Goal: Task Accomplishment & Management: Complete application form

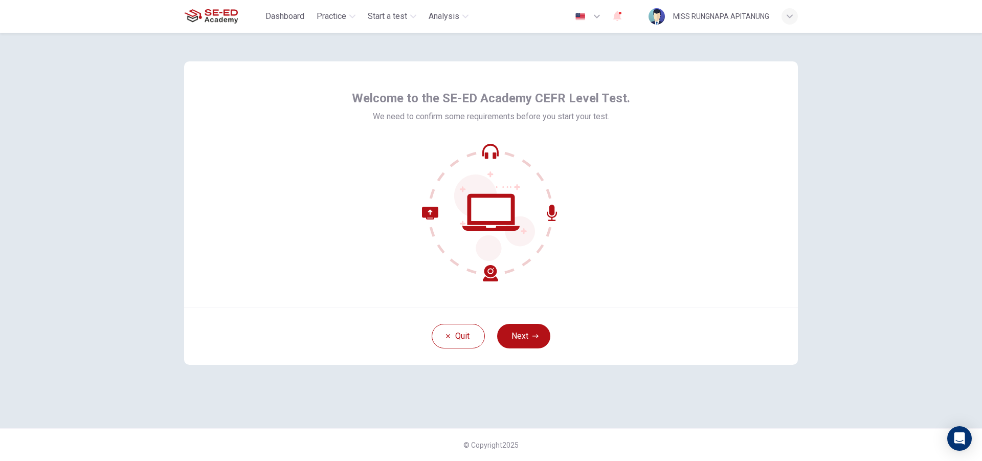
click at [390, 113] on span "We need to confirm some requirements before you start your test." at bounding box center [491, 117] width 236 height 12
click at [584, 160] on div at bounding box center [491, 212] width 278 height 138
click at [531, 336] on button "Next" at bounding box center [523, 336] width 53 height 25
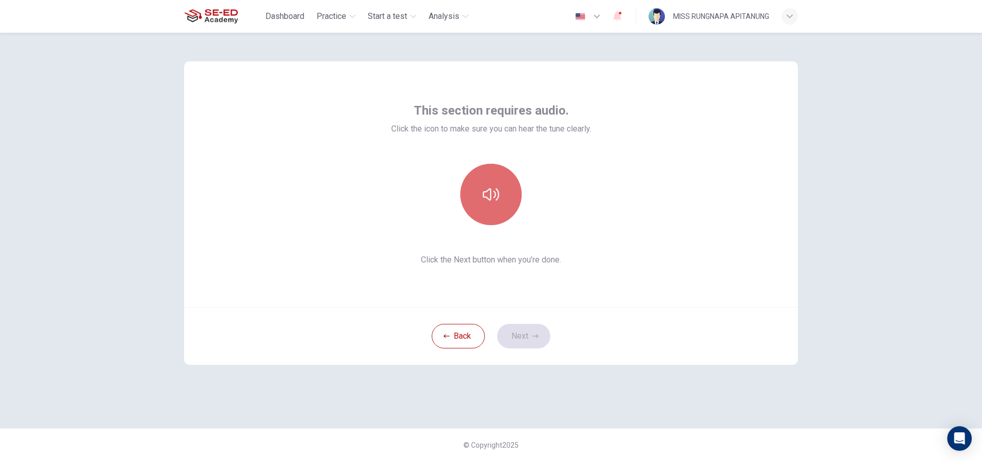
click at [476, 205] on button "button" at bounding box center [490, 194] width 61 height 61
click at [537, 337] on icon "button" at bounding box center [536, 336] width 6 height 4
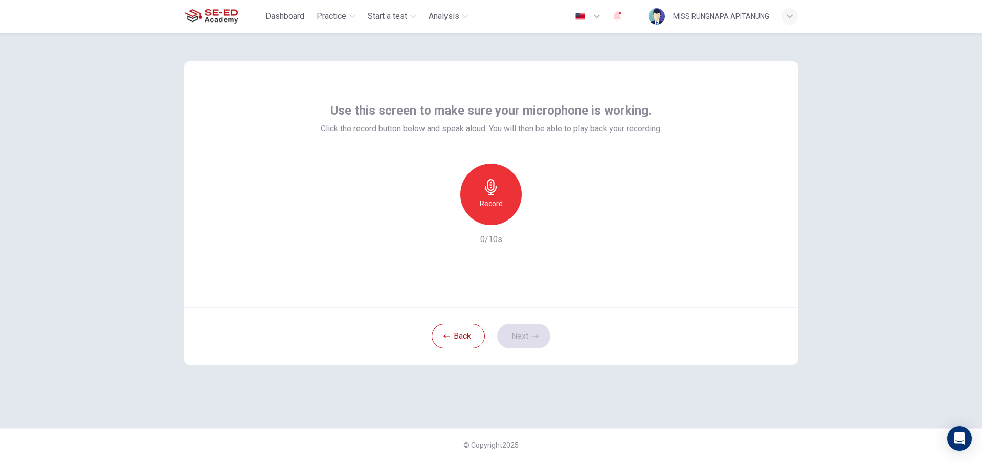
click at [496, 188] on icon "button" at bounding box center [491, 187] width 12 height 16
click at [490, 201] on h6 "Stop" at bounding box center [490, 203] width 15 height 12
click at [543, 213] on div "button" at bounding box center [538, 217] width 16 height 16
click at [540, 212] on icon "button" at bounding box center [538, 217] width 10 height 10
click at [530, 342] on button "Next" at bounding box center [523, 336] width 53 height 25
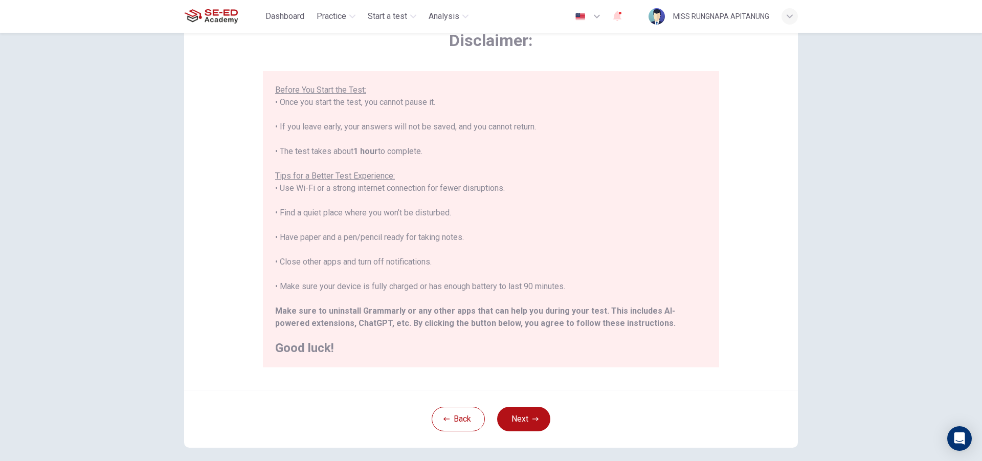
scroll to position [108, 0]
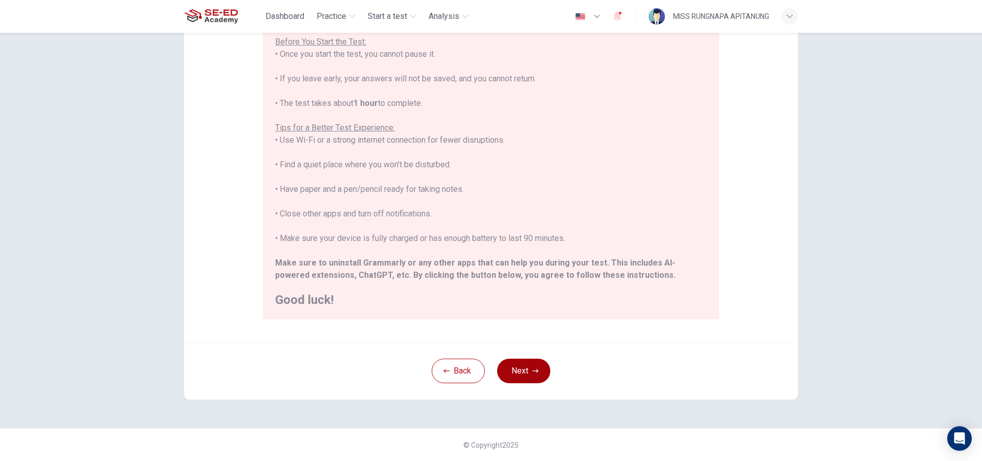
click at [502, 382] on button "Next" at bounding box center [523, 371] width 53 height 25
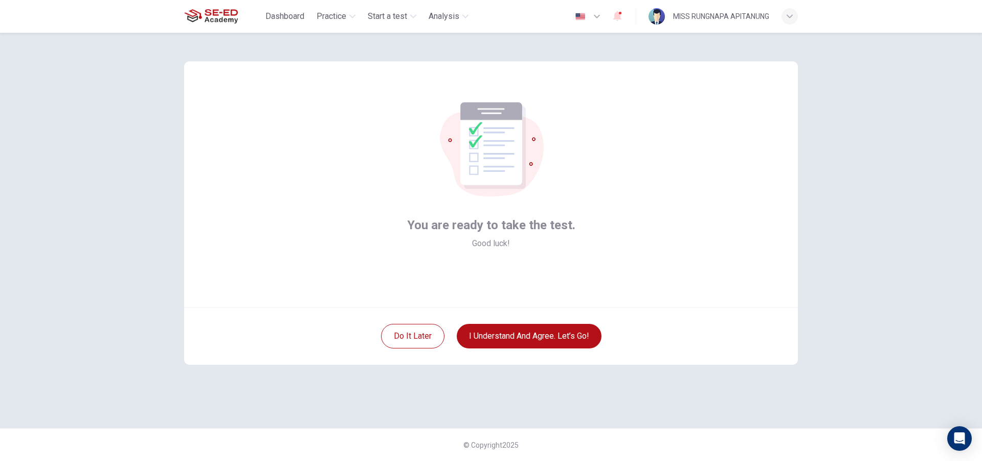
scroll to position [0, 0]
click at [513, 371] on div "You are ready to take the test. Good luck! Do it later I understand and agree. …" at bounding box center [491, 230] width 647 height 395
click at [514, 349] on div "Do it later I understand and agree. Let’s go!" at bounding box center [491, 336] width 614 height 58
click at [520, 333] on button "I understand and agree. Let’s go!" at bounding box center [529, 336] width 145 height 25
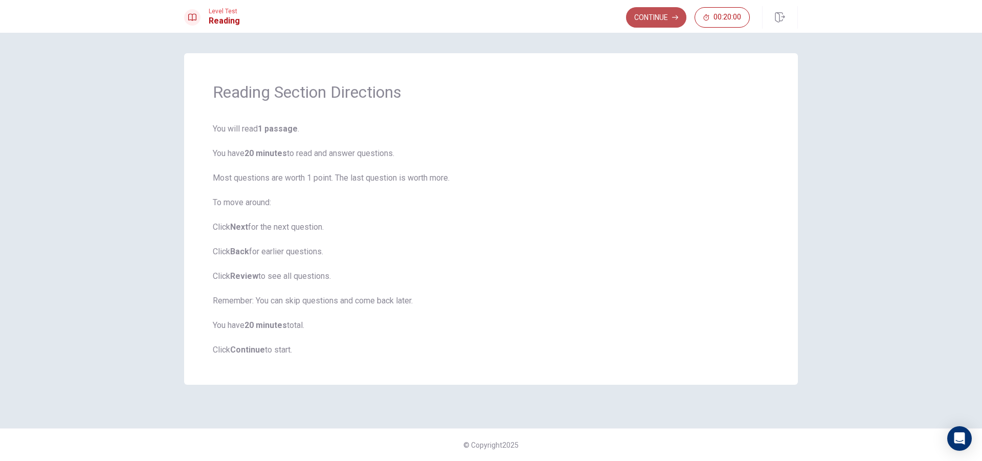
click at [631, 18] on button "Continue" at bounding box center [656, 17] width 60 height 20
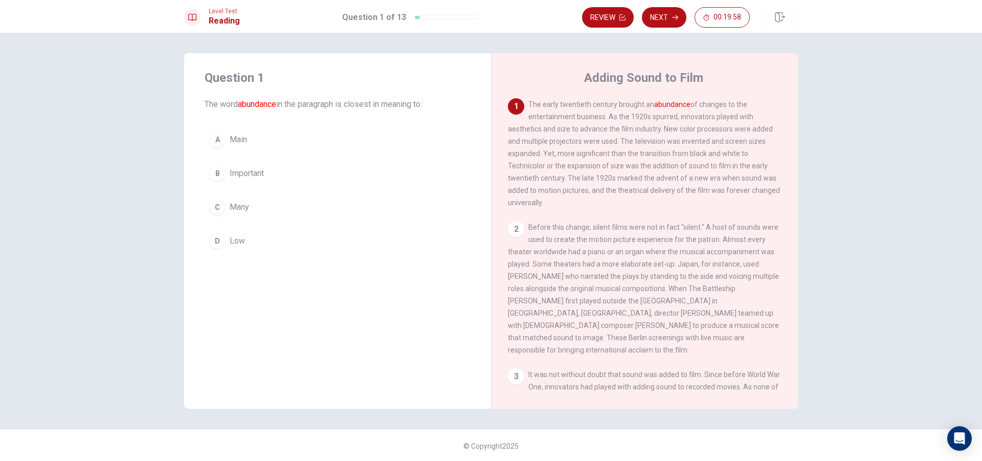
click at [217, 103] on span "The word abundance in the paragraph is closest in meaning to:" at bounding box center [338, 104] width 266 height 12
drag, startPoint x: 257, startPoint y: 103, endPoint x: 309, endPoint y: 103, distance: 51.2
click at [309, 103] on span "The word abundance in the paragraph is closest in meaning to:" at bounding box center [338, 104] width 266 height 12
click at [337, 103] on span "The word abundance in the paragraph is closest in meaning to:" at bounding box center [338, 104] width 266 height 12
click at [632, 113] on div "1 The early twentieth century brought an abundance of changes to the entertainm…" at bounding box center [645, 153] width 274 height 111
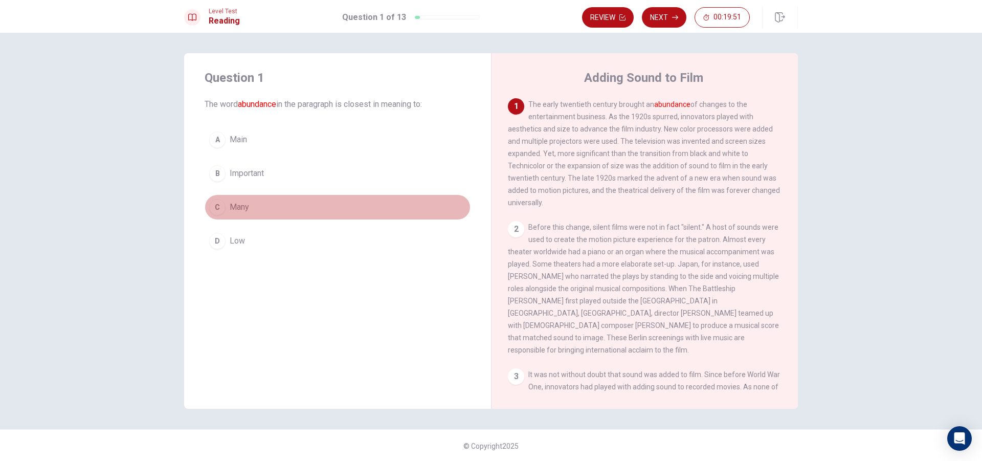
click at [245, 205] on span "Many" at bounding box center [239, 207] width 19 height 12
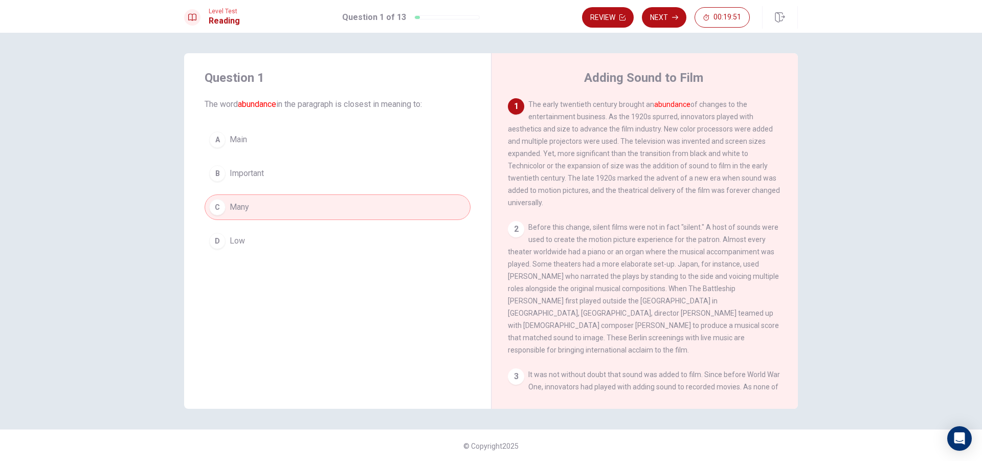
click at [232, 237] on span "Low" at bounding box center [237, 241] width 15 height 12
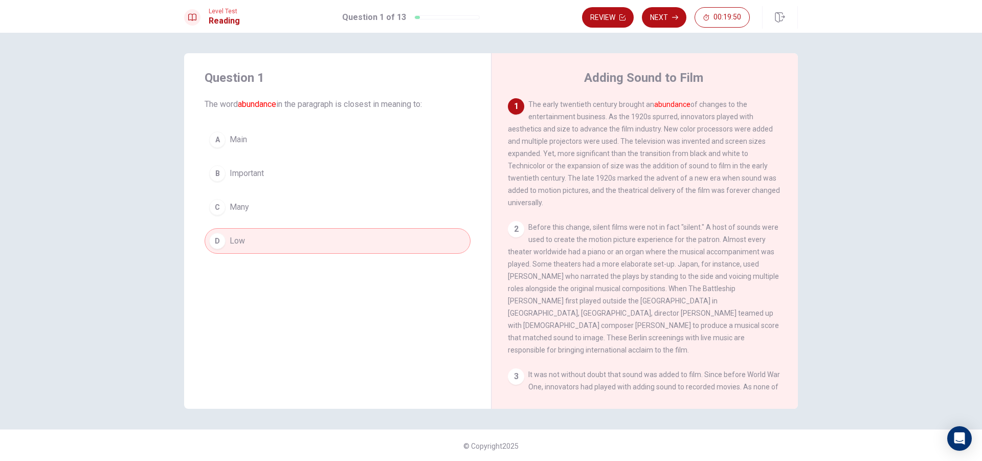
click at [288, 180] on button "B Important" at bounding box center [338, 174] width 266 height 26
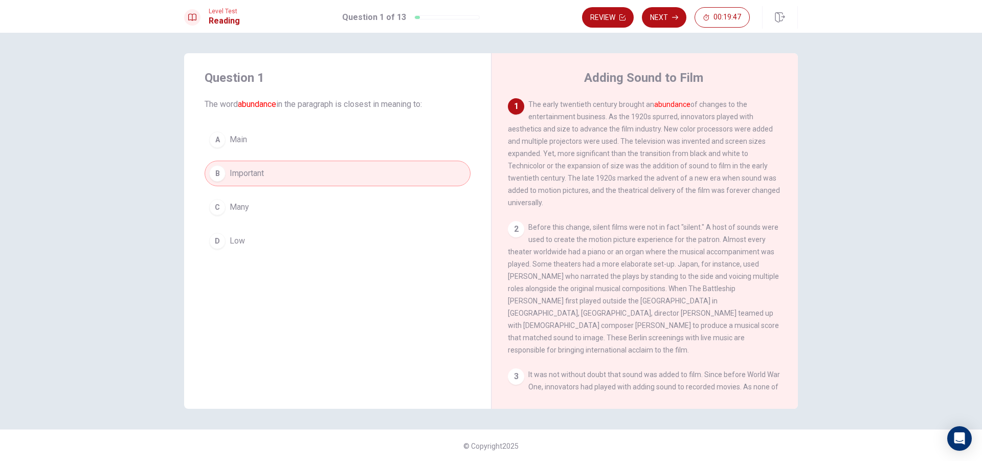
click at [694, 143] on span "The early twentieth century brought an abundance of changes to the entertainmen…" at bounding box center [644, 153] width 272 height 106
click at [694, 202] on div "1 The early twentieth century brought an abundance of changes to the entertainm…" at bounding box center [645, 153] width 274 height 111
click at [664, 162] on div "1 The early twentieth century brought an abundance of changes to the entertainm…" at bounding box center [645, 153] width 274 height 111
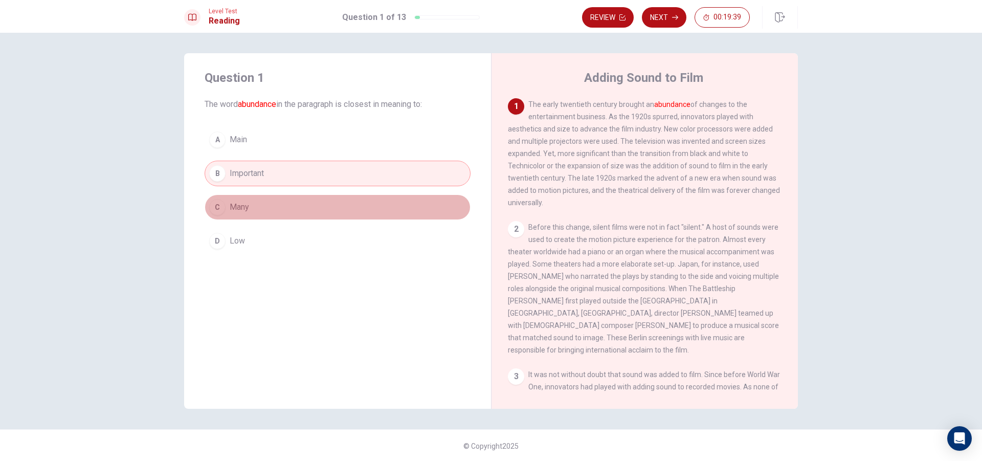
click at [210, 214] on div "C" at bounding box center [217, 207] width 16 height 16
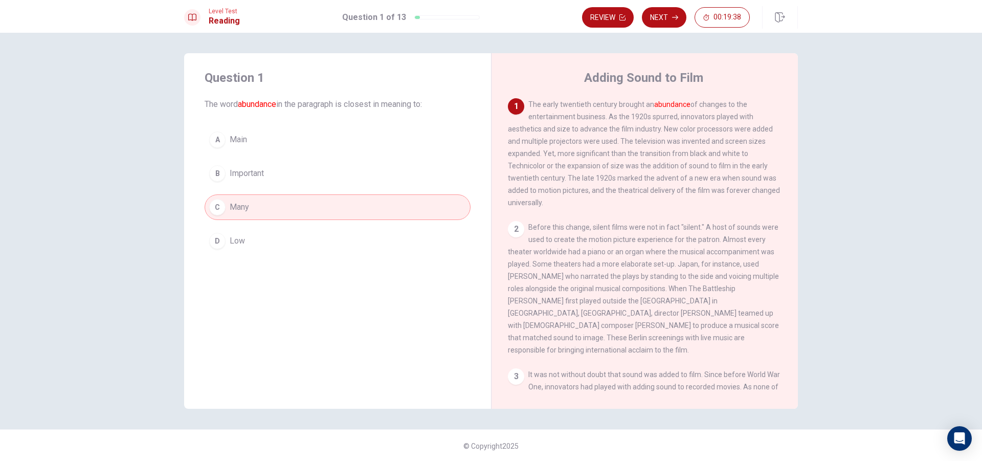
click at [241, 132] on button "A Main" at bounding box center [338, 140] width 266 height 26
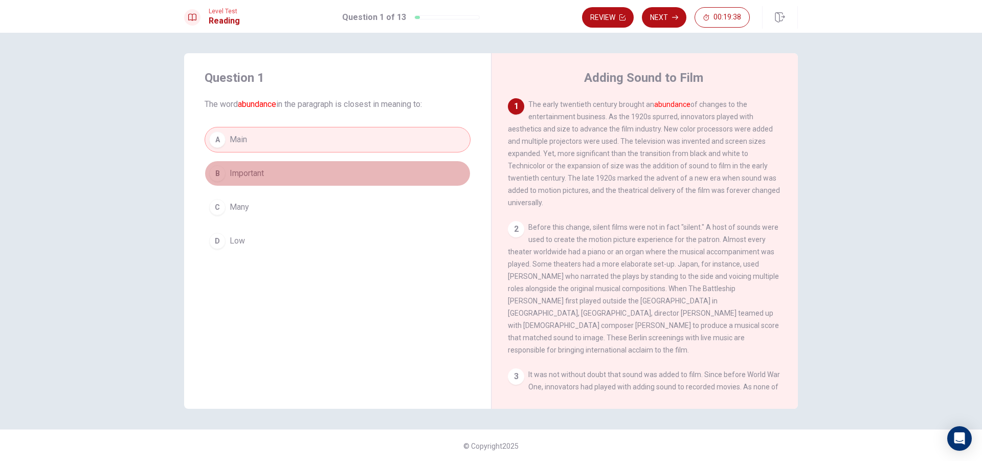
click at [257, 168] on span "Important" at bounding box center [247, 173] width 34 height 12
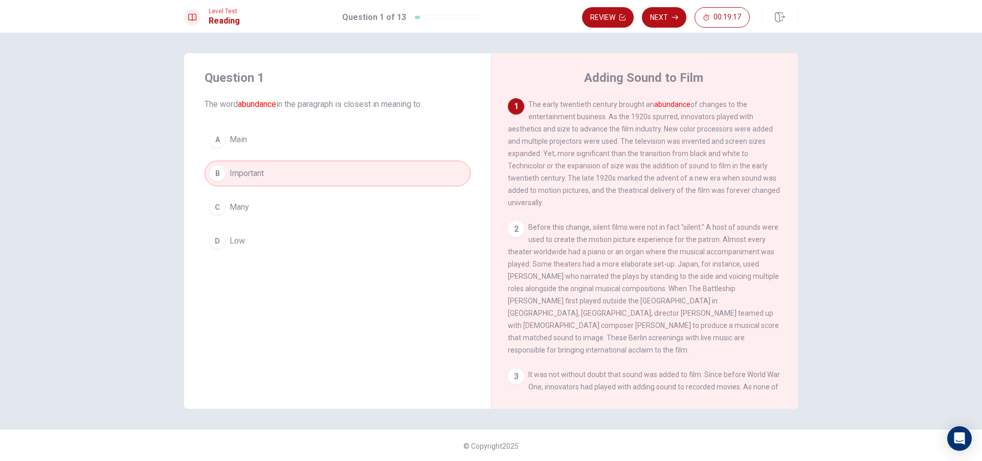
click at [276, 204] on button "C Many" at bounding box center [338, 207] width 266 height 26
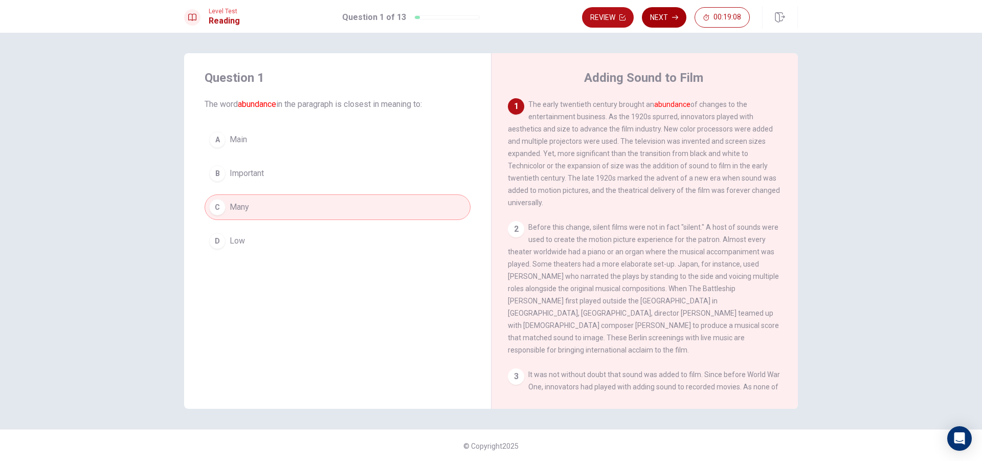
click at [660, 23] on button "Next" at bounding box center [664, 17] width 45 height 20
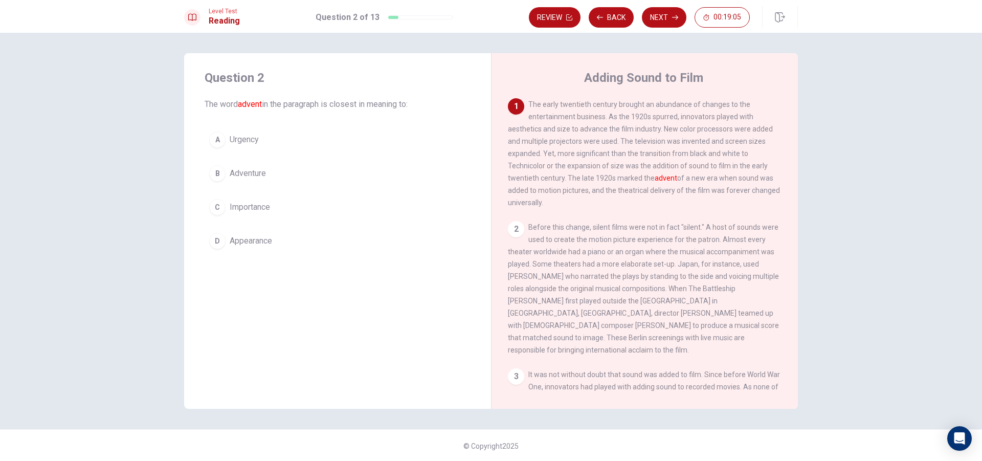
click at [654, 191] on span "The early twentieth century brought an abundance of changes to the entertainmen…" at bounding box center [644, 153] width 272 height 106
click at [719, 184] on span "The early twentieth century brought an abundance of changes to the entertainmen…" at bounding box center [644, 153] width 272 height 106
drag, startPoint x: 664, startPoint y: 184, endPoint x: 684, endPoint y: 177, distance: 20.7
click at [684, 177] on span "The early twentieth century brought an abundance of changes to the entertainmen…" at bounding box center [644, 153] width 272 height 106
click at [236, 141] on span "Urgency" at bounding box center [244, 140] width 29 height 12
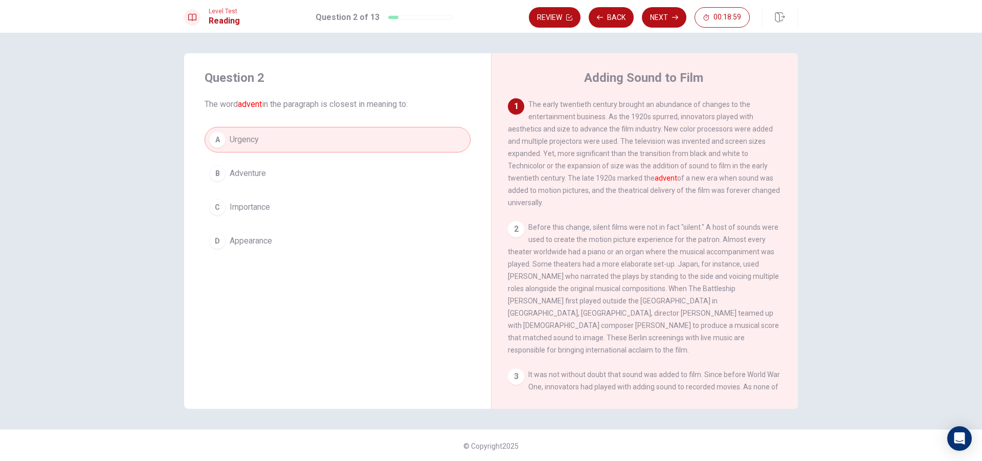
drag, startPoint x: 623, startPoint y: 221, endPoint x: 615, endPoint y: 230, distance: 12.0
click at [615, 230] on div "1 The early twentieth century brought an abundance of changes to the entertainm…" at bounding box center [652, 245] width 288 height 294
click at [615, 233] on span "Before this change, silent films were not in fact "silent." A host of sounds we…" at bounding box center [643, 288] width 271 height 131
drag, startPoint x: 542, startPoint y: 180, endPoint x: 600, endPoint y: 190, distance: 58.1
click at [600, 190] on span "The early twentieth century brought an abundance of changes to the entertainmen…" at bounding box center [644, 153] width 272 height 106
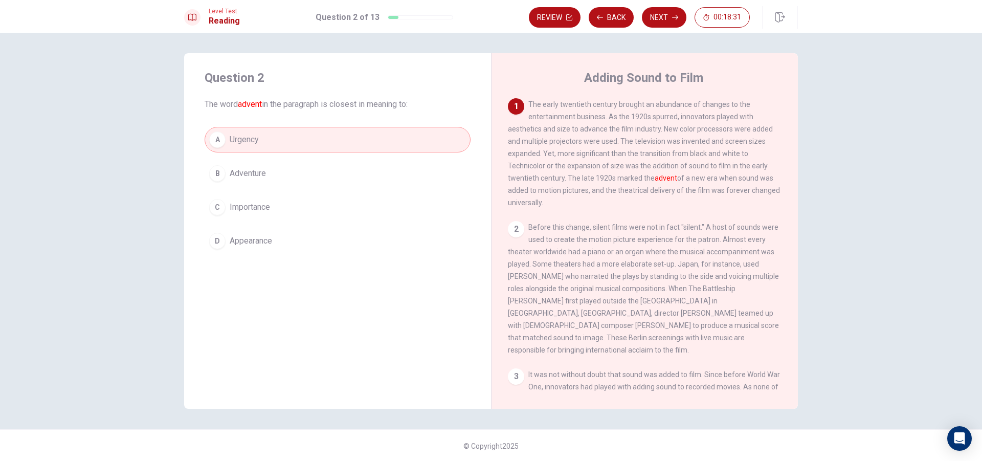
drag, startPoint x: 571, startPoint y: 166, endPoint x: 595, endPoint y: 181, distance: 27.1
click at [595, 181] on span "The early twentieth century brought an abundance of changes to the entertainmen…" at bounding box center [644, 153] width 272 height 106
drag, startPoint x: 598, startPoint y: 182, endPoint x: 613, endPoint y: 190, distance: 17.6
click at [613, 190] on span "The early twentieth century brought an abundance of changes to the entertainmen…" at bounding box center [644, 153] width 272 height 106
drag, startPoint x: 592, startPoint y: 181, endPoint x: 607, endPoint y: 185, distance: 14.9
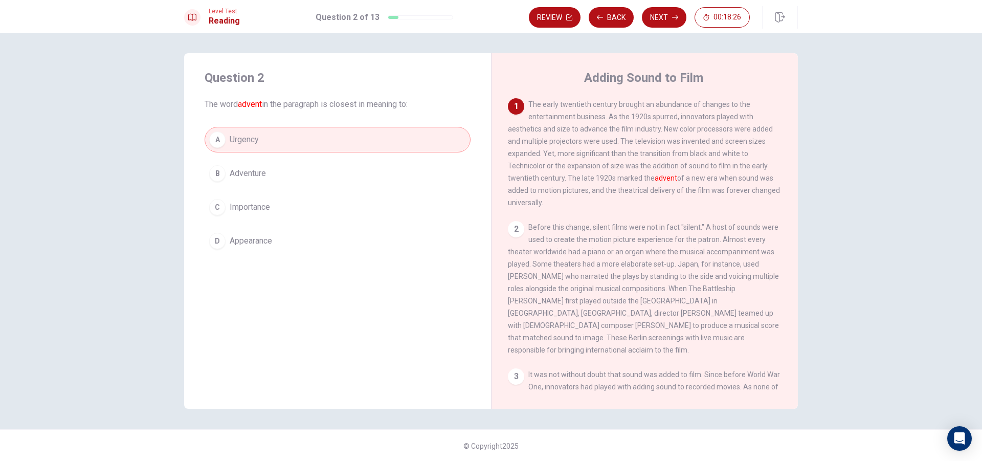
click at [607, 185] on span "The early twentieth century brought an abundance of changes to the entertainmen…" at bounding box center [644, 153] width 272 height 106
click at [226, 181] on button "B Adventure" at bounding box center [338, 174] width 266 height 26
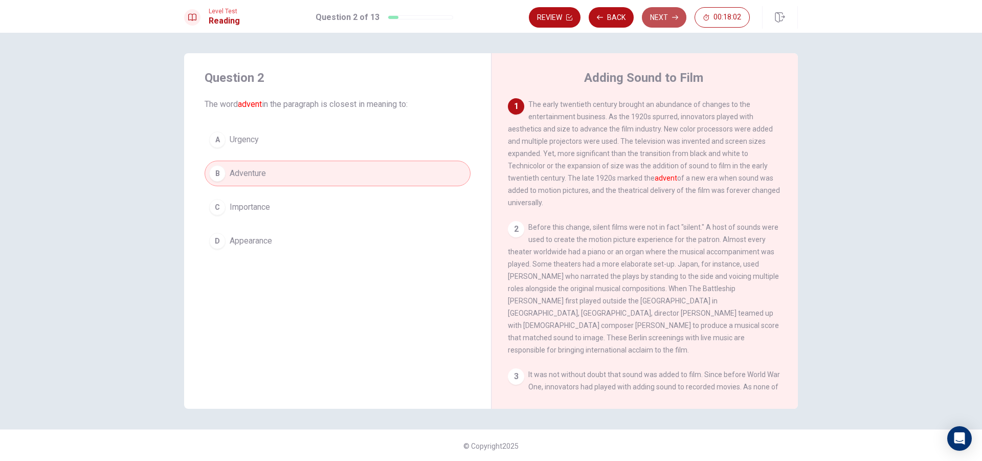
click at [658, 14] on button "Next" at bounding box center [664, 17] width 45 height 20
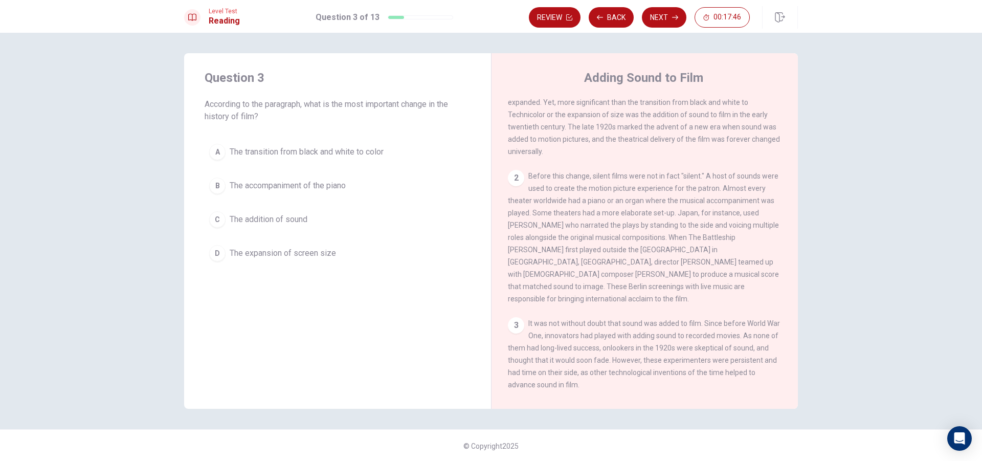
scroll to position [153, 0]
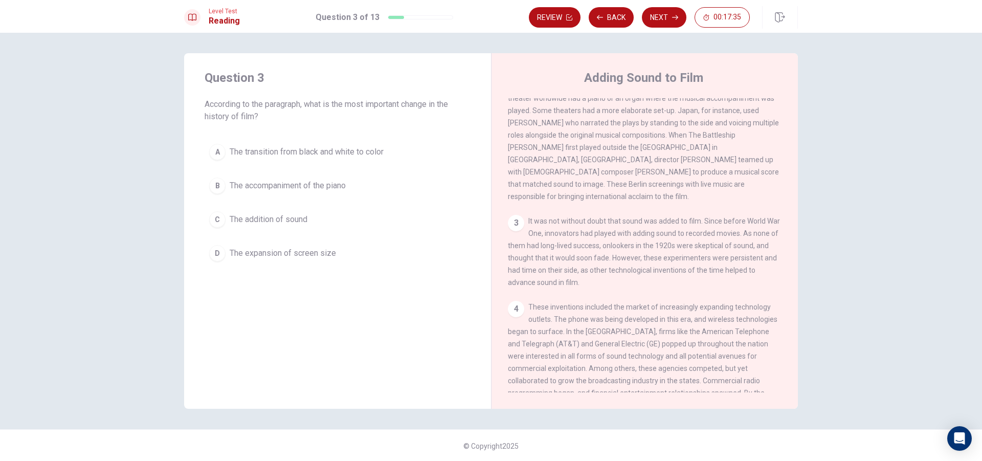
click at [610, 280] on div "3 It was not without doubt that sound was added to film. Since before World War…" at bounding box center [645, 252] width 274 height 74
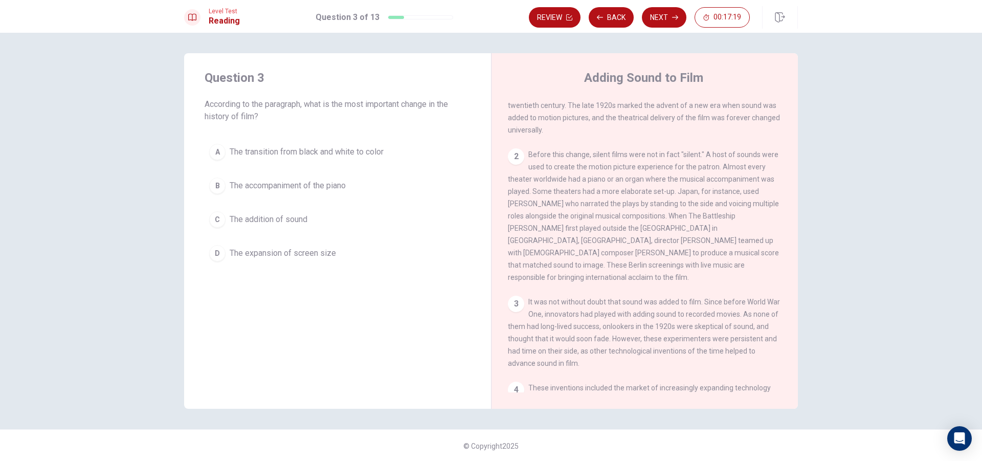
scroll to position [51, 0]
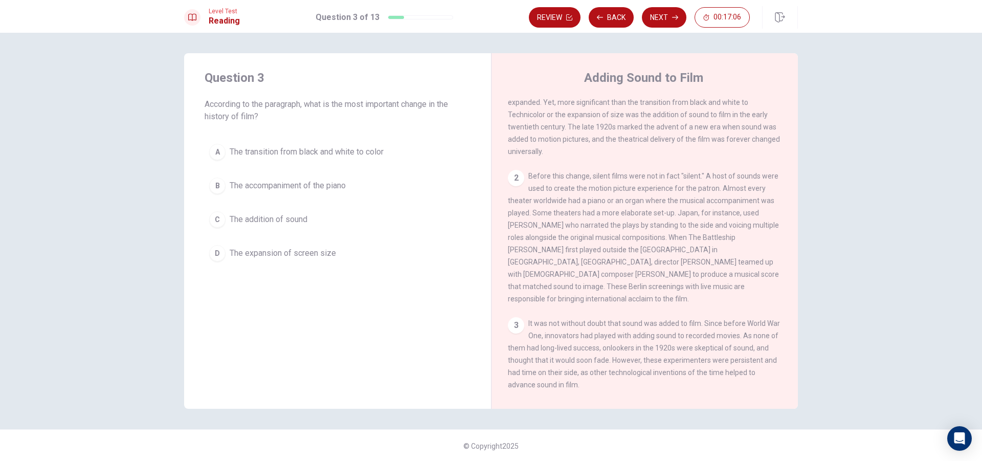
click at [245, 229] on button "C The addition of sound" at bounding box center [338, 220] width 266 height 26
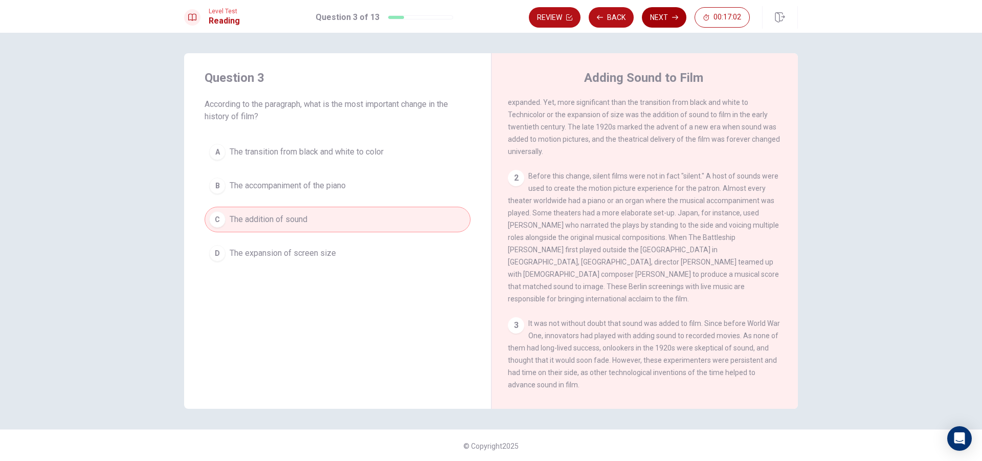
click at [661, 18] on button "Next" at bounding box center [664, 17] width 45 height 20
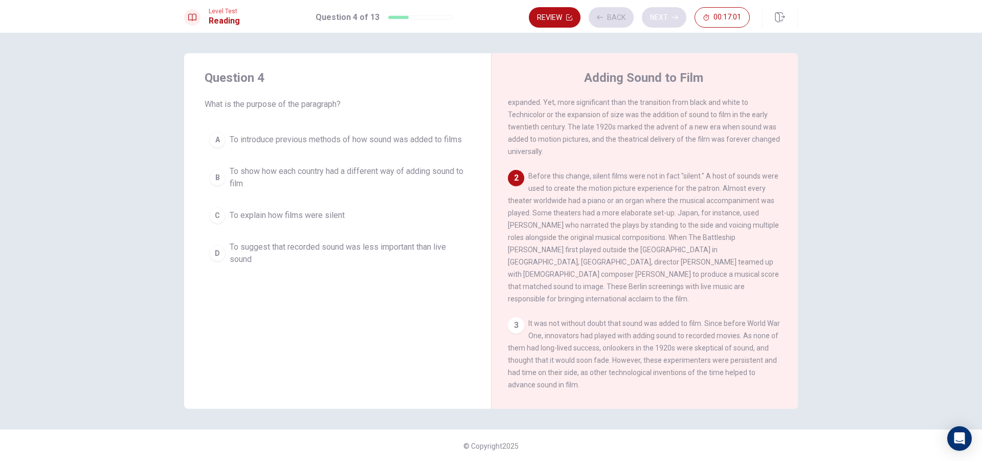
scroll to position [127, 0]
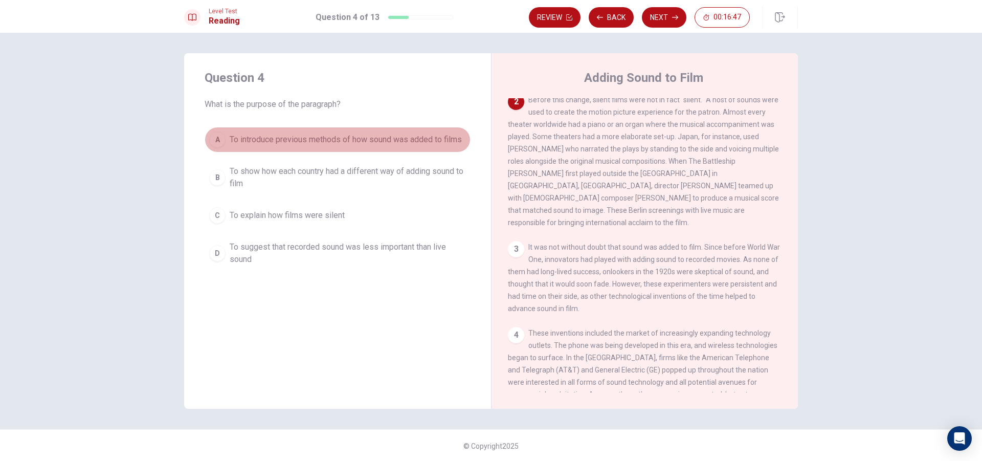
click at [286, 138] on span "To introduce previous methods of how sound was added to films" at bounding box center [346, 140] width 232 height 12
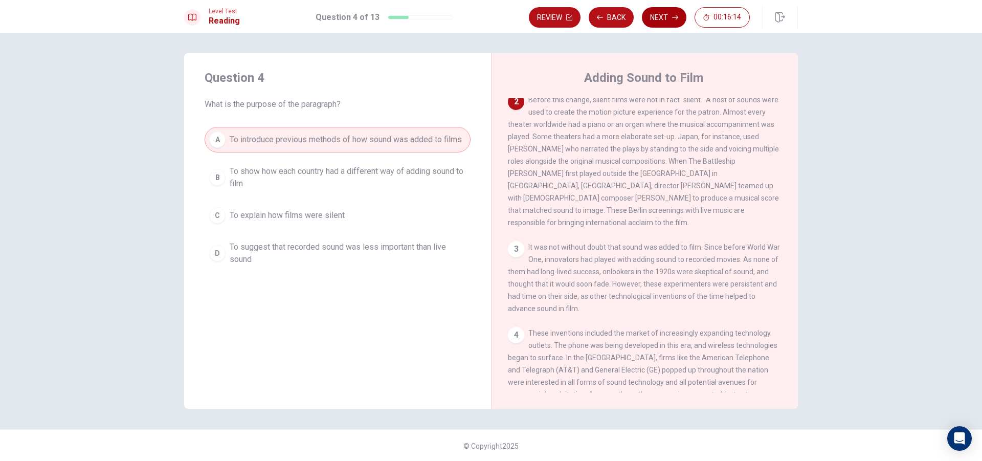
click at [661, 24] on button "Next" at bounding box center [664, 17] width 45 height 20
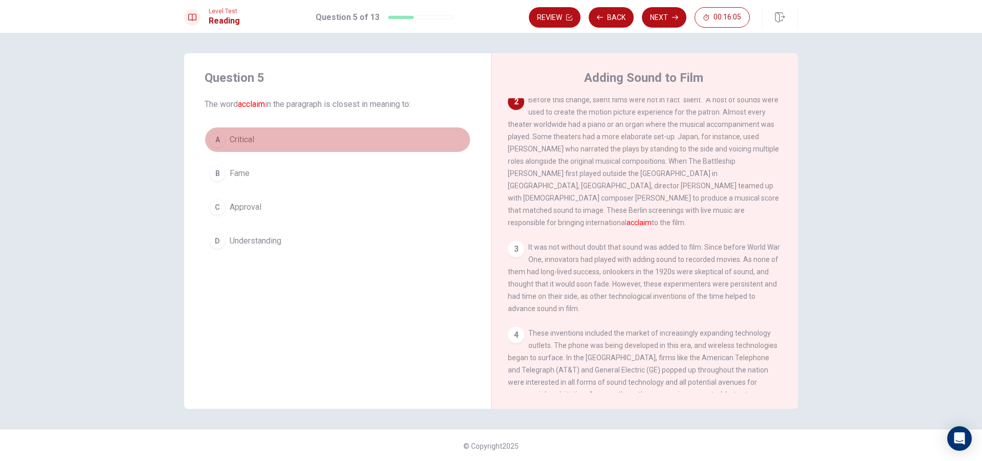
click at [244, 133] on button "A Critical" at bounding box center [338, 140] width 266 height 26
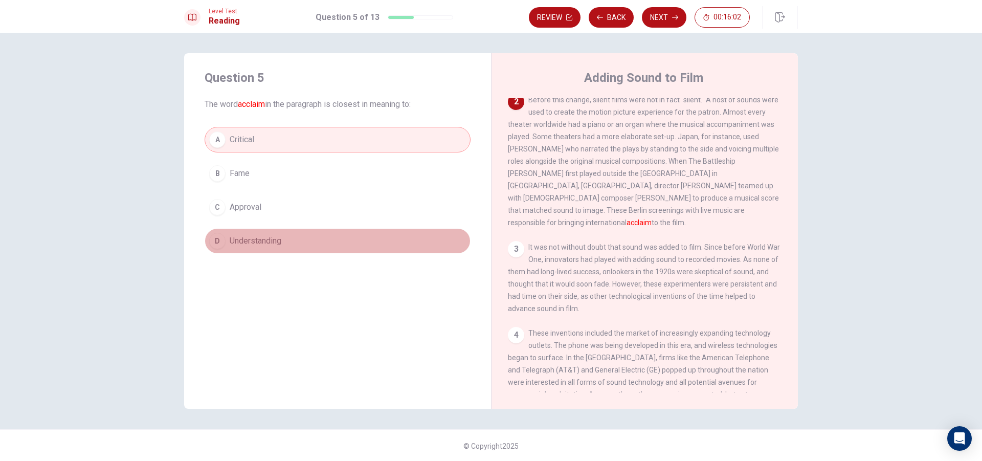
click at [263, 246] on span "Understanding" at bounding box center [256, 241] width 52 height 12
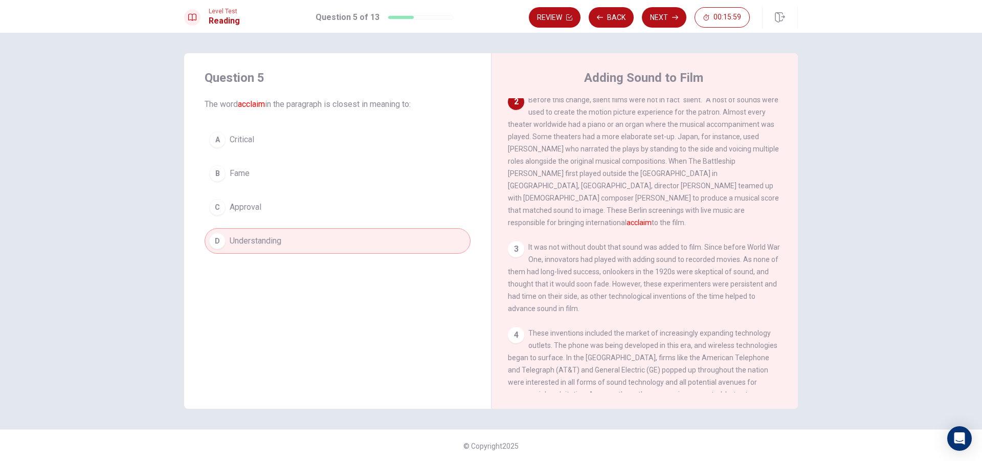
click at [253, 218] on button "C Approval" at bounding box center [338, 207] width 266 height 26
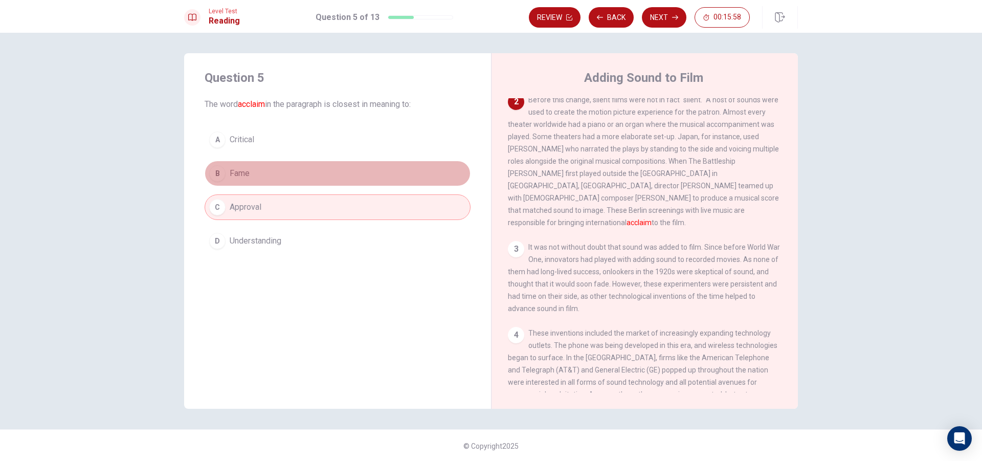
click at [267, 175] on button "B Fame" at bounding box center [338, 174] width 266 height 26
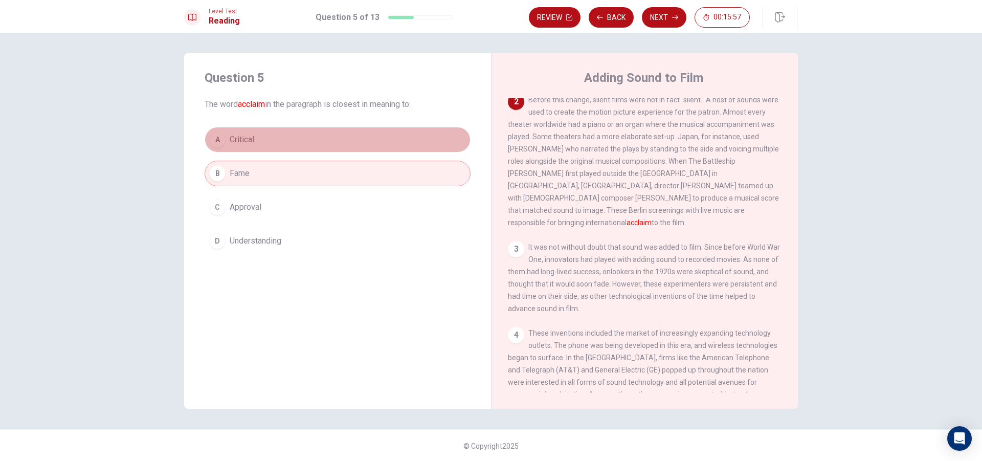
click at [283, 135] on button "A Critical" at bounding box center [338, 140] width 266 height 26
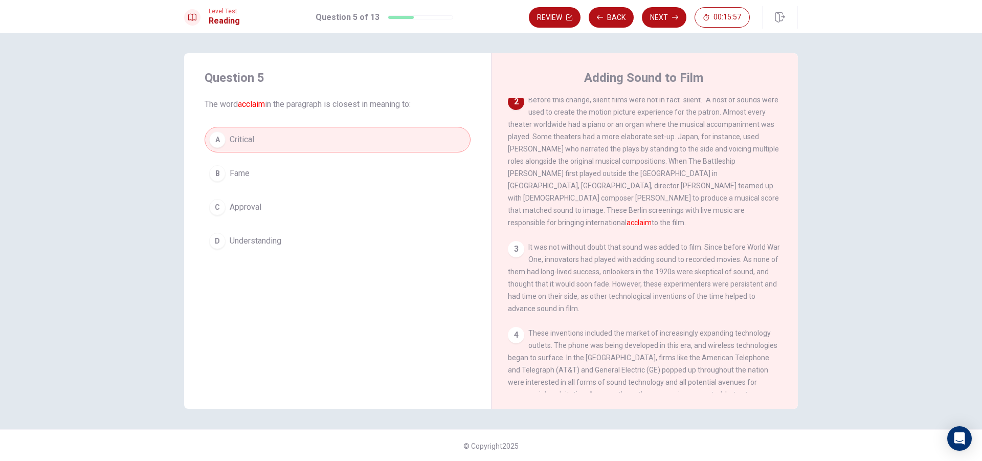
click at [305, 245] on button "D Understanding" at bounding box center [338, 241] width 266 height 26
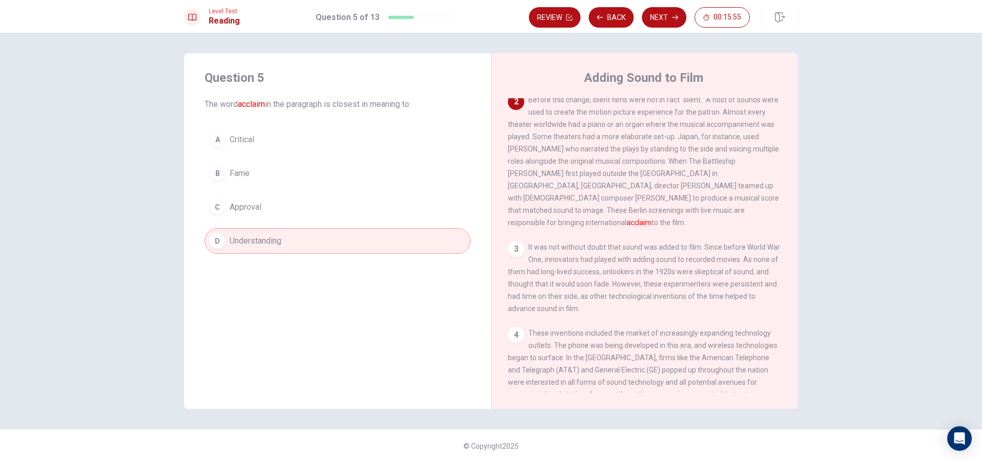
click at [240, 129] on button "A Critical" at bounding box center [338, 140] width 266 height 26
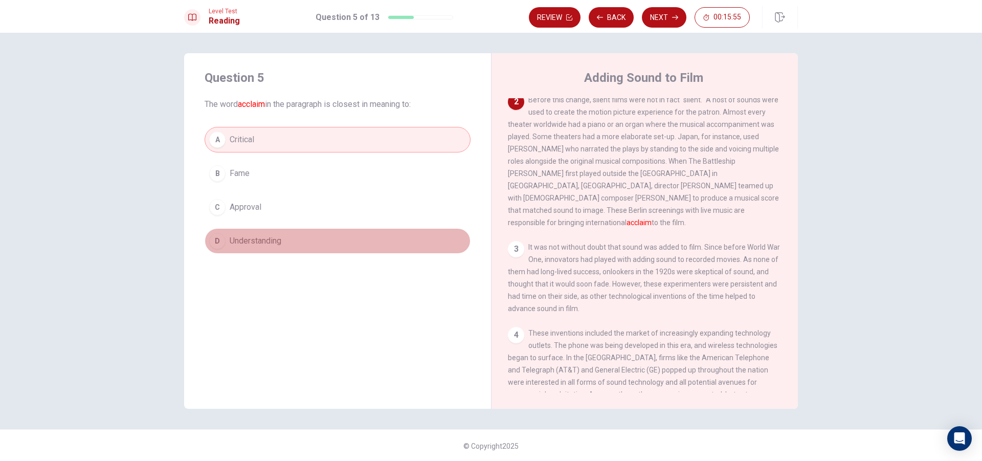
click at [267, 246] on span "Understanding" at bounding box center [256, 241] width 52 height 12
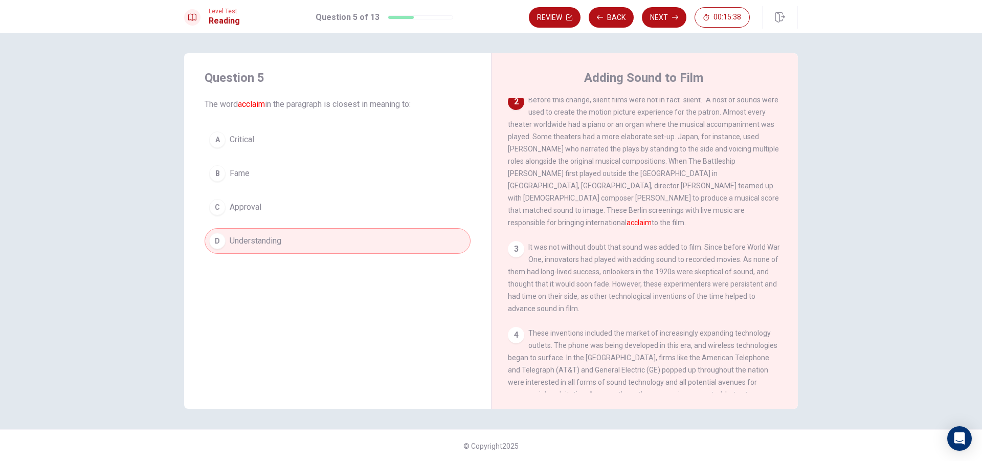
drag, startPoint x: 256, startPoint y: 117, endPoint x: 255, endPoint y: 145, distance: 27.6
click at [256, 118] on div "Question 5 The word acclaim in the paragraph is closest in meaning to: A Critic…" at bounding box center [337, 161] width 307 height 217
click at [255, 148] on button "A Critical" at bounding box center [338, 140] width 266 height 26
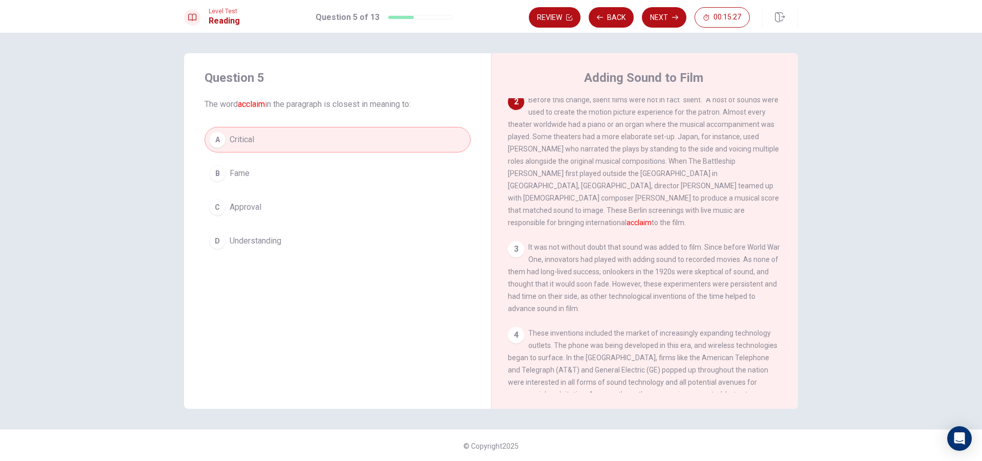
click at [389, 198] on button "C Approval" at bounding box center [338, 207] width 266 height 26
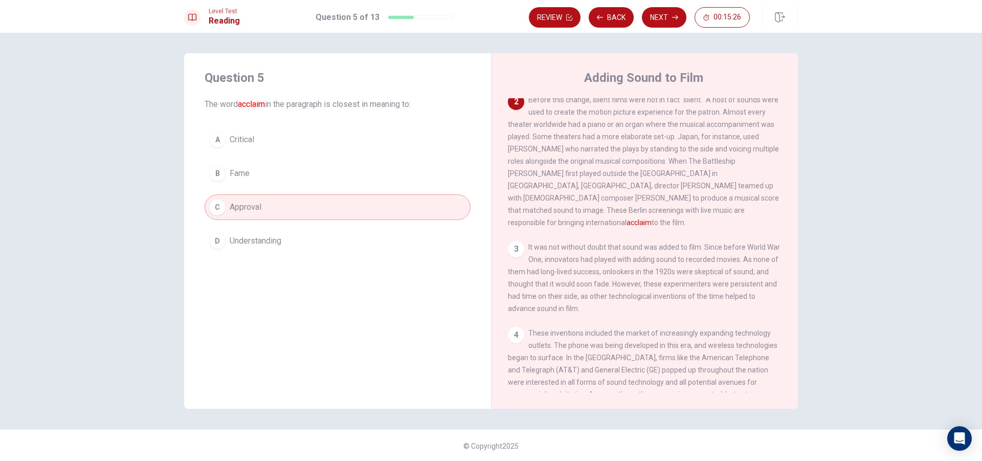
click at [355, 171] on button "B Fame" at bounding box center [338, 174] width 266 height 26
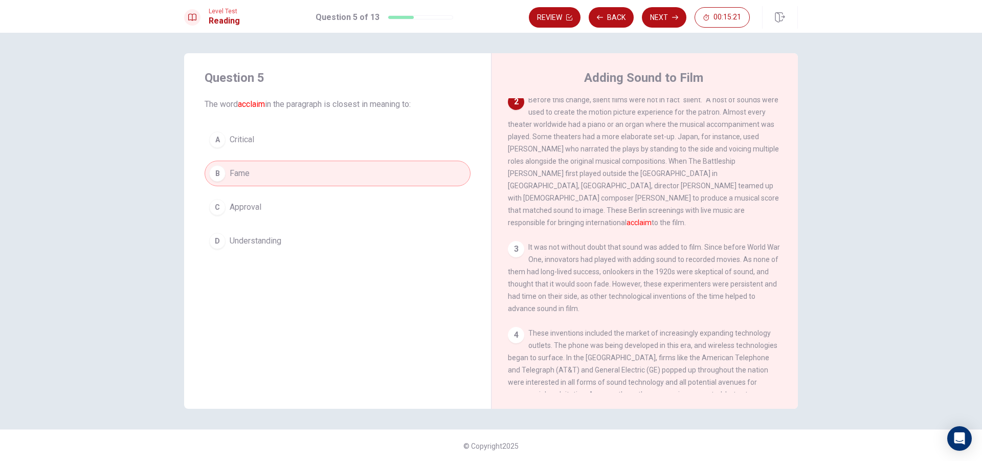
click at [319, 209] on button "C Approval" at bounding box center [338, 207] width 266 height 26
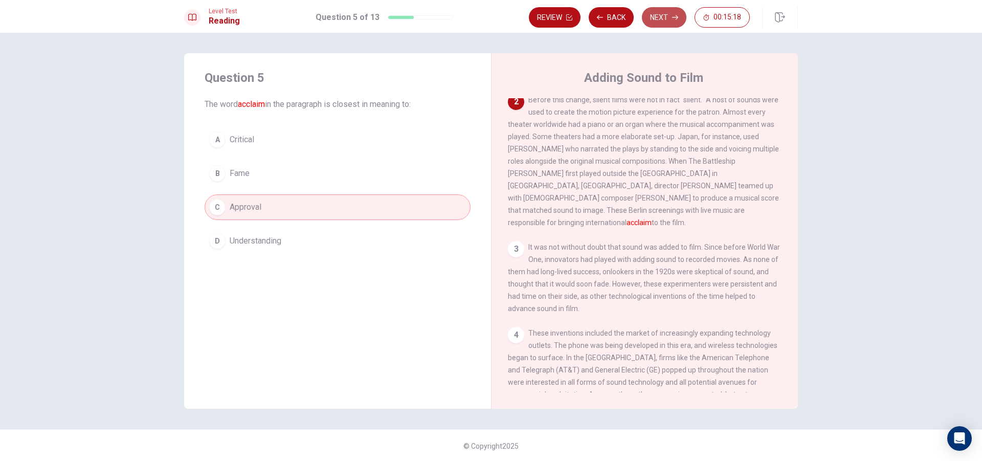
click at [667, 19] on button "Next" at bounding box center [664, 17] width 45 height 20
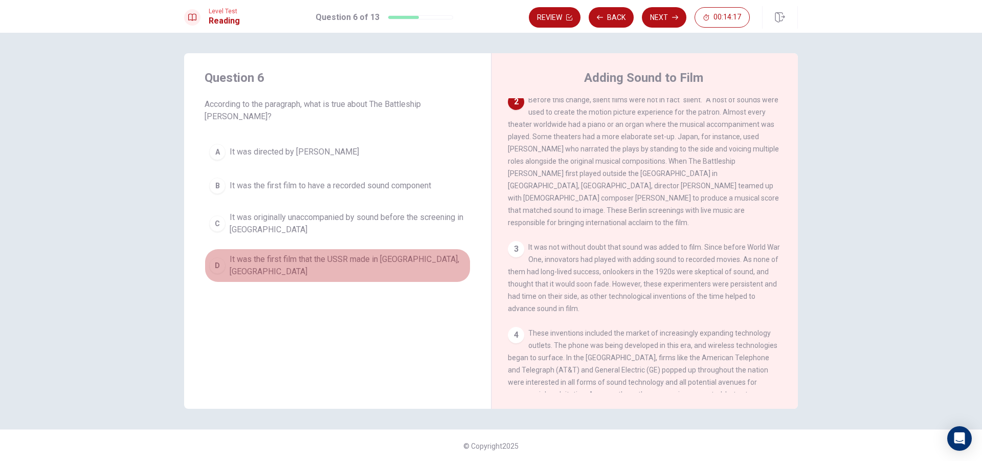
click at [313, 253] on span "It was the first film that the USSR made in [GEOGRAPHIC_DATA], [GEOGRAPHIC_DATA]" at bounding box center [348, 265] width 236 height 25
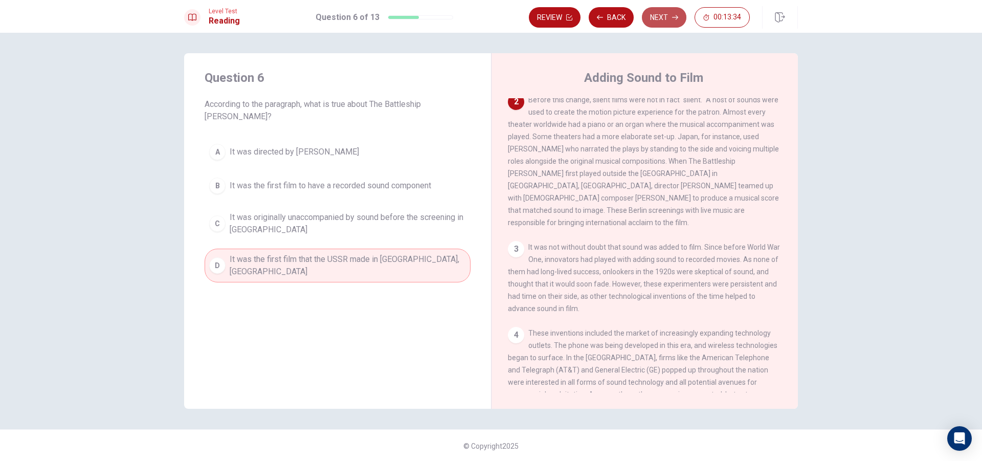
click at [662, 13] on button "Next" at bounding box center [664, 17] width 45 height 20
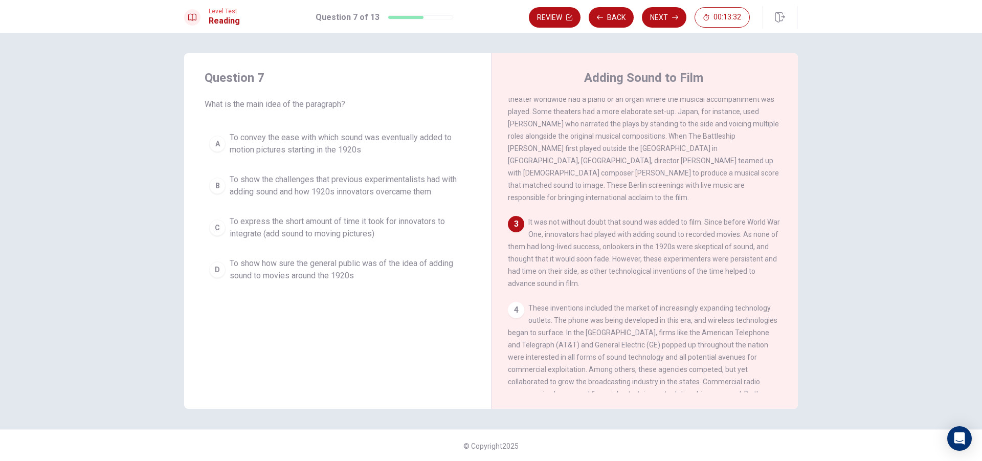
click at [285, 191] on span "To show the challenges that previous experimentalists had with adding sound and…" at bounding box center [348, 185] width 236 height 25
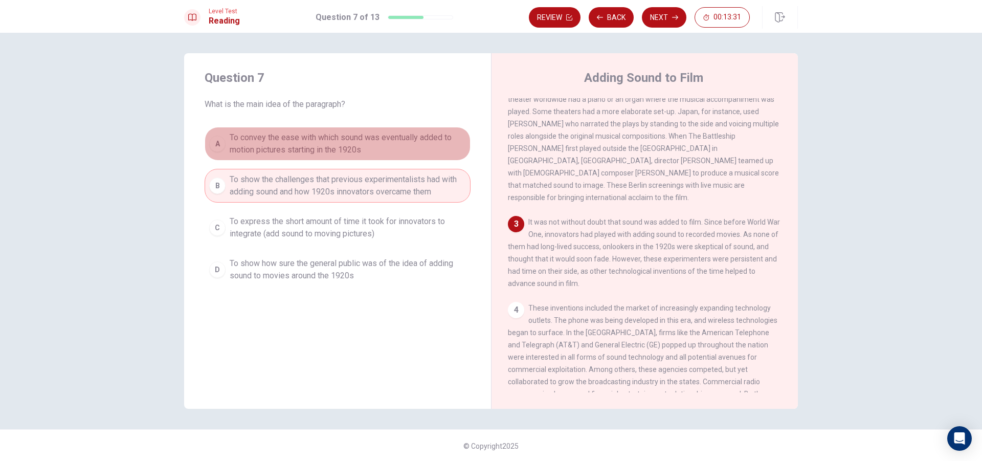
click at [278, 144] on span "To convey the ease with which sound was eventually added to motion pictures sta…" at bounding box center [348, 143] width 236 height 25
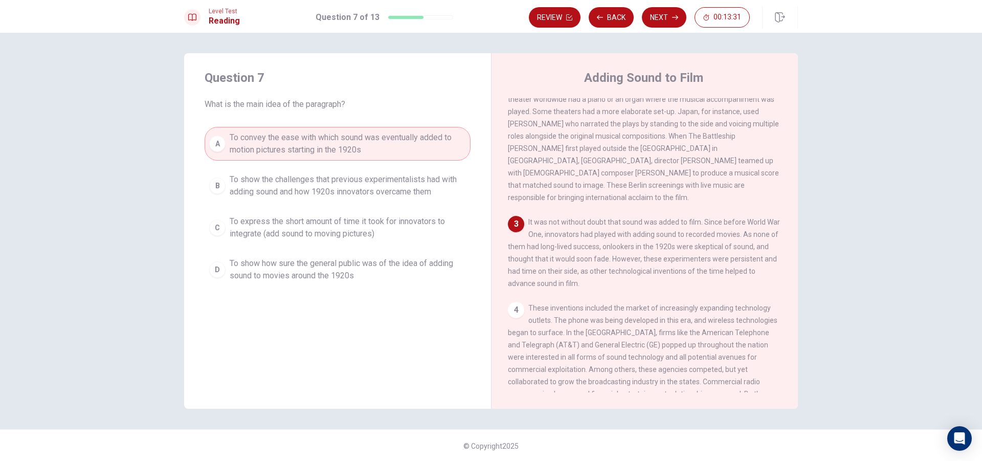
click at [290, 99] on span "What is the main idea of the paragraph?" at bounding box center [338, 104] width 266 height 12
drag, startPoint x: 546, startPoint y: 216, endPoint x: 589, endPoint y: 223, distance: 43.6
click at [589, 223] on span "It was not without doubt that sound was added to film. Since before World War O…" at bounding box center [644, 253] width 272 height 70
click at [589, 247] on span "It was not without doubt that sound was added to film. Since before World War O…" at bounding box center [644, 253] width 272 height 70
click at [587, 270] on span "It was not without doubt that sound was added to film. Since before World War O…" at bounding box center [644, 253] width 272 height 70
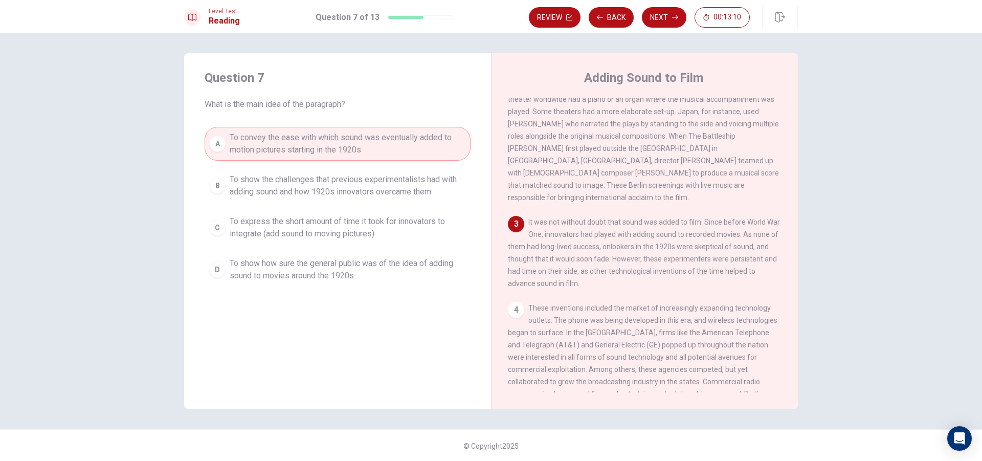
drag, startPoint x: 534, startPoint y: 223, endPoint x: 706, endPoint y: 239, distance: 172.7
click at [702, 240] on div "3 It was not without doubt that sound was added to film. Since before World War…" at bounding box center [645, 253] width 274 height 74
click at [335, 234] on span "To express the short amount of time it took for innovators to integrate (add so…" at bounding box center [348, 227] width 236 height 25
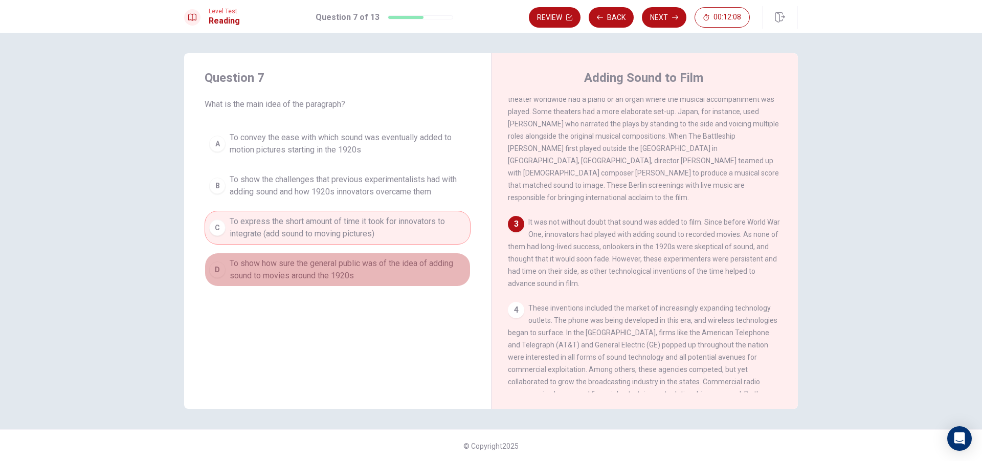
click at [341, 279] on span "To show how sure the general public was of the idea of adding sound to movies a…" at bounding box center [348, 269] width 236 height 25
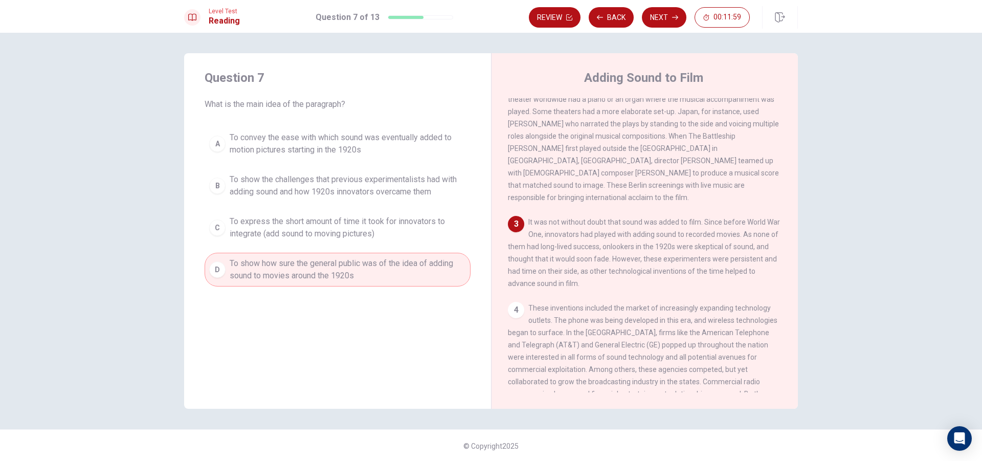
drag, startPoint x: 539, startPoint y: 228, endPoint x: 616, endPoint y: 239, distance: 78.1
click at [615, 239] on div "3 It was not without doubt that sound was added to film. Since before World War…" at bounding box center [645, 253] width 274 height 74
click at [672, 18] on icon "button" at bounding box center [675, 17] width 6 height 6
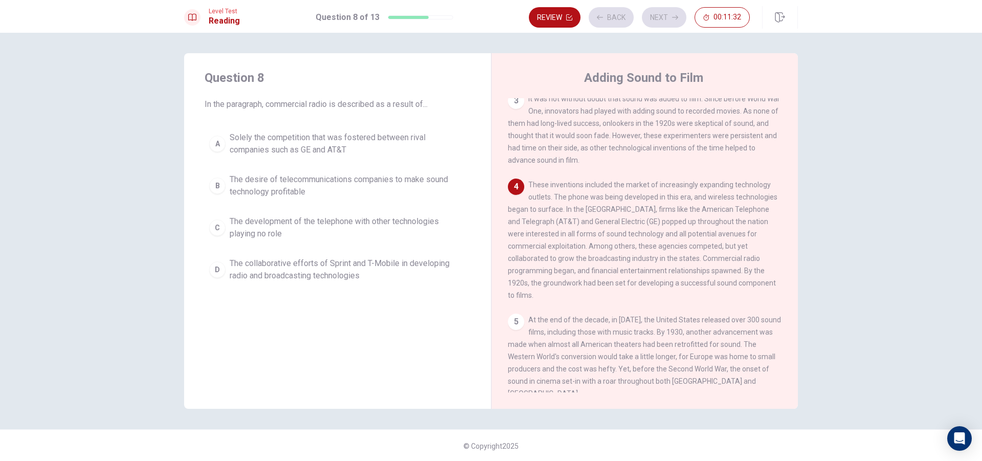
scroll to position [279, 0]
click at [377, 142] on span "Solely the competition that was fostered between rival companies such as GE and…" at bounding box center [348, 143] width 236 height 25
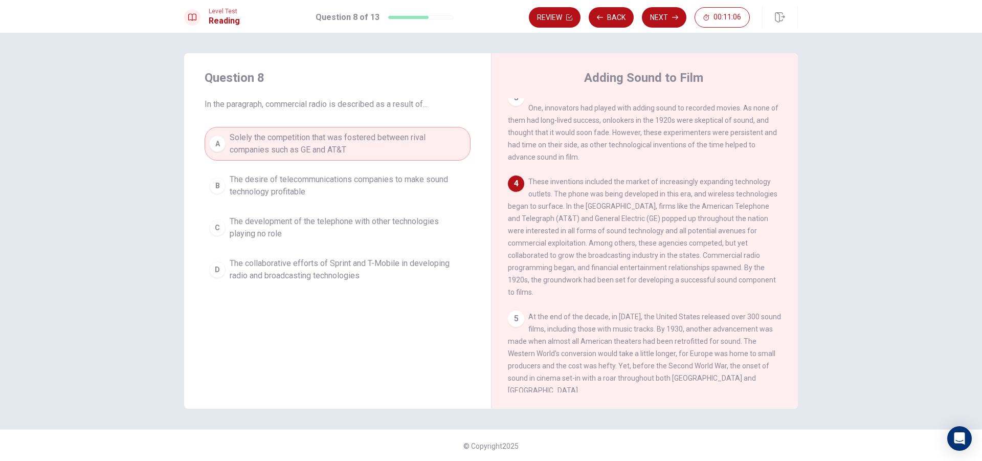
click at [311, 198] on button "B The desire of telecommunications companies to make sound technology profitable" at bounding box center [338, 186] width 266 height 34
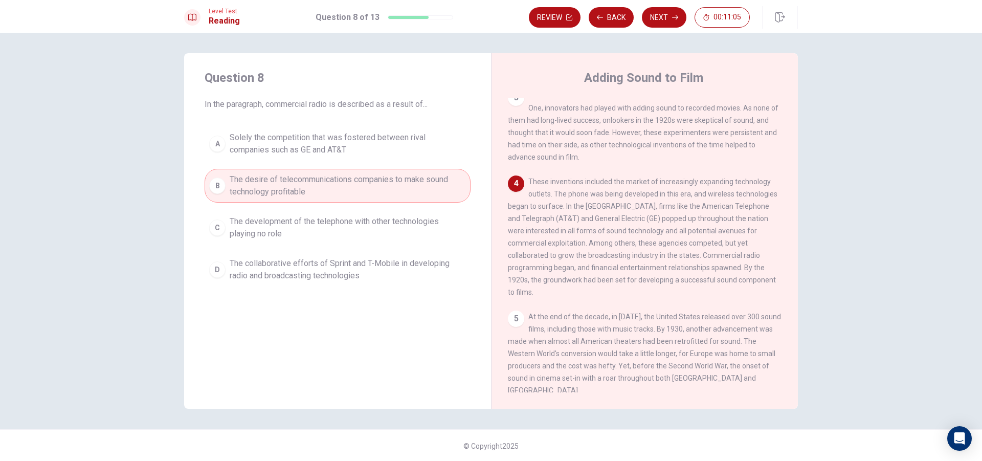
click at [313, 217] on span "The development of the telephone with other technologies playing no role" at bounding box center [348, 227] width 236 height 25
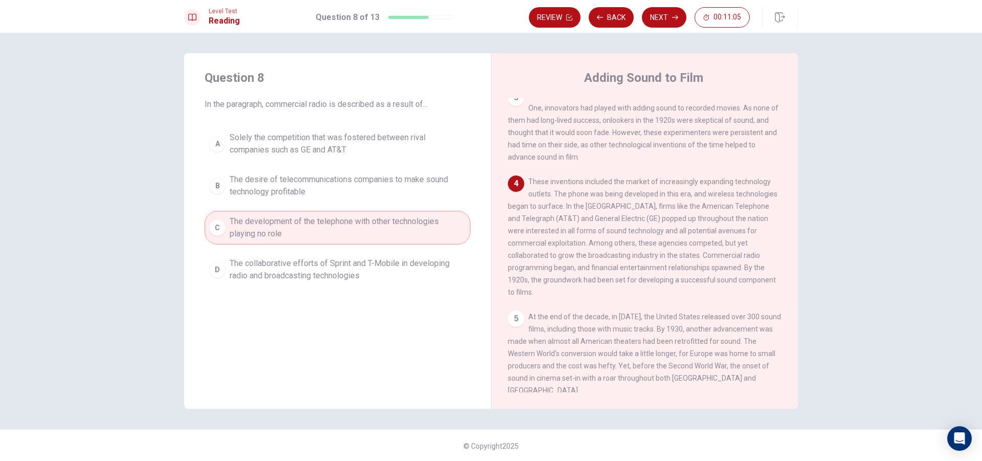
click at [331, 274] on span "The collaborative efforts of Sprint and T-Mobile in developing radio and broadc…" at bounding box center [348, 269] width 236 height 25
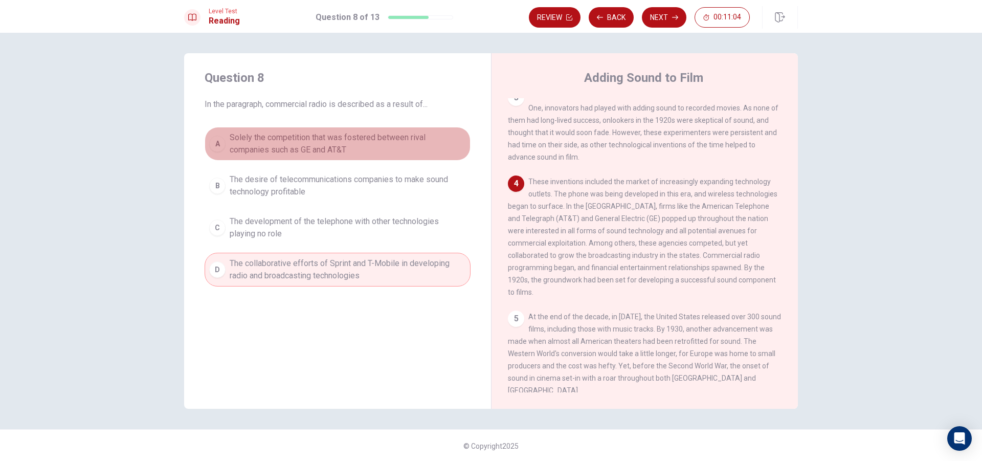
click at [359, 151] on span "Solely the competition that was fostered between rival companies such as GE and…" at bounding box center [348, 143] width 236 height 25
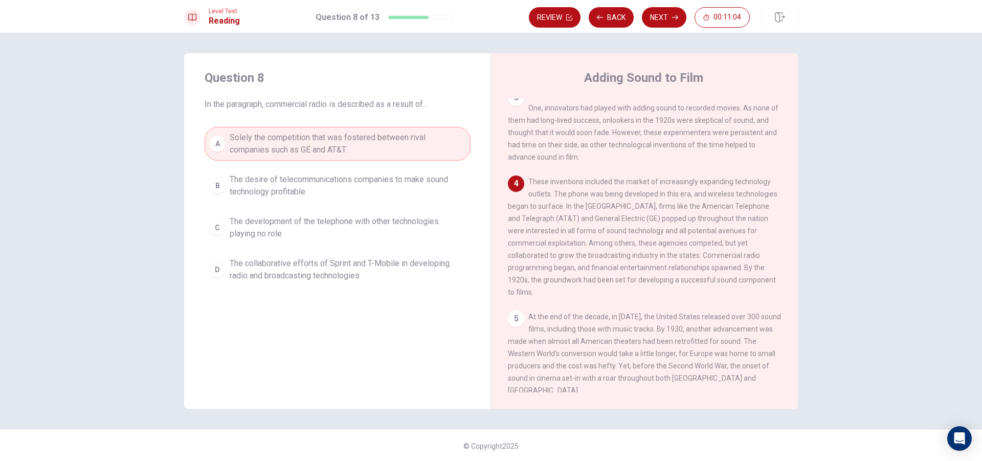
click at [523, 194] on div "4 These inventions included the market of increasingly expanding technology out…" at bounding box center [645, 236] width 274 height 123
click at [663, 23] on button "Next" at bounding box center [664, 17] width 45 height 20
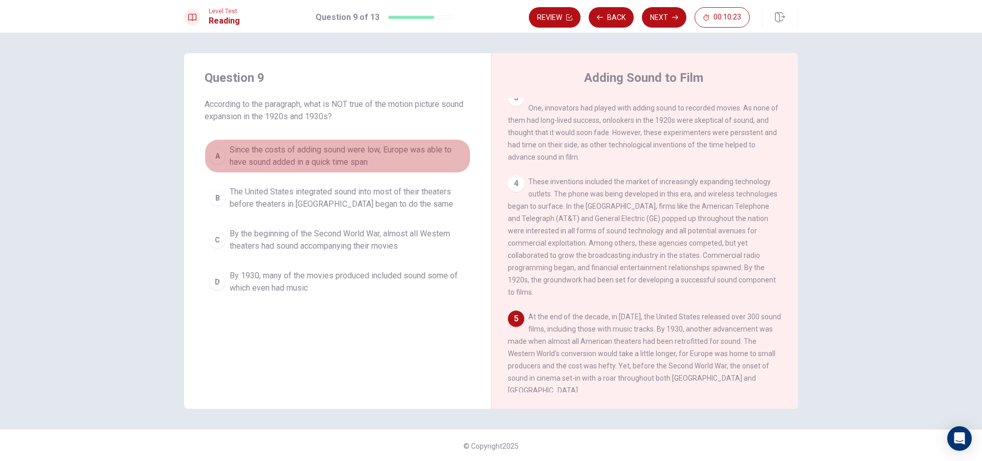
click at [293, 164] on span "Since the costs of adding sound were low, Europe was able to have sound added i…" at bounding box center [348, 156] width 236 height 25
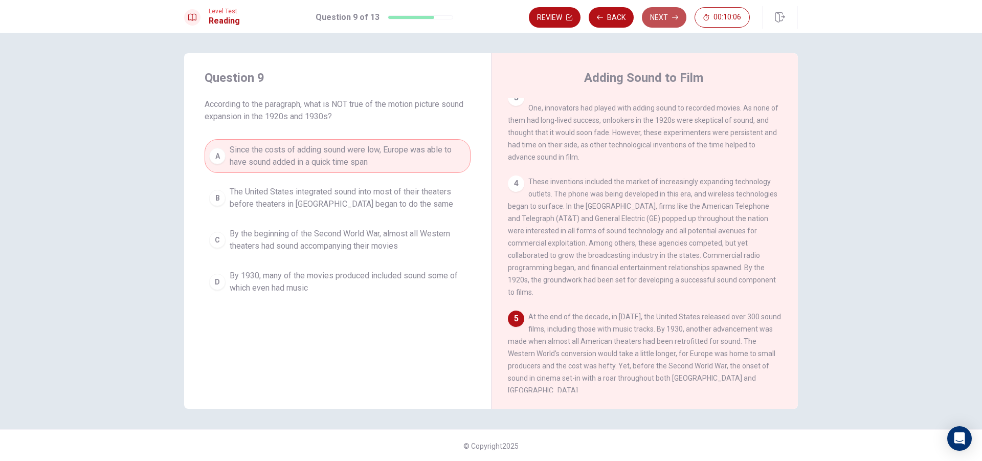
click at [662, 9] on button "Next" at bounding box center [664, 17] width 45 height 20
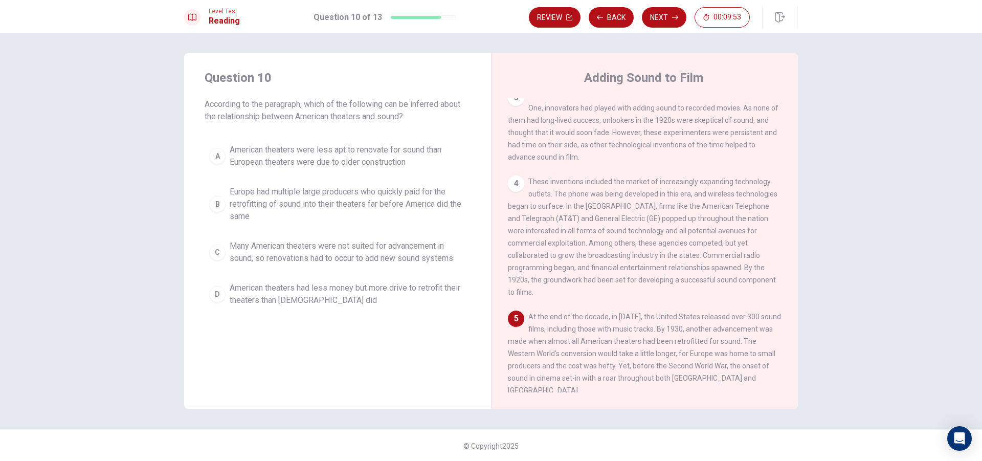
click at [331, 198] on span "Europe had multiple large producers who quickly paid for the retrofitting of so…" at bounding box center [348, 204] width 236 height 37
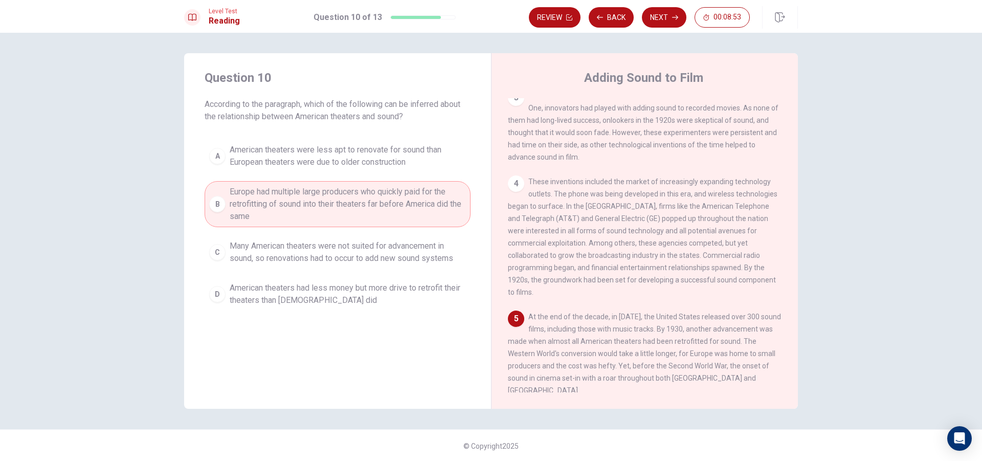
click at [335, 140] on button "A American theaters were less apt to renovate for sound than European theaters …" at bounding box center [338, 156] width 266 height 34
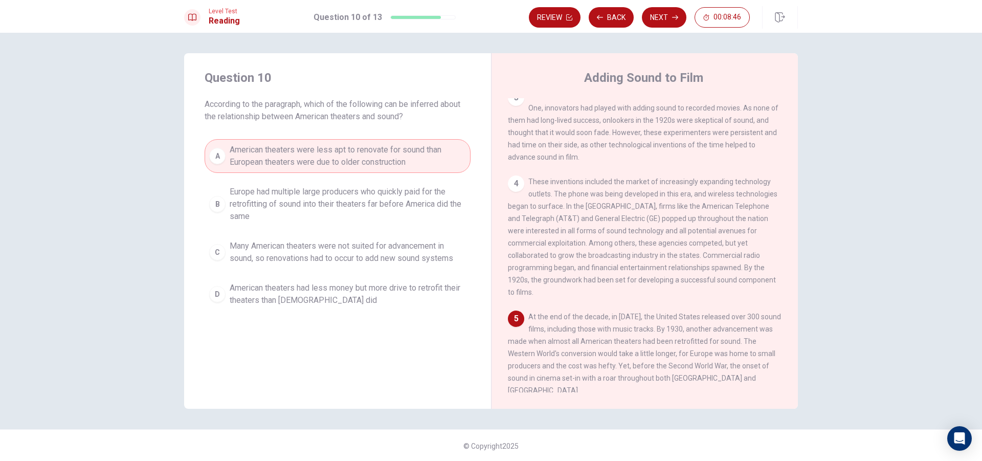
scroll to position [1, 0]
click at [397, 187] on span "Europe had multiple large producers who quickly paid for the retrofitting of so…" at bounding box center [348, 203] width 236 height 37
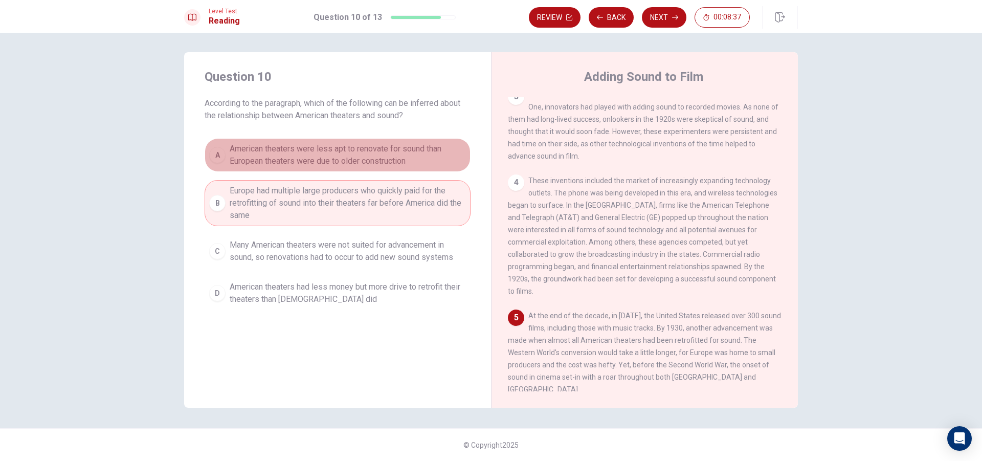
drag, startPoint x: 410, startPoint y: 146, endPoint x: 368, endPoint y: 250, distance: 111.8
click at [409, 147] on span "American theaters were less apt to renovate for sound than European theaters we…" at bounding box center [348, 155] width 236 height 25
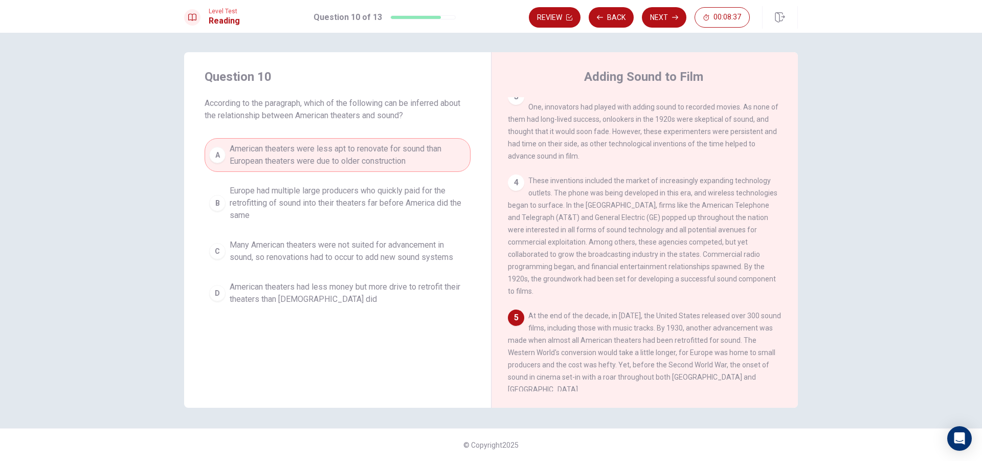
click at [368, 251] on span "Many American theaters were not suited for advancement in sound, so renovations…" at bounding box center [348, 251] width 236 height 25
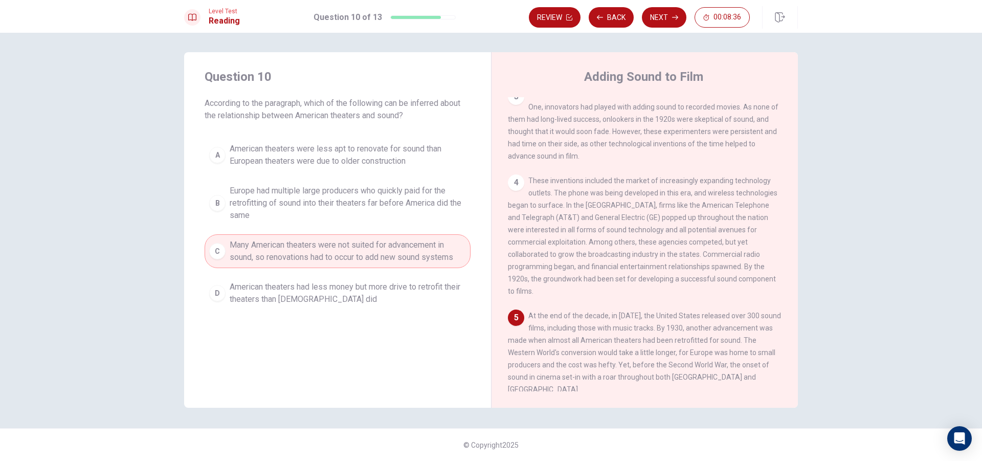
click at [360, 262] on span "Many American theaters were not suited for advancement in sound, so renovations…" at bounding box center [348, 251] width 236 height 25
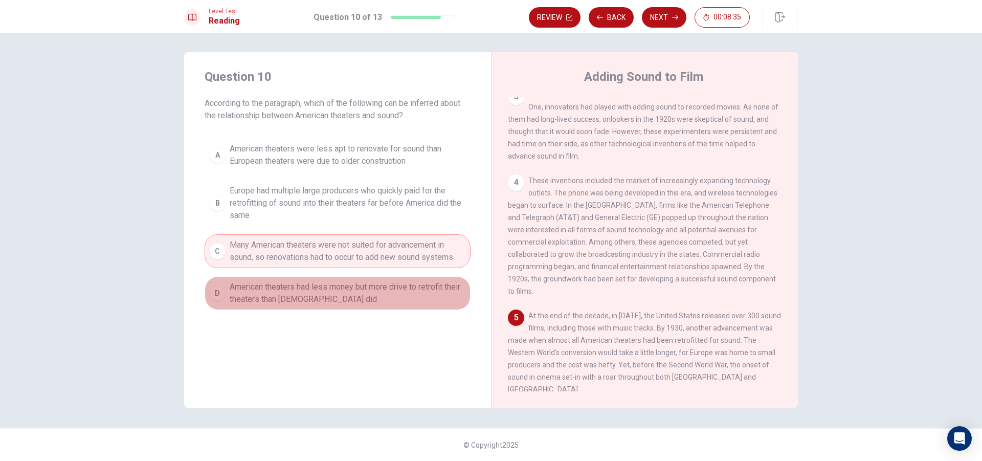
click at [354, 296] on span "American theaters had less money but more drive to retrofit their theaters than…" at bounding box center [348, 293] width 236 height 25
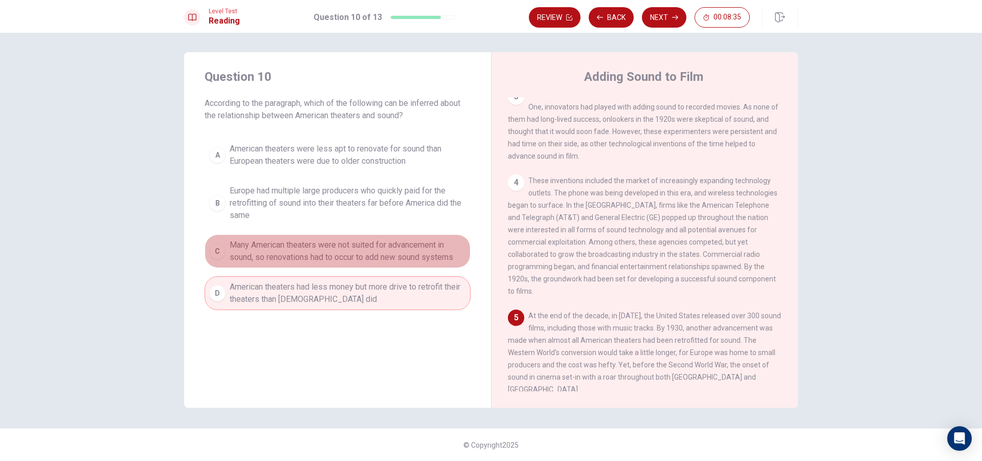
click at [356, 261] on span "Many American theaters were not suited for advancement in sound, so renovations…" at bounding box center [348, 251] width 236 height 25
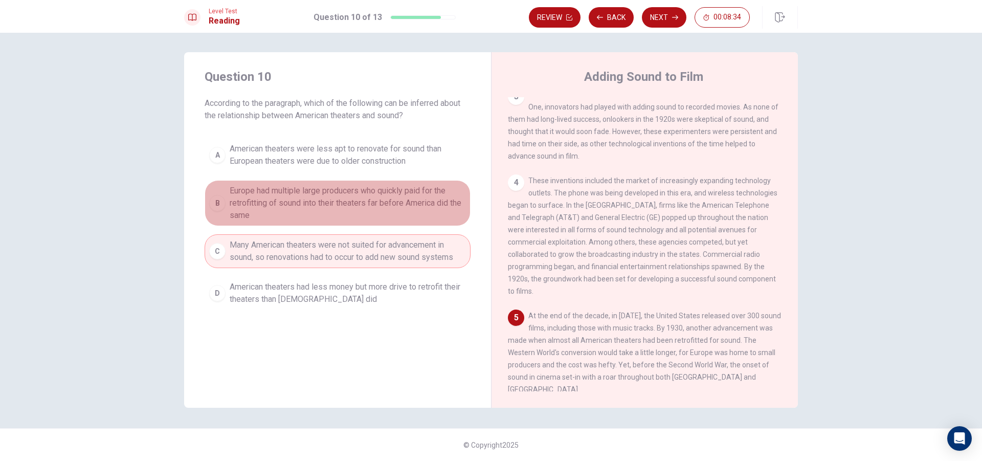
click at [359, 218] on span "Europe had multiple large producers who quickly paid for the retrofitting of so…" at bounding box center [348, 203] width 236 height 37
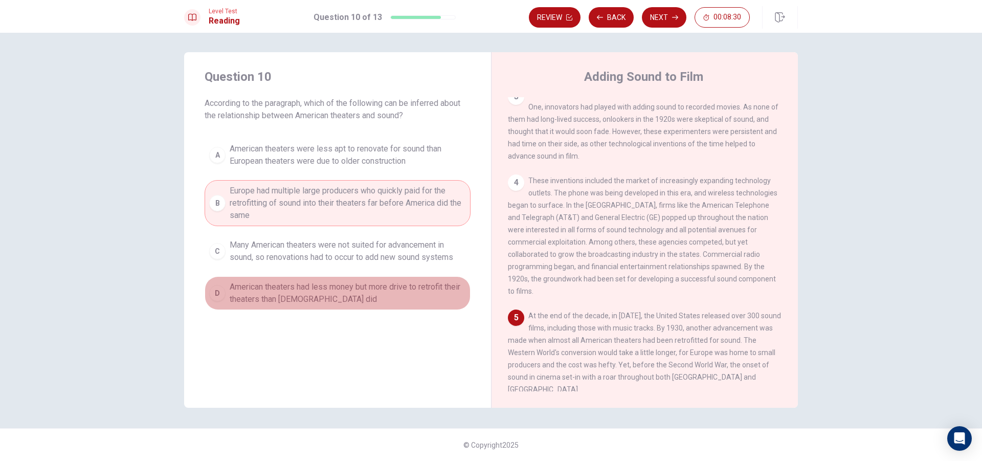
click at [366, 295] on span "American theaters had less money but more drive to retrofit their theaters than…" at bounding box center [348, 293] width 236 height 25
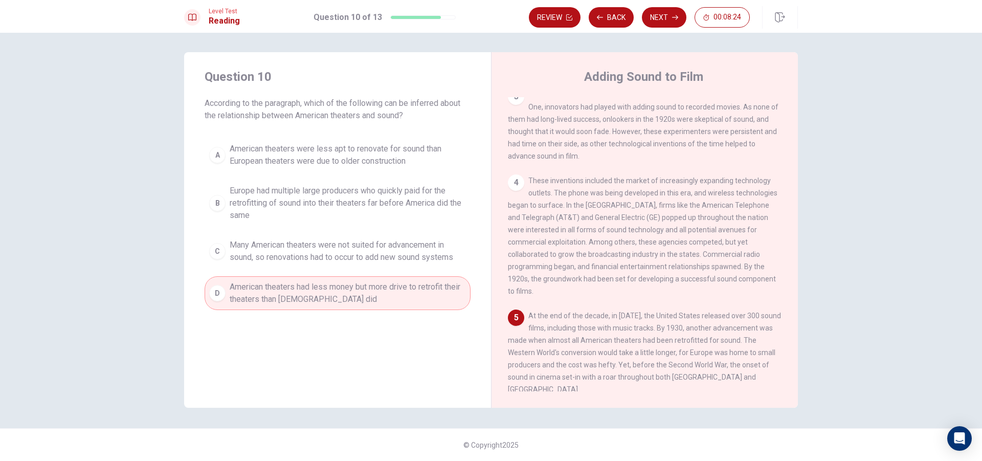
click at [348, 169] on button "A American theaters were less apt to renovate for sound than European theaters …" at bounding box center [338, 155] width 266 height 34
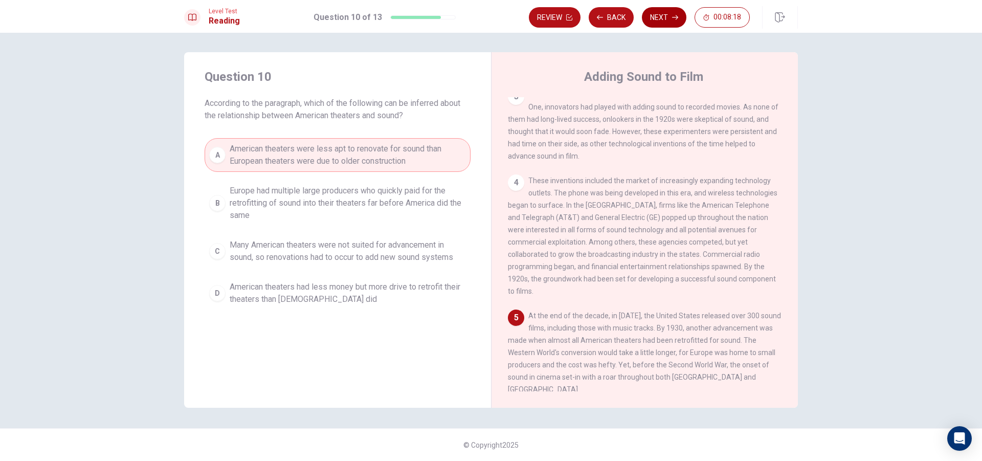
click at [677, 15] on icon "button" at bounding box center [675, 17] width 6 height 6
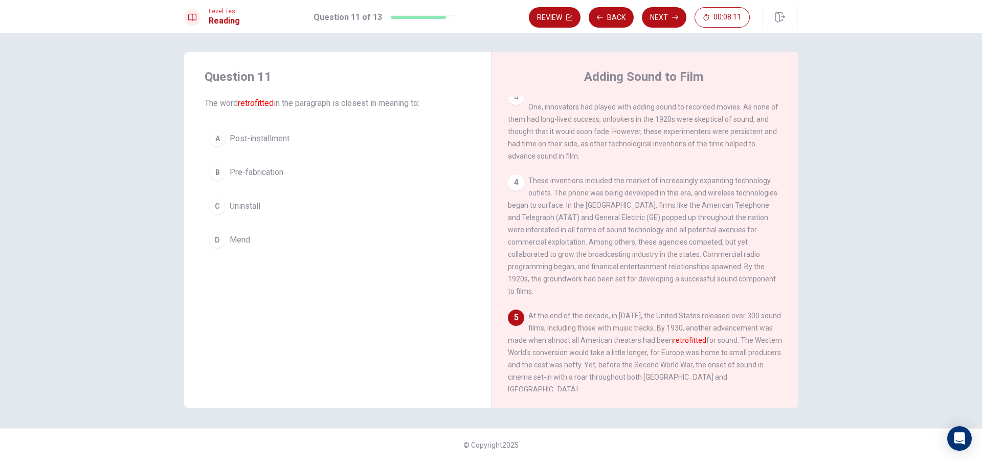
click at [234, 203] on span "Uninstall" at bounding box center [245, 206] width 31 height 12
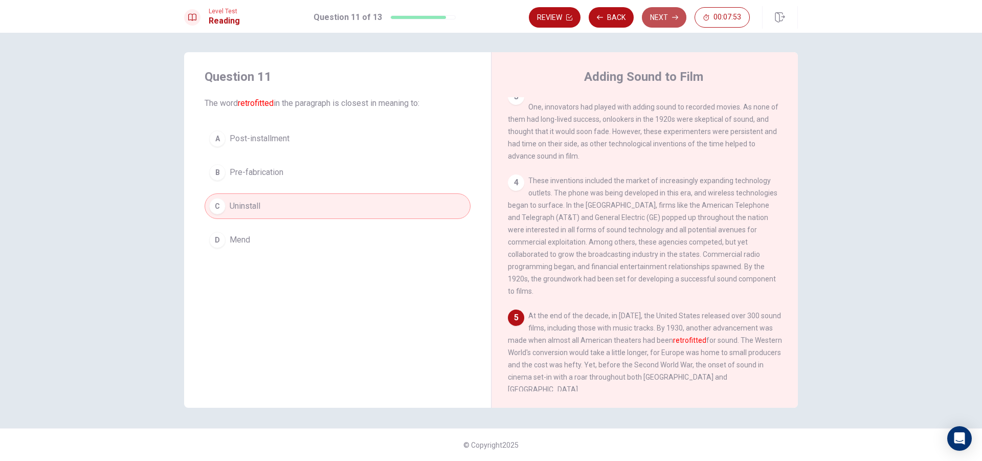
click at [672, 23] on button "Next" at bounding box center [664, 17] width 45 height 20
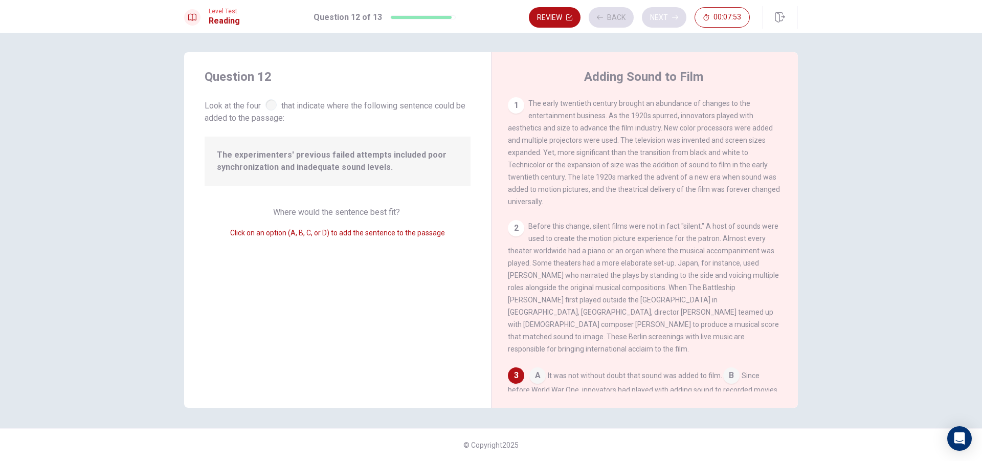
scroll to position [162, 0]
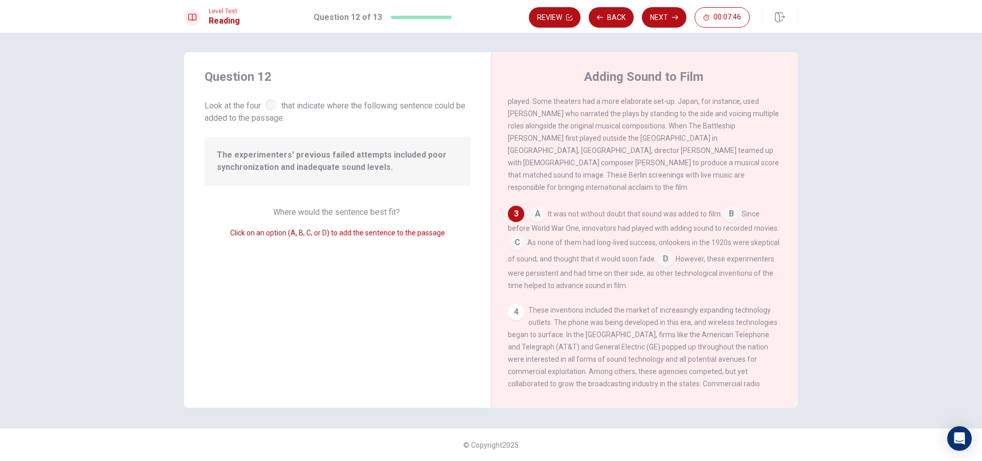
click at [539, 214] on input at bounding box center [538, 215] width 16 height 16
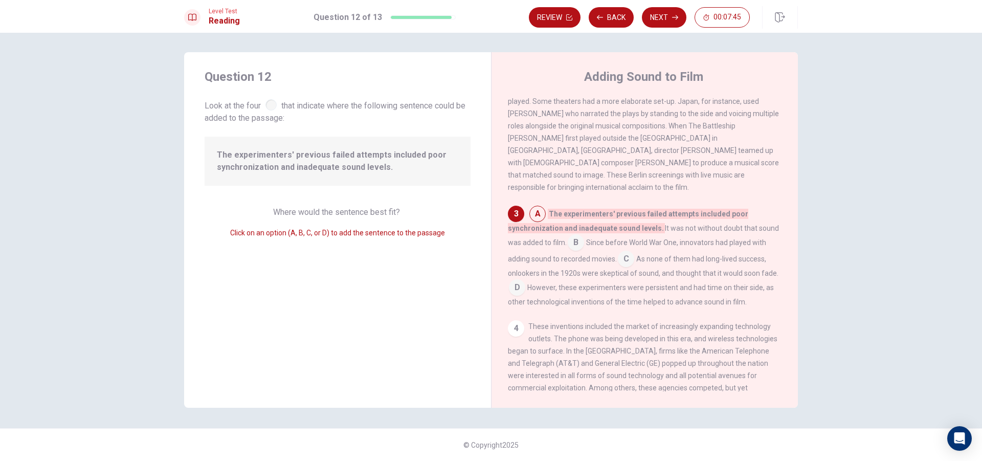
click at [539, 214] on input at bounding box center [538, 215] width 16 height 16
click at [541, 222] on span "The experimenters' previous failed attempts included poor synchronization and i…" at bounding box center [628, 221] width 240 height 25
click at [520, 216] on div "3" at bounding box center [516, 214] width 16 height 16
click at [541, 211] on input at bounding box center [538, 215] width 16 height 16
click at [565, 227] on span "The experimenters' previous failed attempts included poor synchronization and i…" at bounding box center [628, 221] width 240 height 25
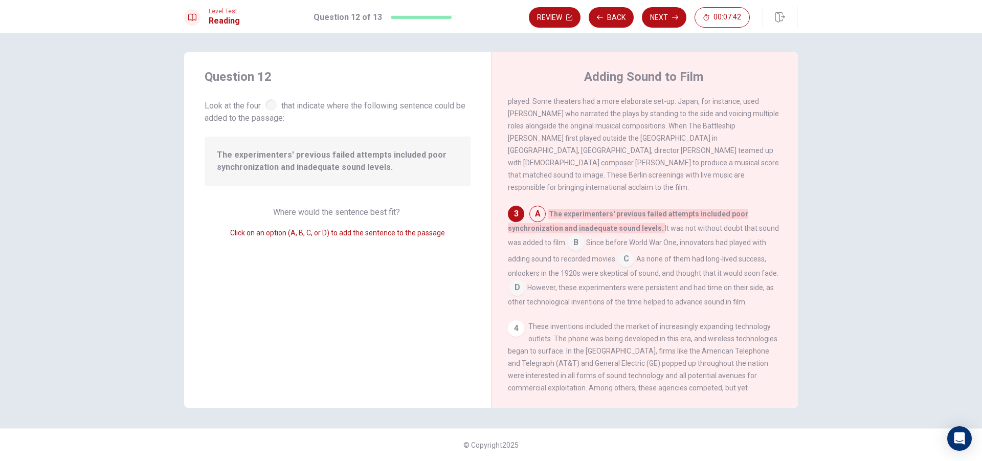
drag, startPoint x: 552, startPoint y: 209, endPoint x: 544, endPoint y: 227, distance: 19.5
click at [544, 227] on span "The experimenters' previous failed attempts included poor synchronization and i…" at bounding box center [628, 221] width 240 height 25
click at [532, 209] on input at bounding box center [538, 215] width 16 height 16
click at [512, 208] on div "3" at bounding box center [516, 214] width 16 height 16
click at [508, 220] on div "A The experimenters' previous failed attempts included poor synchronization and…" at bounding box center [645, 257] width 274 height 102
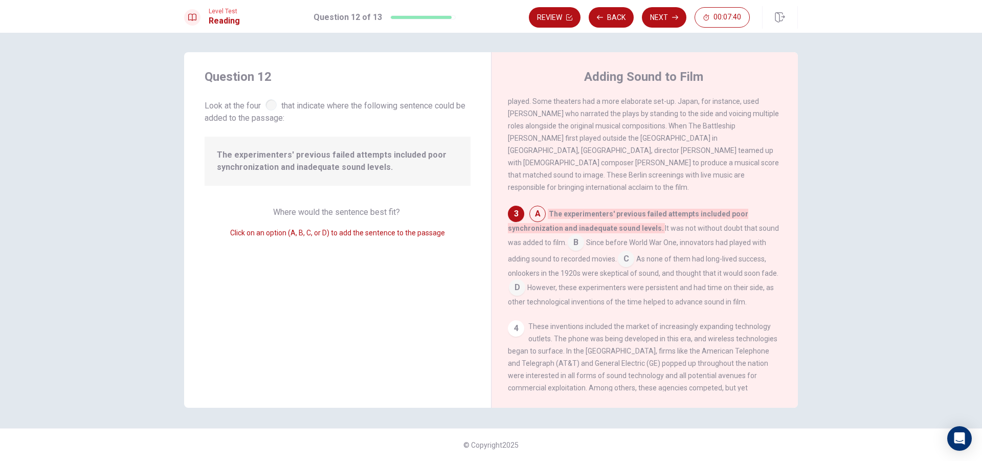
click at [564, 203] on div "1 The early twentieth century brought an abundance of changes to the entertainm…" at bounding box center [652, 244] width 288 height 294
click at [553, 218] on div "A The experimenters' previous failed attempts included poor synchronization and…" at bounding box center [645, 257] width 274 height 102
click at [571, 238] on input at bounding box center [576, 243] width 16 height 16
click at [634, 251] on span "As none of them had long-lived success, onlookers in the 1920s were skeptical o…" at bounding box center [643, 262] width 271 height 23
click at [630, 253] on input at bounding box center [626, 256] width 16 height 16
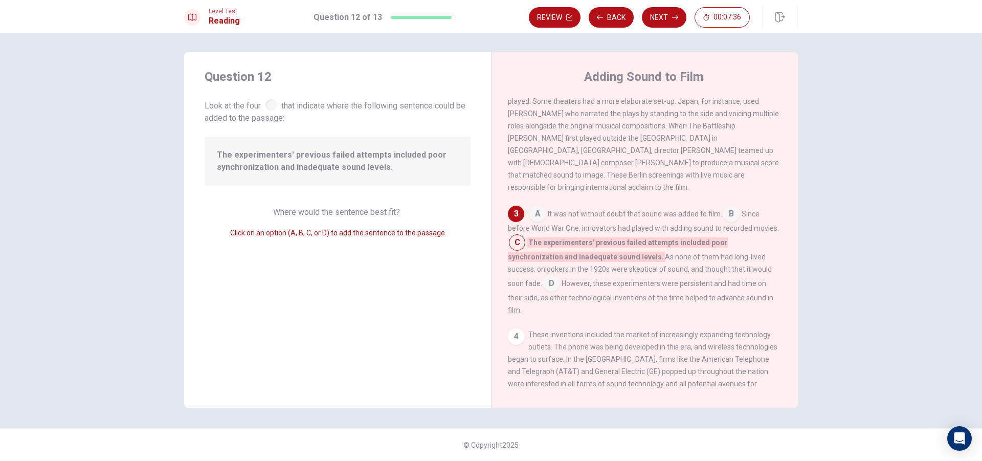
drag, startPoint x: 211, startPoint y: 164, endPoint x: 431, endPoint y: 195, distance: 222.7
click at [431, 194] on div "Question 12 Look at the four that indicate where the following sentence could b…" at bounding box center [337, 230] width 307 height 356
click at [560, 276] on input at bounding box center [551, 284] width 16 height 16
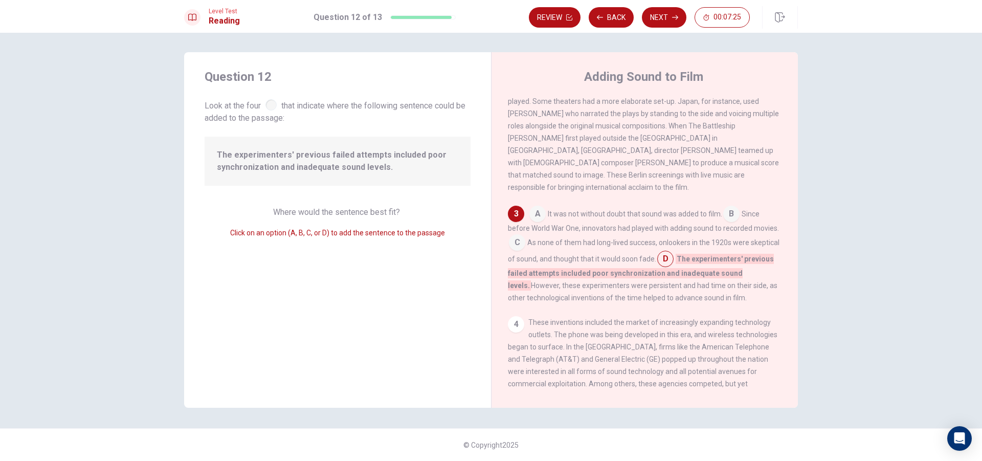
click at [733, 208] on input at bounding box center [731, 215] width 16 height 16
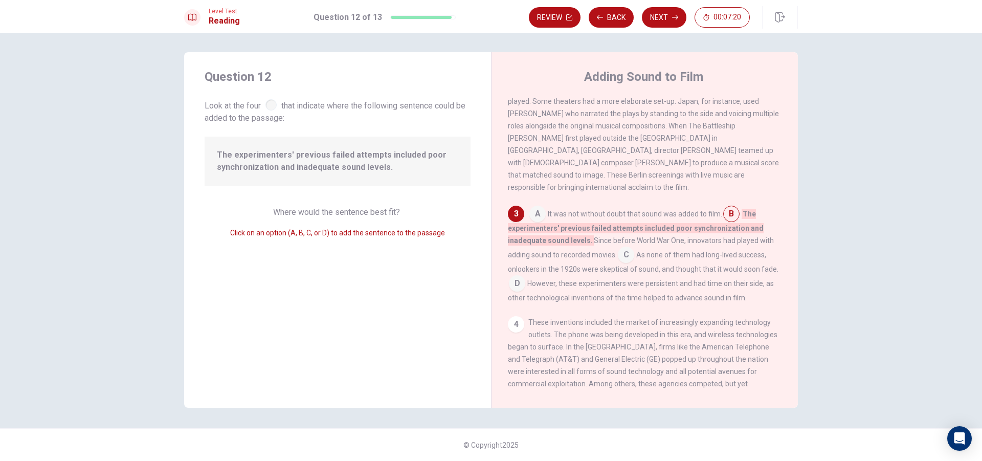
click at [535, 207] on input at bounding box center [538, 215] width 16 height 16
click at [626, 258] on input at bounding box center [626, 260] width 16 height 16
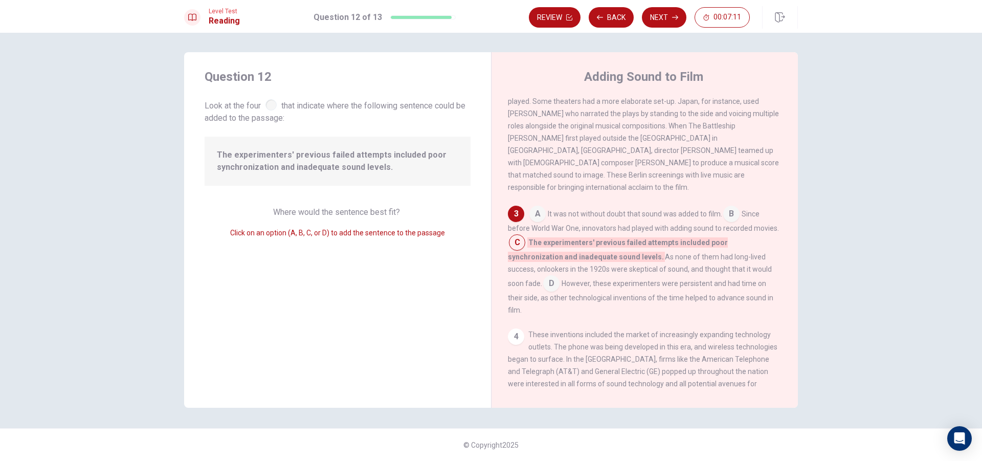
click at [560, 276] on input at bounding box center [551, 284] width 16 height 16
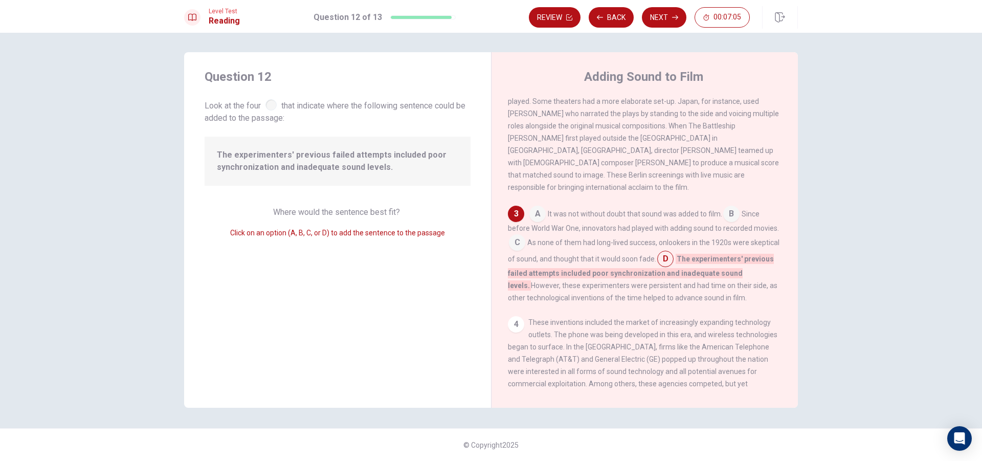
drag, startPoint x: 583, startPoint y: 283, endPoint x: 626, endPoint y: 285, distance: 43.5
click at [623, 285] on span "However, these experimenters were persistent and had time on their side, as oth…" at bounding box center [643, 291] width 270 height 20
click at [657, 20] on button "Next" at bounding box center [664, 17] width 45 height 20
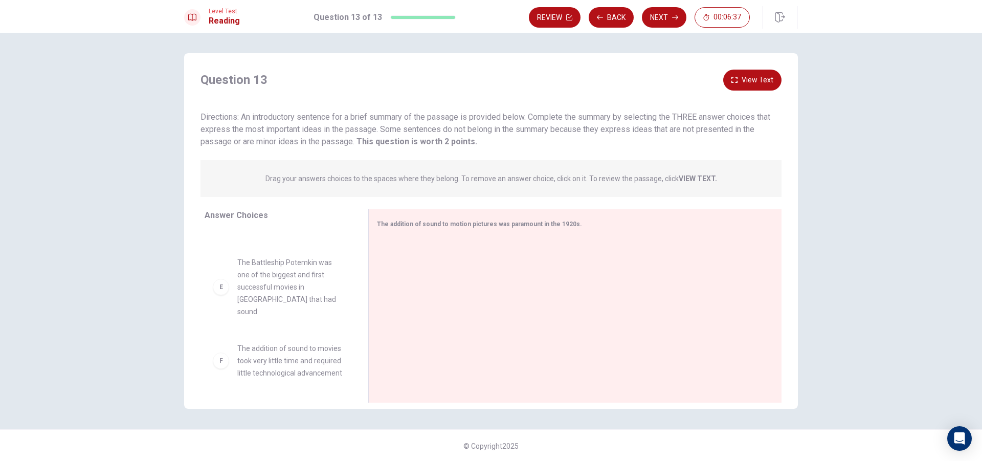
scroll to position [1, 0]
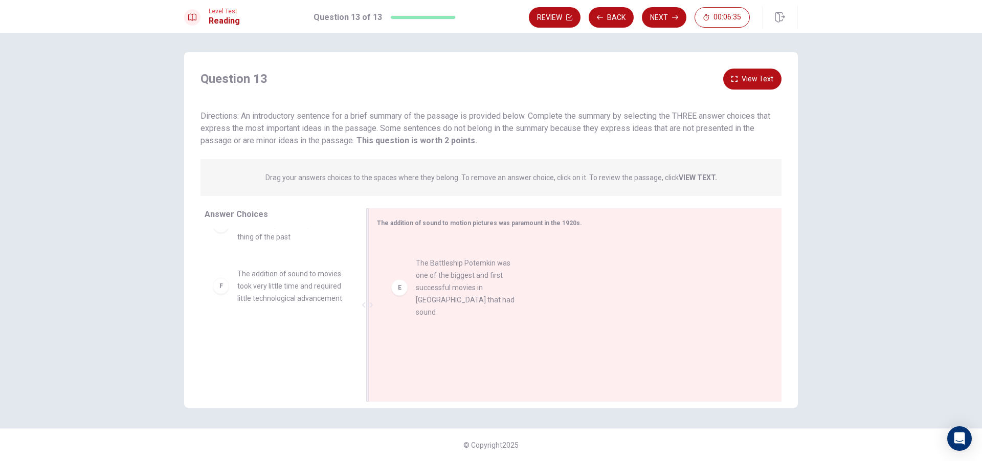
drag, startPoint x: 275, startPoint y: 293, endPoint x: 462, endPoint y: 294, distance: 186.7
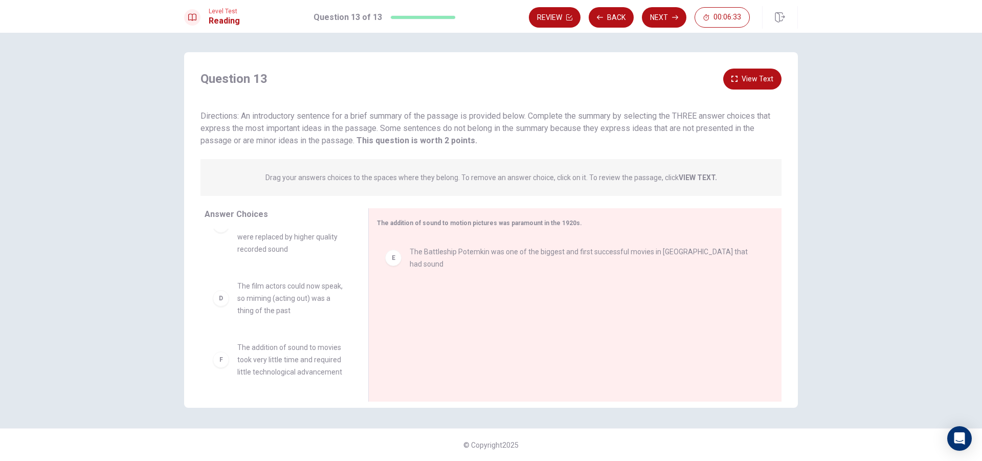
scroll to position [151, 0]
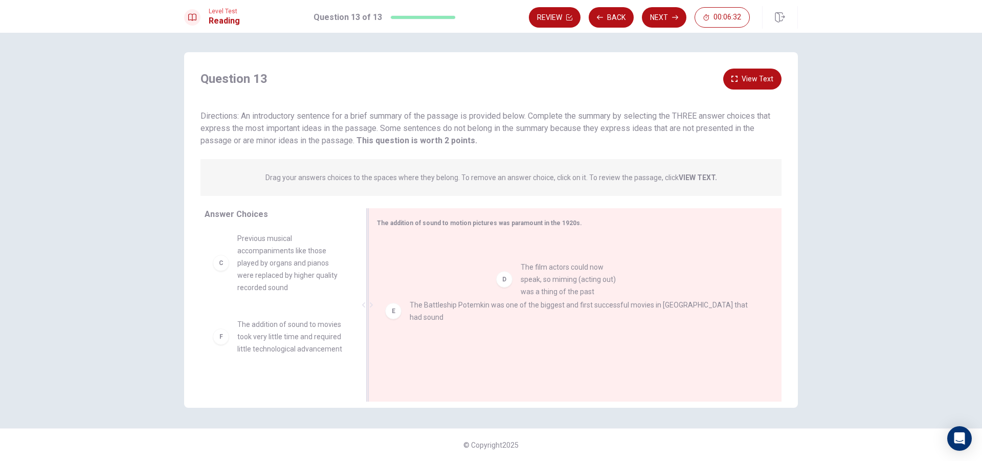
drag, startPoint x: 247, startPoint y: 361, endPoint x: 552, endPoint y: 301, distance: 310.8
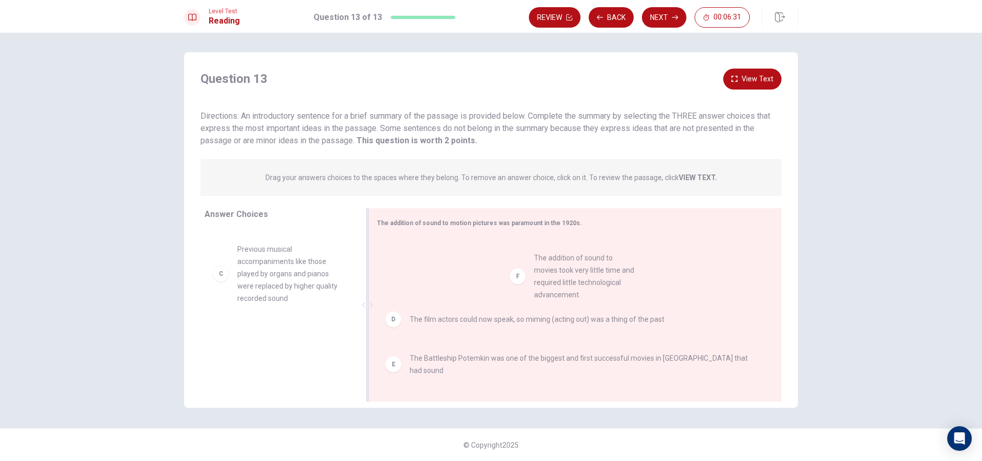
drag, startPoint x: 293, startPoint y: 347, endPoint x: 602, endPoint y: 277, distance: 316.5
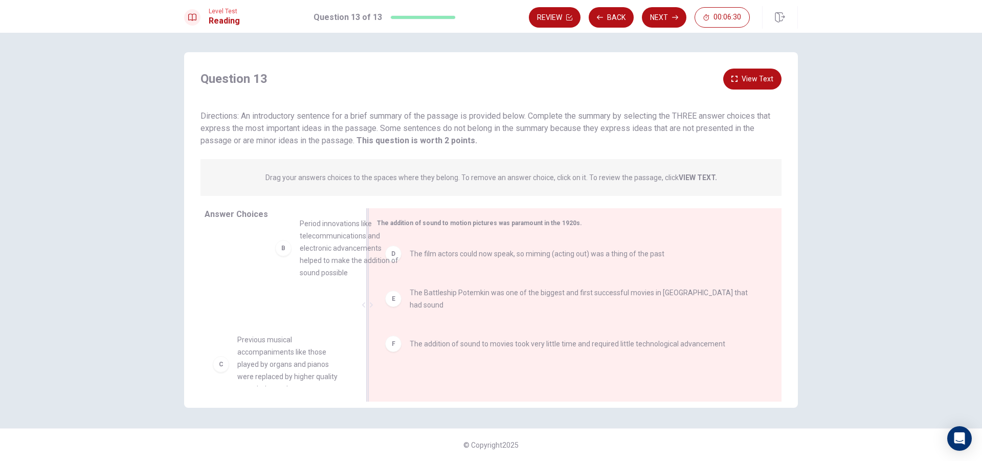
drag, startPoint x: 270, startPoint y: 285, endPoint x: 544, endPoint y: 281, distance: 273.7
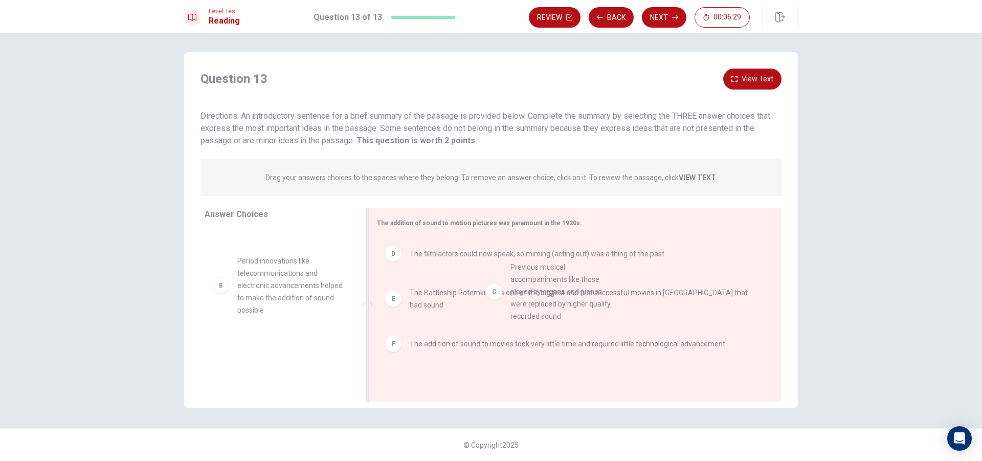
drag, startPoint x: 289, startPoint y: 360, endPoint x: 618, endPoint y: 273, distance: 339.9
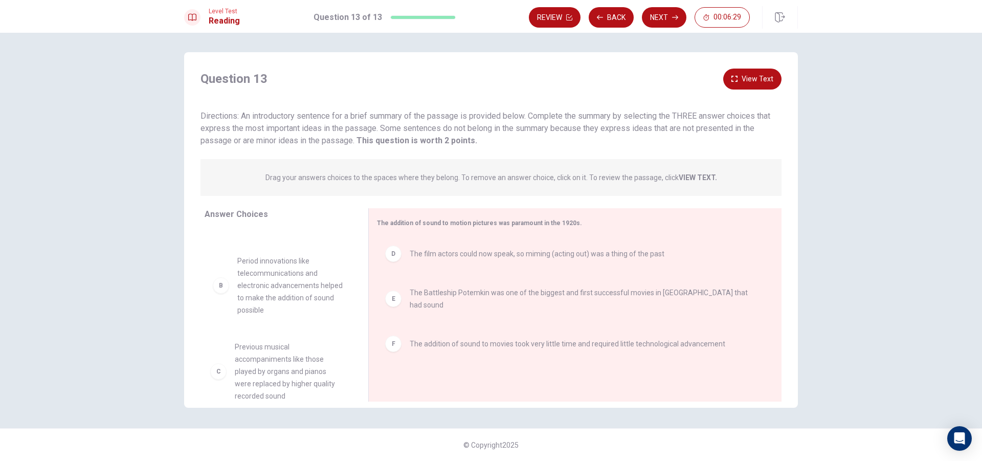
scroll to position [46, 0]
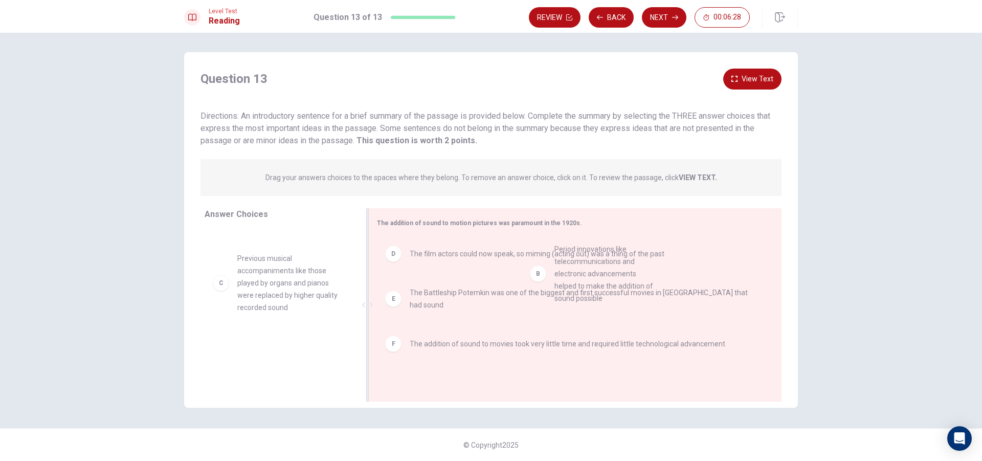
drag, startPoint x: 361, startPoint y: 293, endPoint x: 642, endPoint y: 291, distance: 280.9
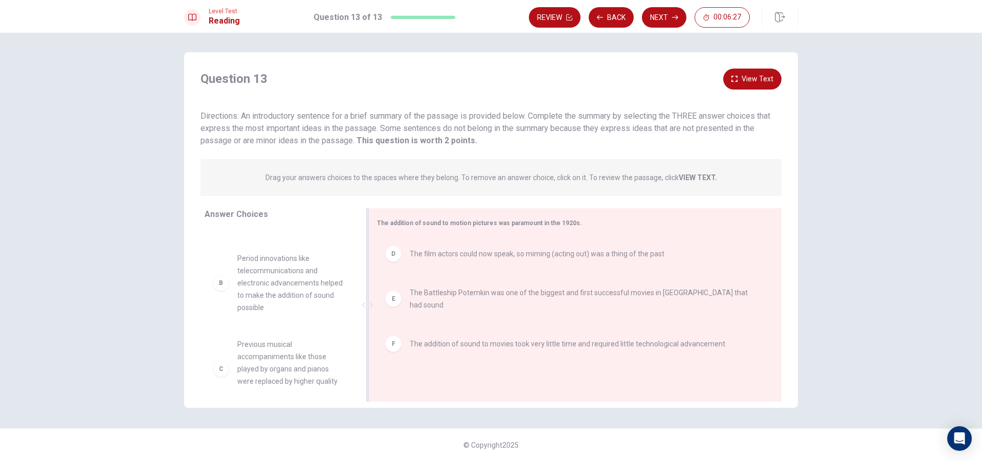
click at [391, 257] on div "D" at bounding box center [393, 254] width 16 height 16
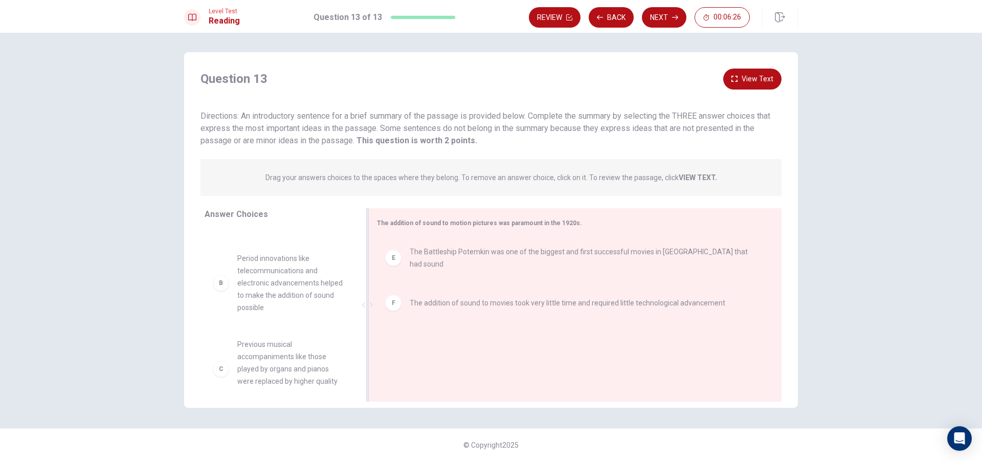
click at [394, 259] on div "E" at bounding box center [393, 258] width 16 height 16
click at [394, 261] on div "F" at bounding box center [393, 254] width 16 height 16
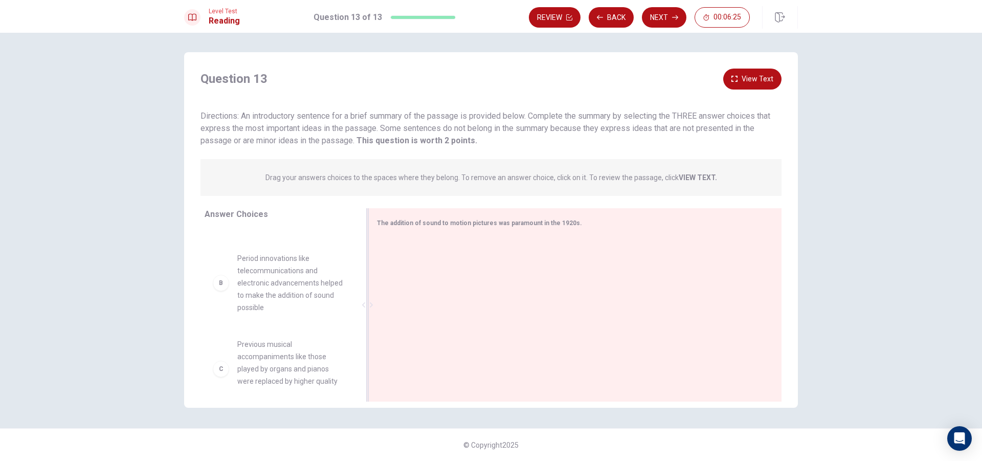
drag, startPoint x: 250, startPoint y: 111, endPoint x: 349, endPoint y: 111, distance: 99.8
click at [349, 111] on span "Directions: An introductory sentence for a brief summary of the passage is prov…" at bounding box center [486, 128] width 570 height 34
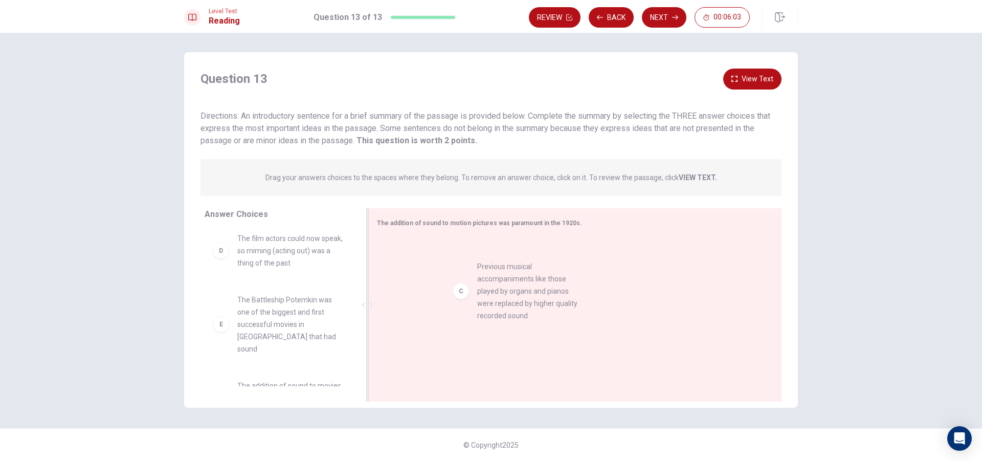
drag, startPoint x: 251, startPoint y: 254, endPoint x: 498, endPoint y: 283, distance: 248.3
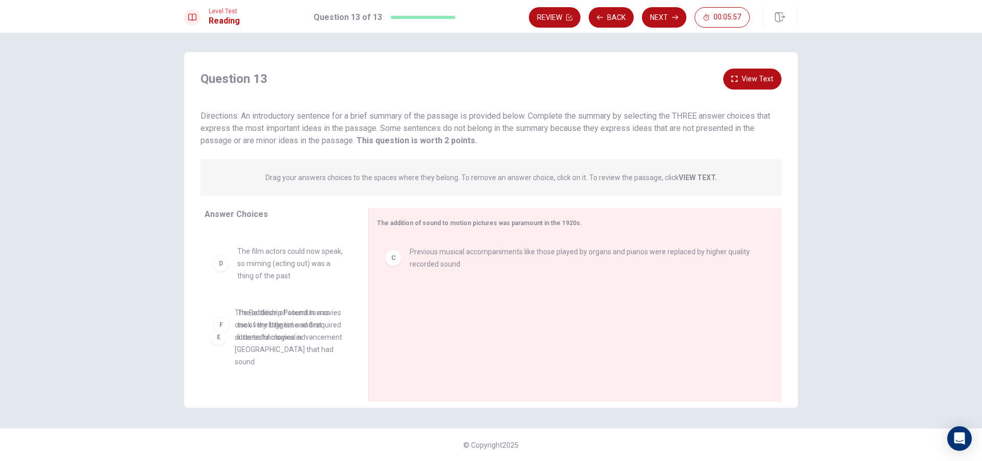
scroll to position [140, 0]
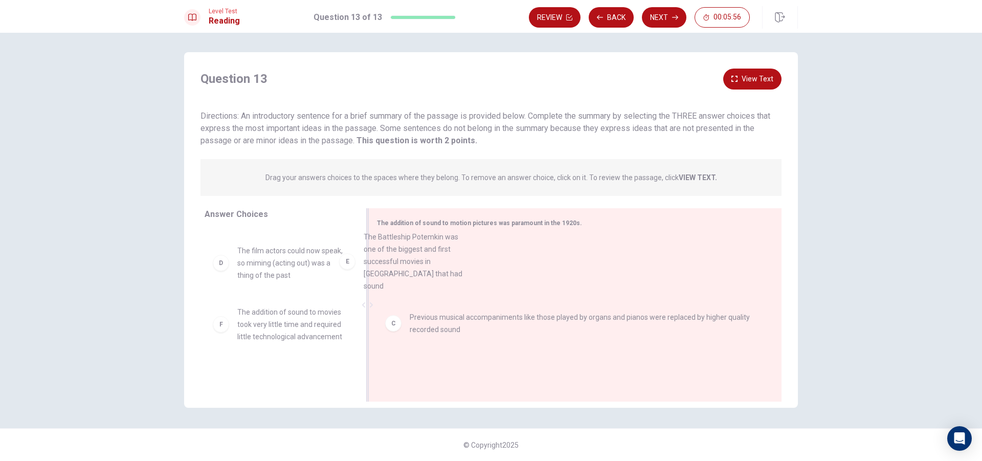
drag, startPoint x: 277, startPoint y: 353, endPoint x: 408, endPoint y: 273, distance: 153.4
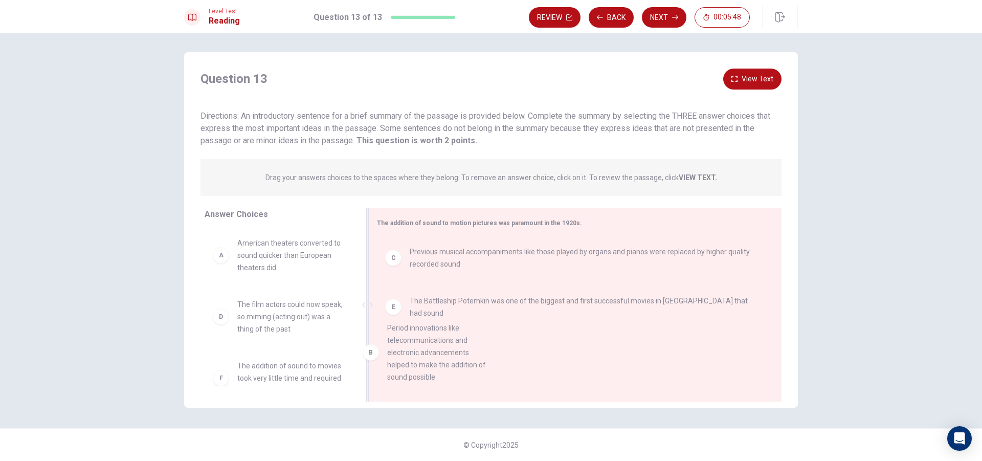
scroll to position [19, 0]
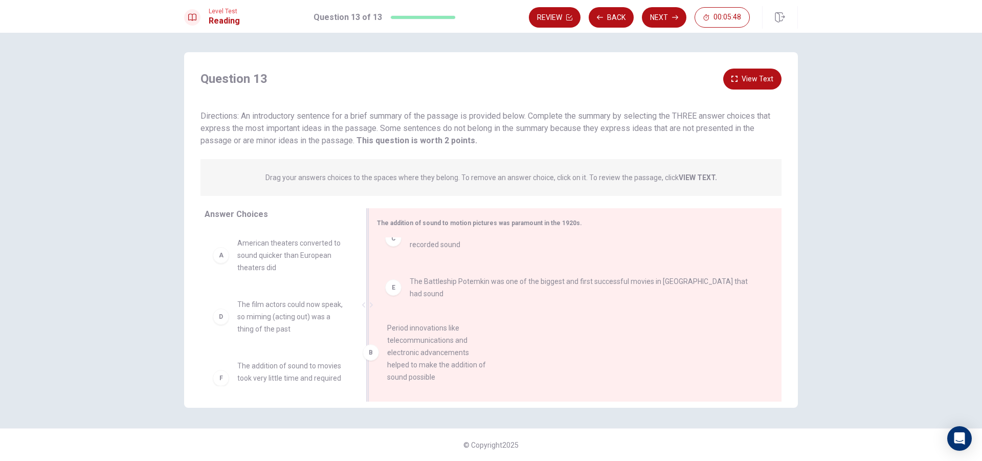
drag, startPoint x: 238, startPoint y: 332, endPoint x: 394, endPoint y: 356, distance: 157.9
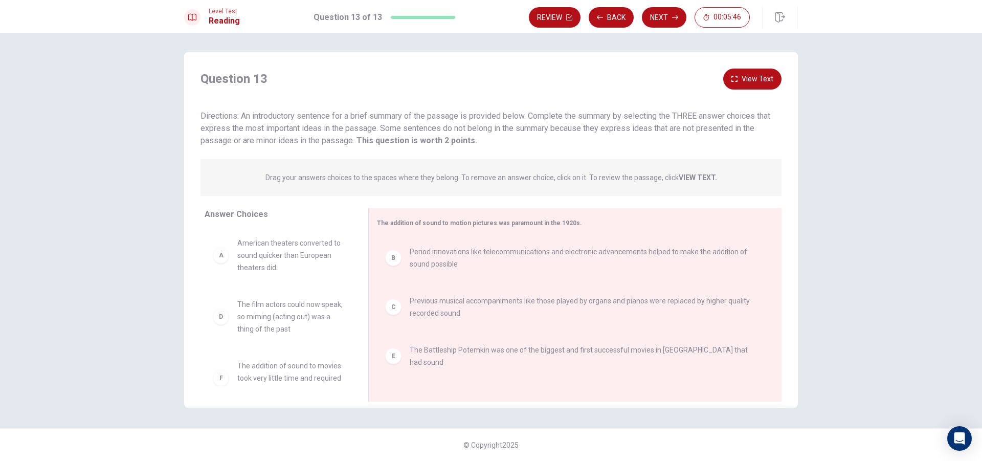
scroll to position [31, 0]
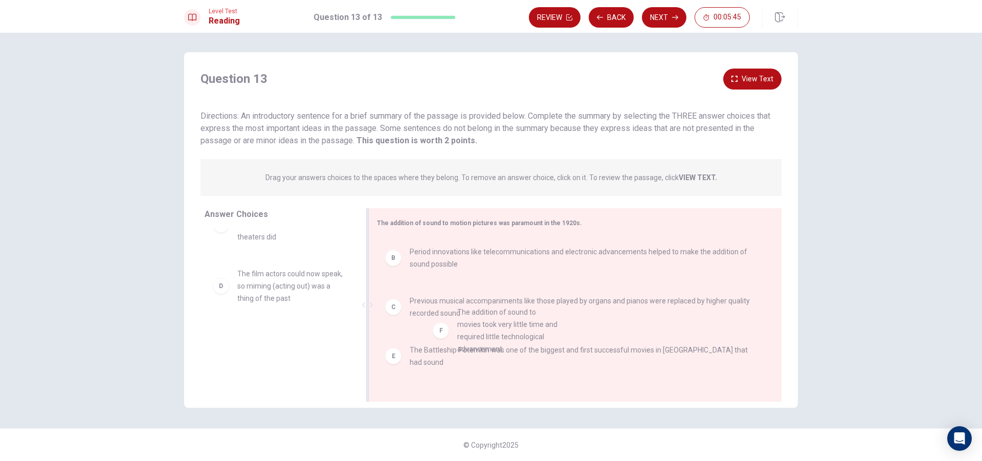
drag, startPoint x: 293, startPoint y: 350, endPoint x: 536, endPoint y: 323, distance: 245.1
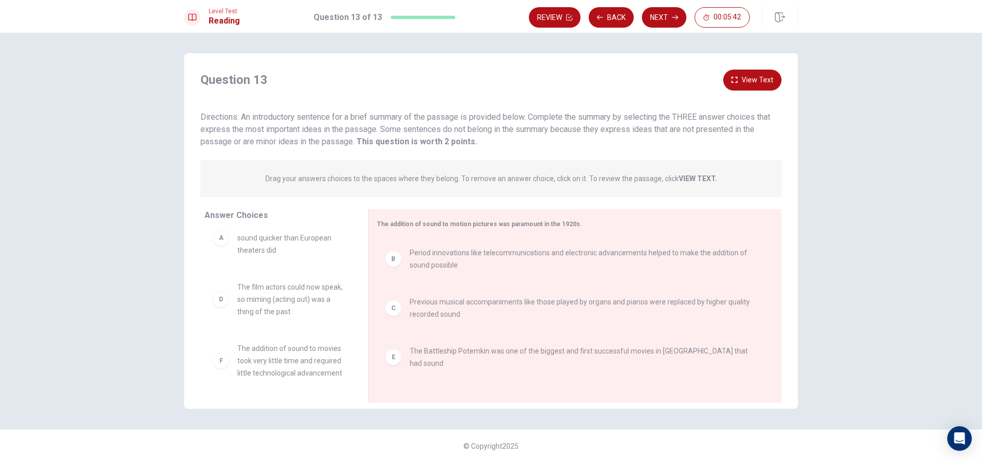
scroll to position [0, 0]
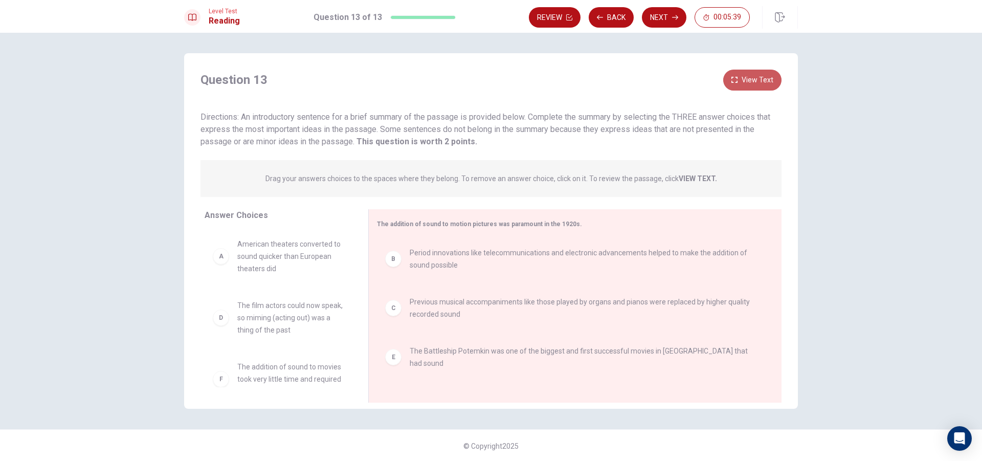
click at [735, 83] on icon "button" at bounding box center [735, 80] width 6 height 6
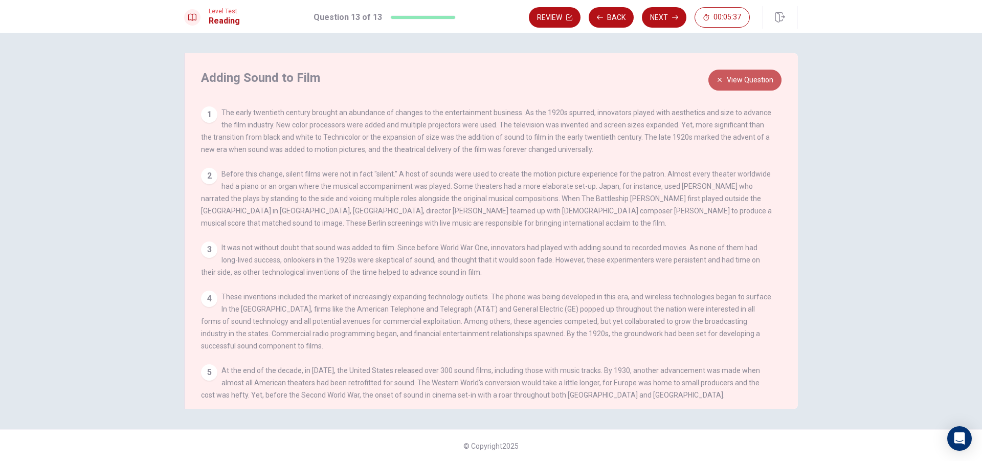
click at [740, 82] on button "View Question" at bounding box center [745, 80] width 73 height 21
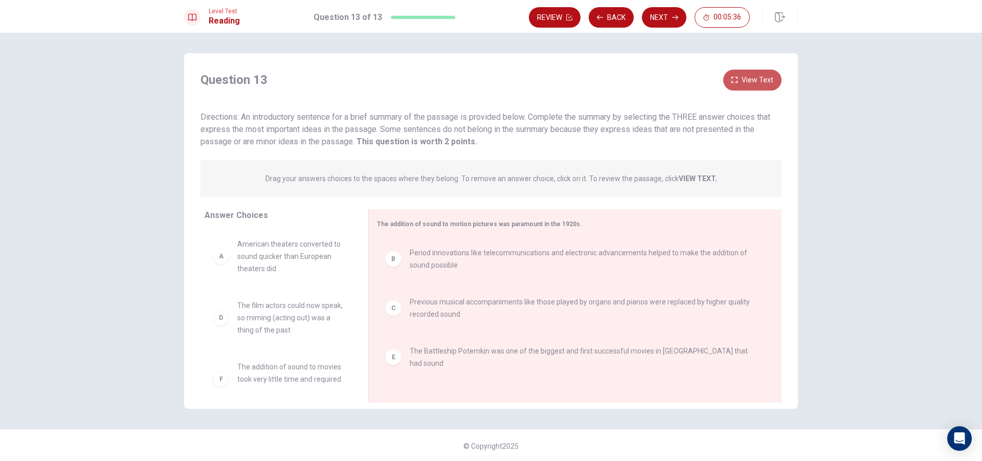
click at [740, 82] on button "View Text" at bounding box center [752, 80] width 58 height 21
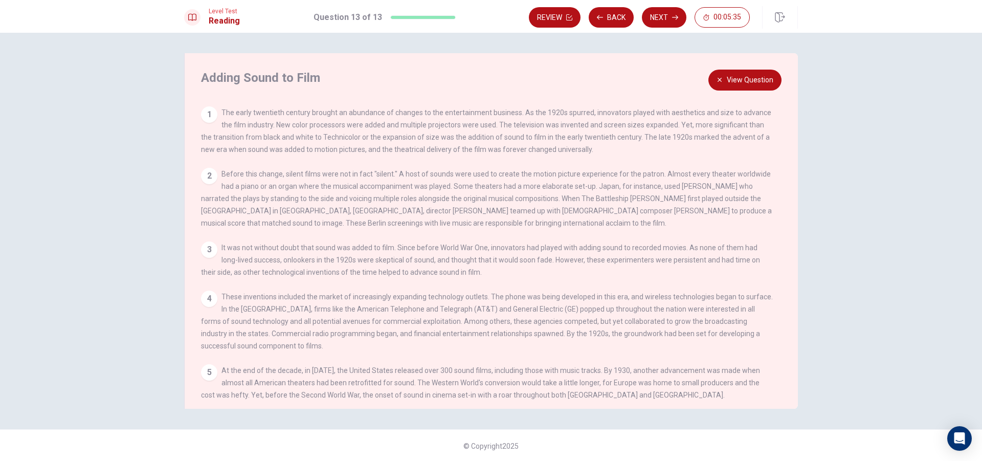
click at [740, 82] on button "View Question" at bounding box center [745, 80] width 73 height 21
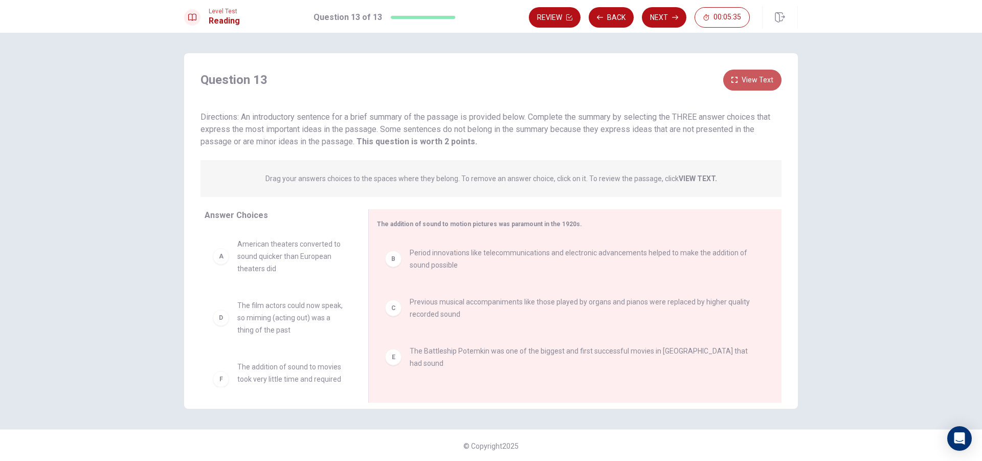
click at [740, 82] on button "View Text" at bounding box center [752, 80] width 58 height 21
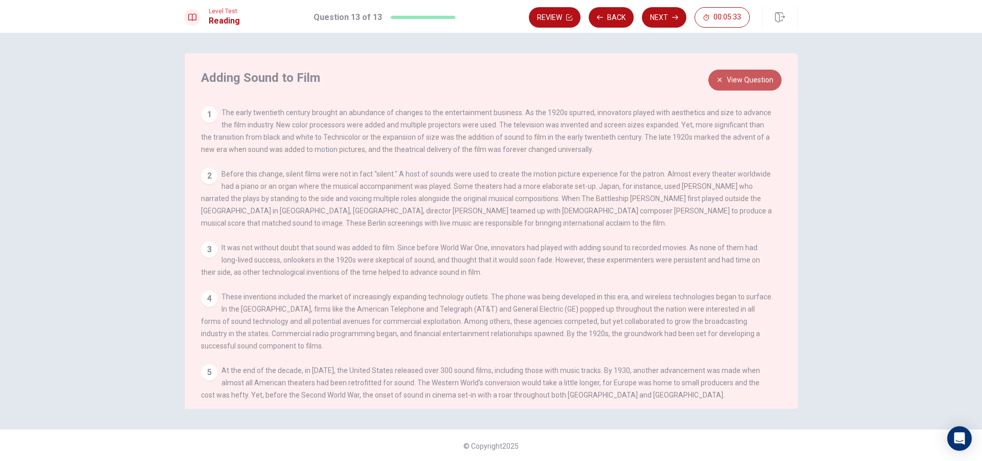
click at [740, 82] on button "View Question" at bounding box center [745, 80] width 73 height 21
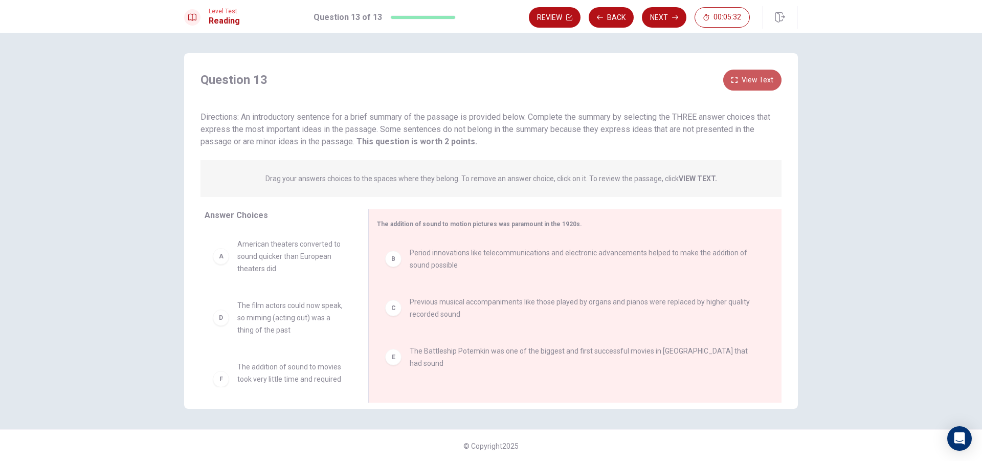
click at [740, 82] on button "View Text" at bounding box center [752, 80] width 58 height 21
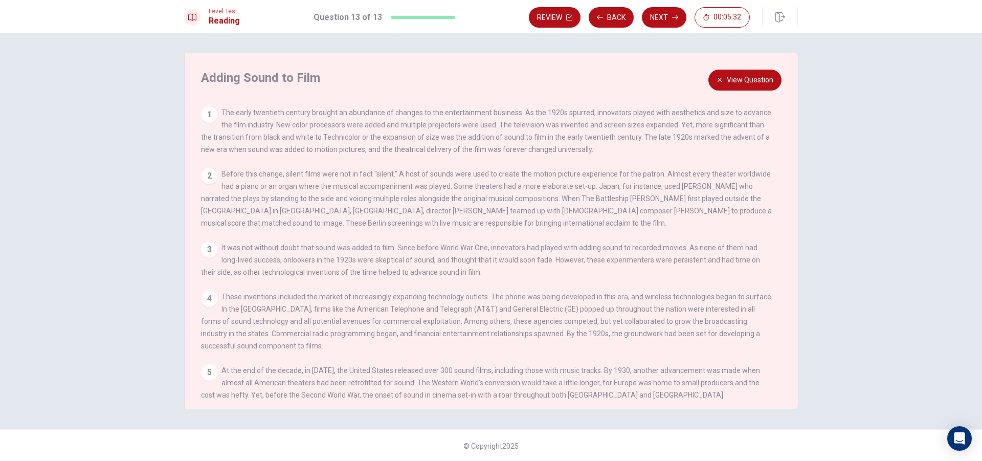
scroll to position [23, 0]
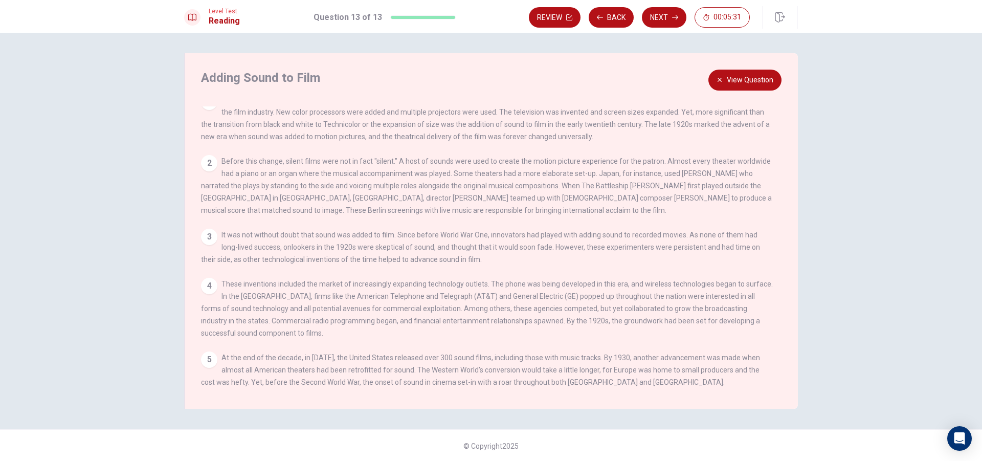
click at [721, 80] on icon "button" at bounding box center [720, 80] width 6 height 6
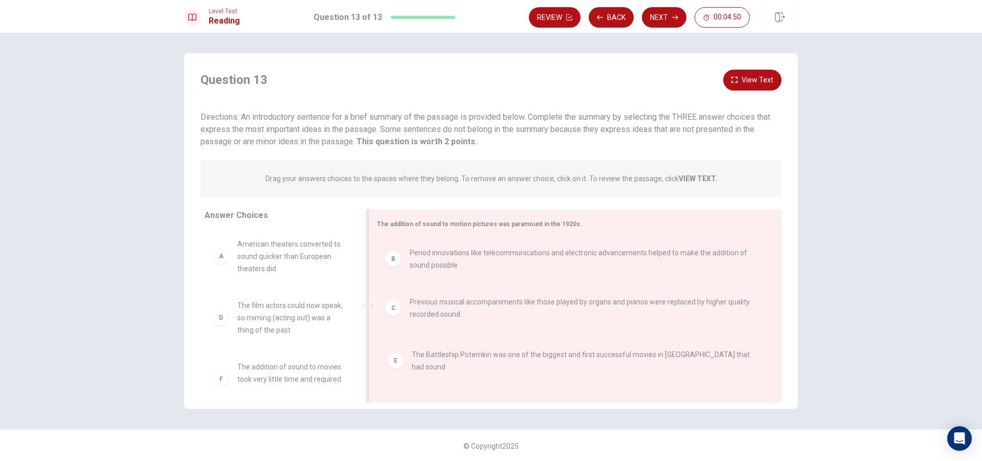
drag, startPoint x: 559, startPoint y: 357, endPoint x: 565, endPoint y: 366, distance: 11.1
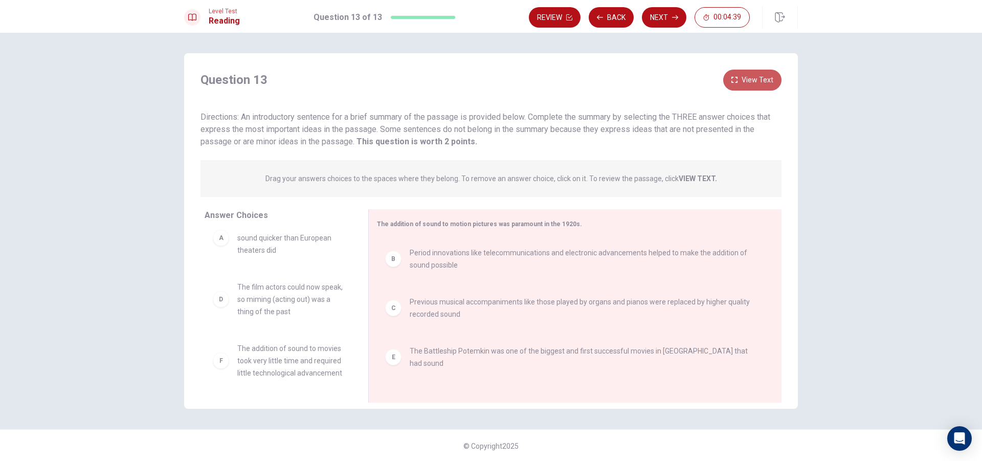
click at [750, 80] on button "View Text" at bounding box center [752, 80] width 58 height 21
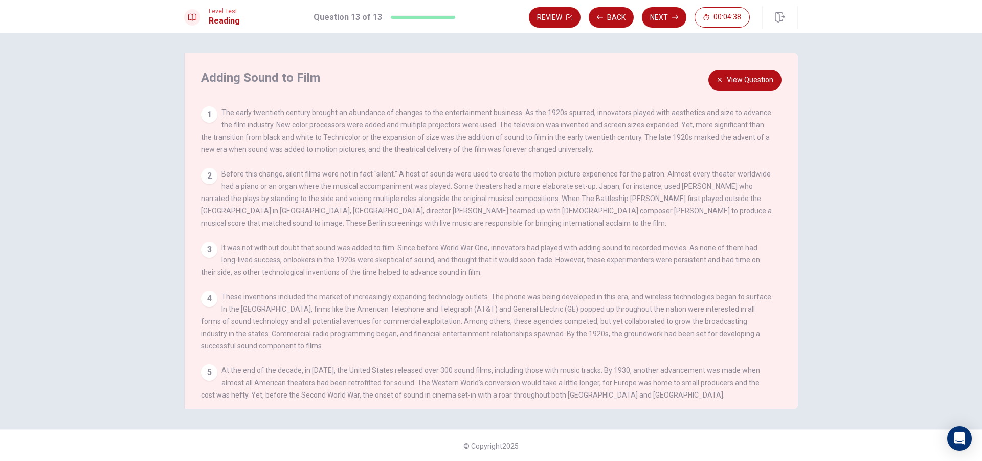
drag, startPoint x: 274, startPoint y: 124, endPoint x: 266, endPoint y: 127, distance: 8.3
click at [266, 127] on span "The early twentieth century brought an abundance of changes to the entertainmen…" at bounding box center [486, 130] width 570 height 45
drag, startPoint x: 251, startPoint y: 179, endPoint x: 258, endPoint y: 222, distance: 43.7
click at [249, 200] on span "Before this change, silent films were not in fact "silent." A host of sounds we…" at bounding box center [486, 198] width 571 height 57
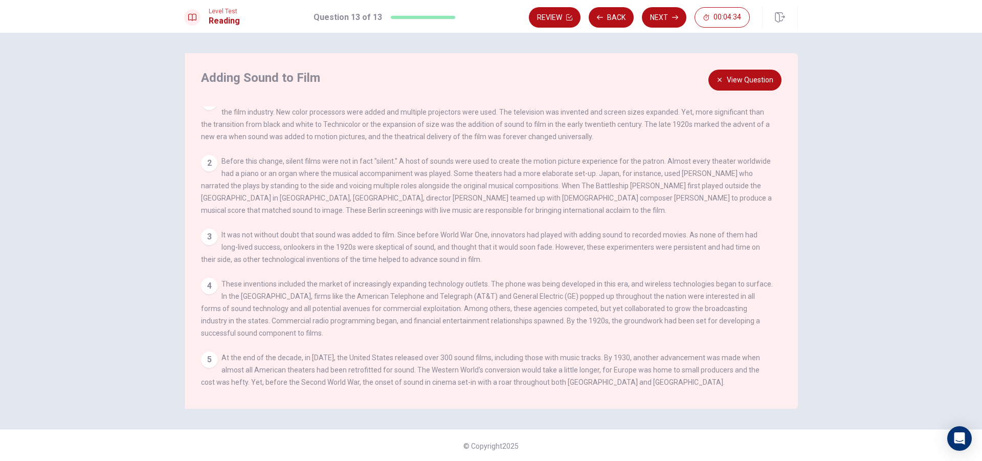
scroll to position [23, 0]
click at [724, 79] on button "View Question" at bounding box center [745, 80] width 73 height 21
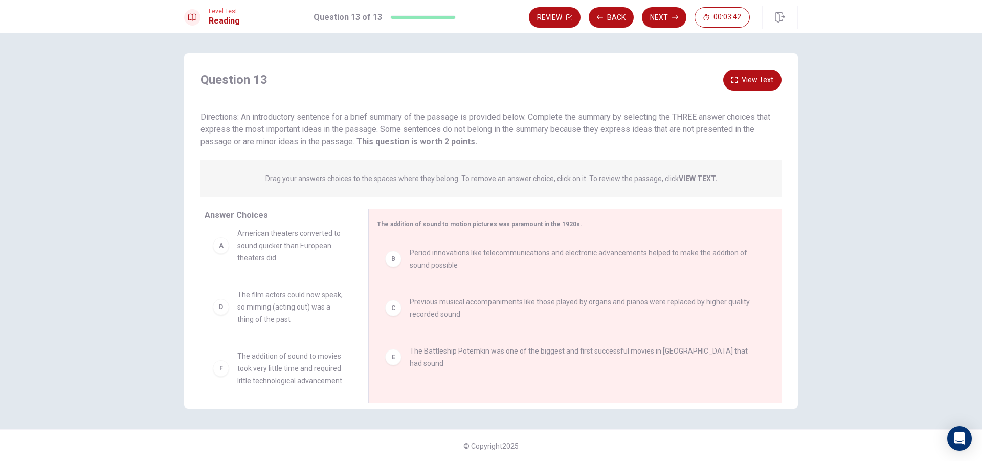
scroll to position [0, 0]
click at [598, 9] on button "Back" at bounding box center [611, 17] width 45 height 20
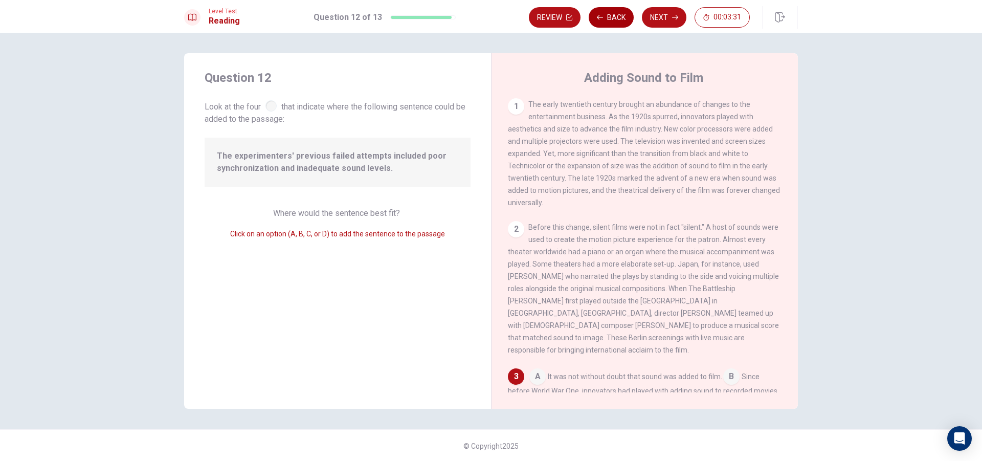
scroll to position [174, 0]
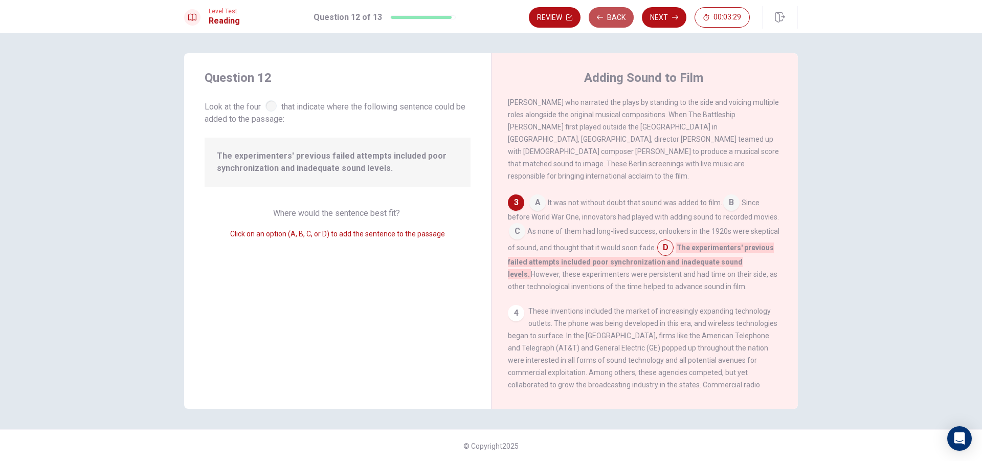
click at [618, 14] on button "Back" at bounding box center [611, 17] width 45 height 20
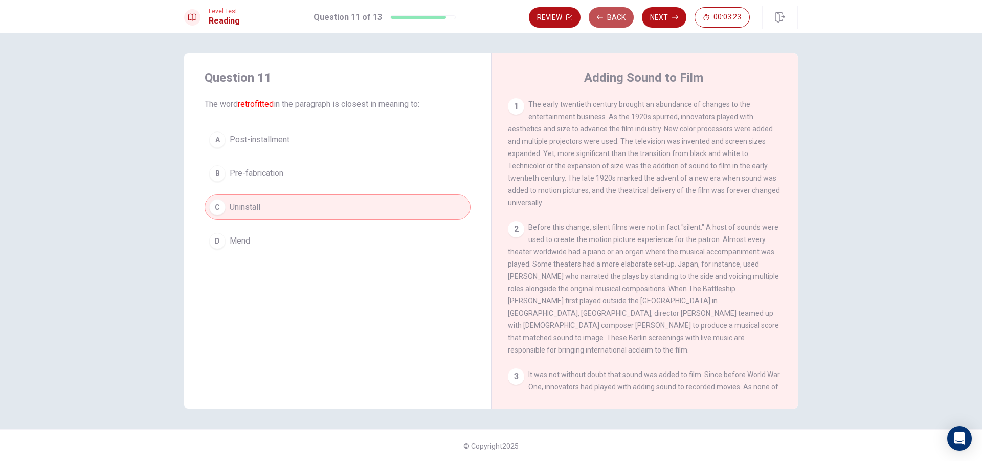
click at [607, 25] on button "Back" at bounding box center [611, 17] width 45 height 20
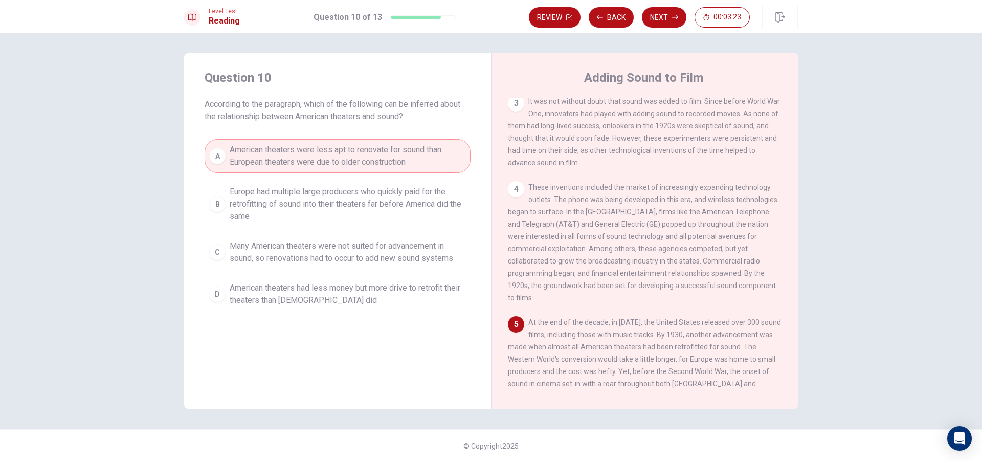
scroll to position [279, 0]
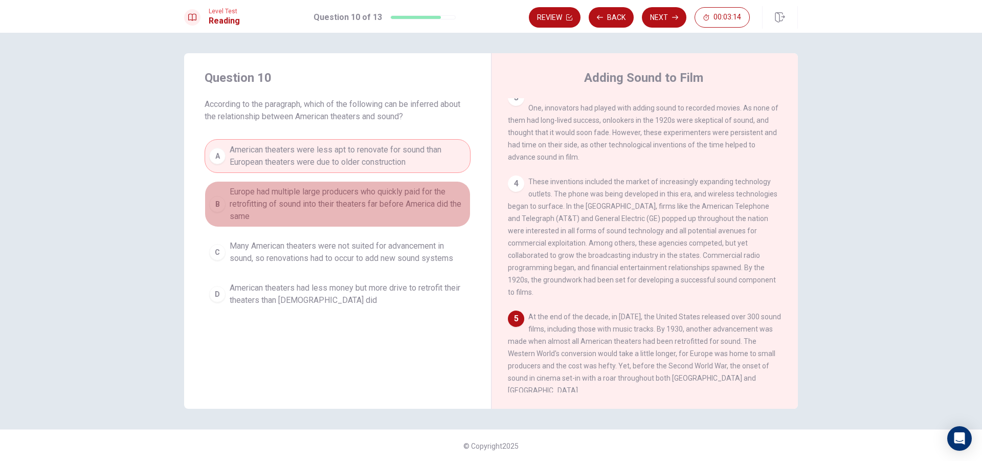
click at [330, 202] on span "Europe had multiple large producers who quickly paid for the retrofitting of so…" at bounding box center [348, 204] width 236 height 37
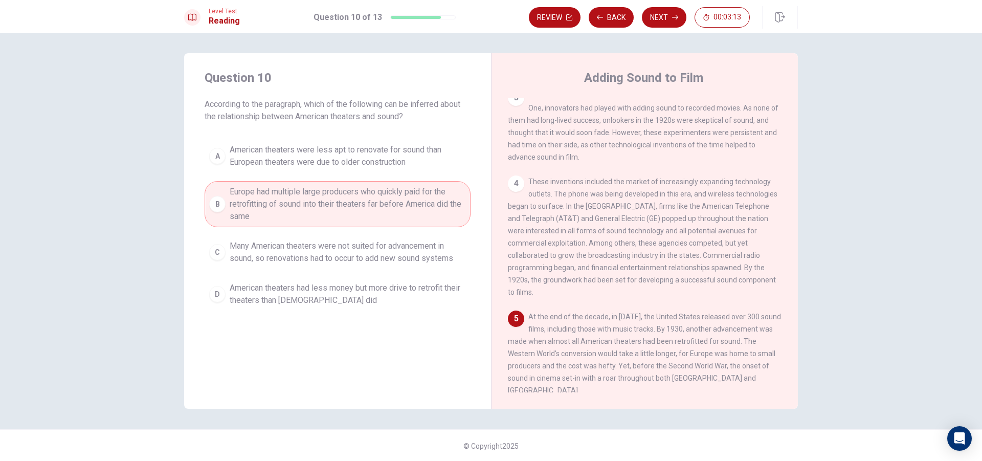
click at [390, 260] on span "Many American theaters were not suited for advancement in sound, so renovations…" at bounding box center [348, 252] width 236 height 25
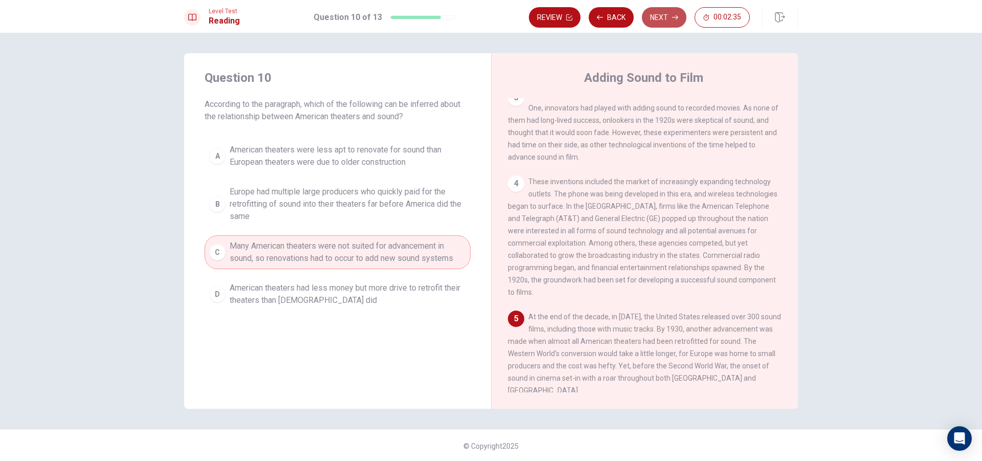
click at [649, 14] on button "Next" at bounding box center [664, 17] width 45 height 20
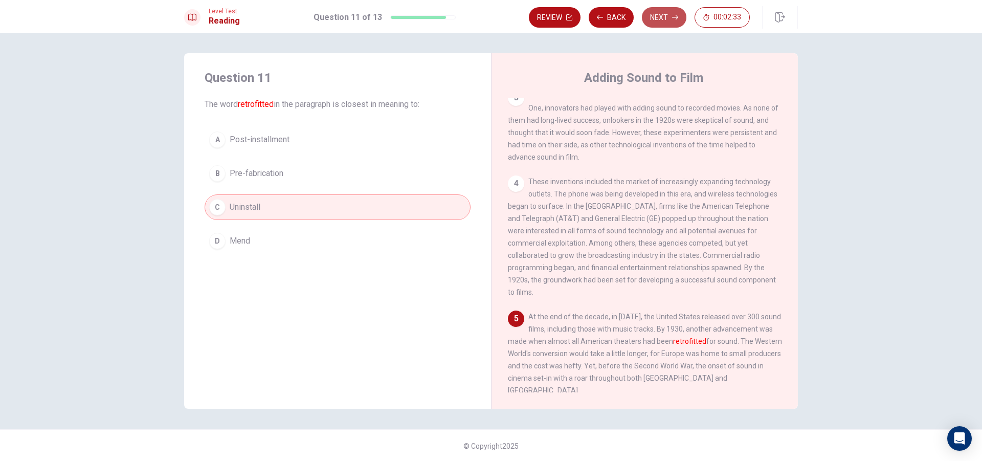
click at [653, 14] on button "Next" at bounding box center [664, 17] width 45 height 20
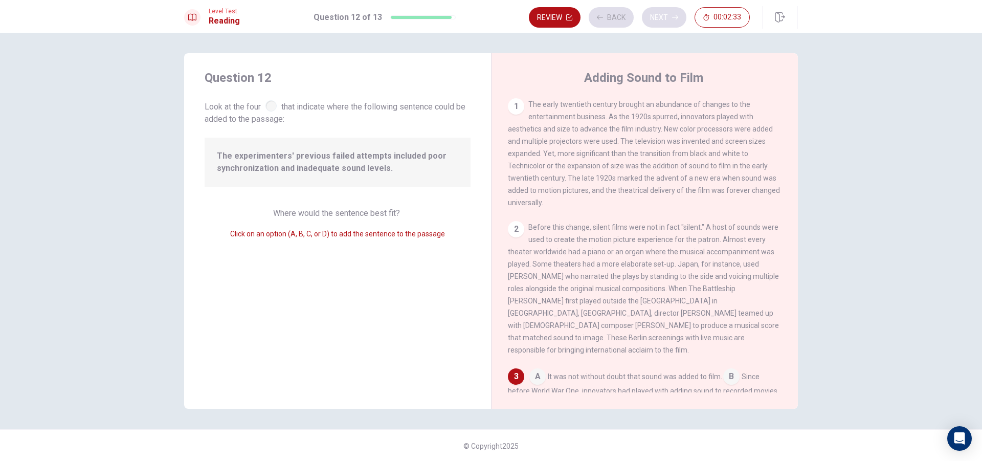
scroll to position [174, 0]
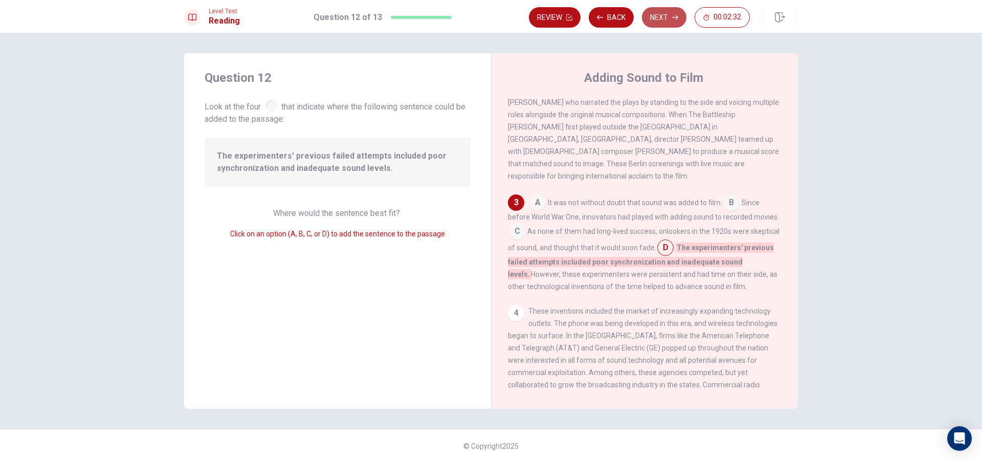
click at [653, 14] on button "Next" at bounding box center [664, 17] width 45 height 20
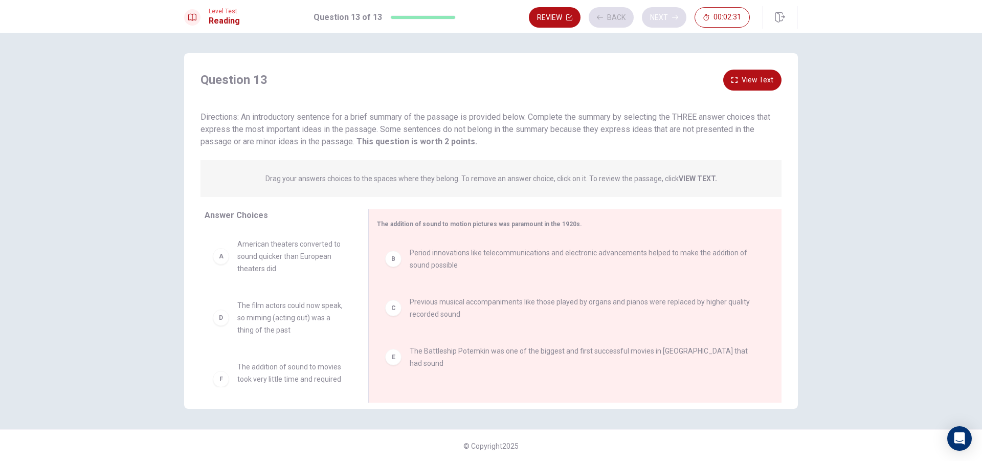
click at [653, 14] on div "Review Back Next 00:02:31" at bounding box center [639, 17] width 221 height 20
click at [653, 14] on button "Next" at bounding box center [664, 17] width 45 height 20
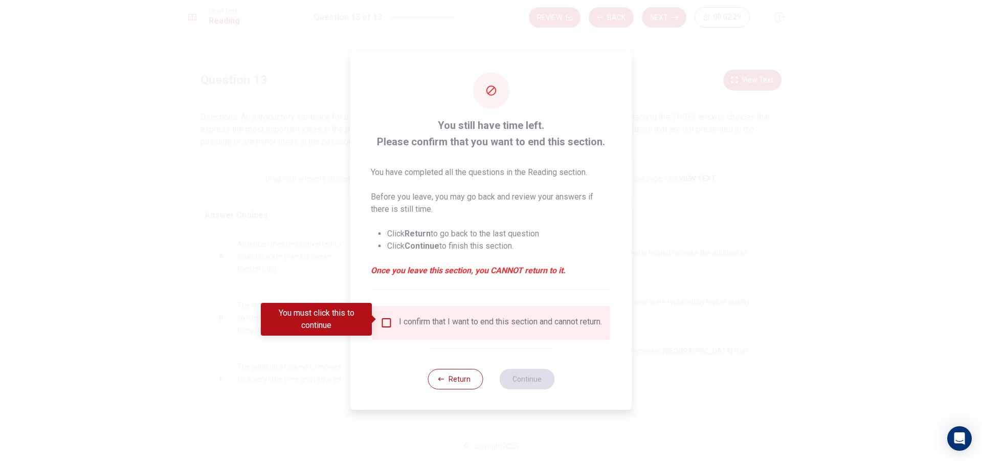
click at [393, 318] on div "I confirm that I want to end this section and cannot return." at bounding box center [492, 323] width 222 height 12
click at [384, 322] on input "You must click this to continue" at bounding box center [387, 323] width 12 height 12
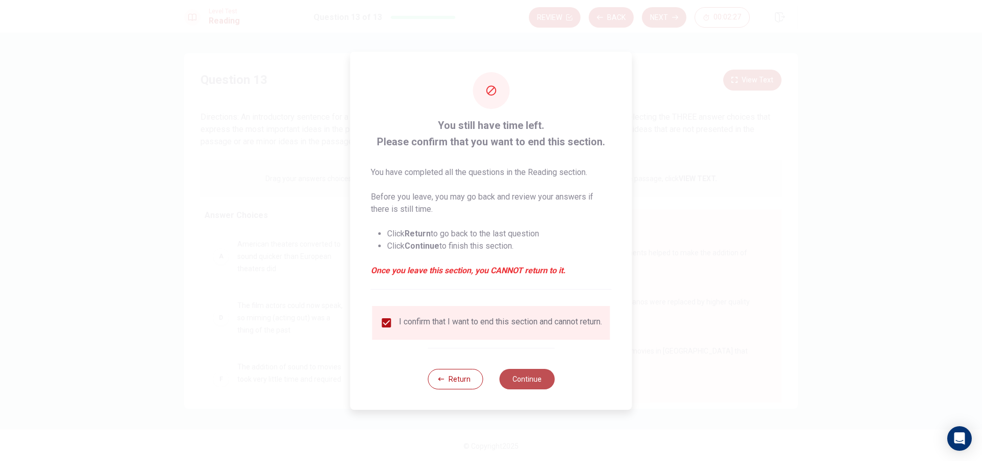
click at [527, 389] on button "Continue" at bounding box center [526, 379] width 55 height 20
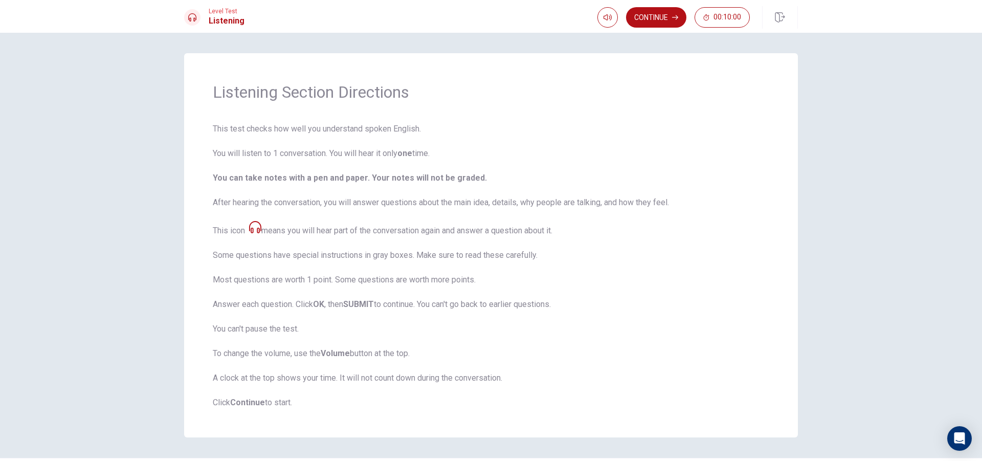
click at [665, 28] on div "Continue 00:10:00" at bounding box center [698, 17] width 201 height 23
click at [658, 15] on button "Continue" at bounding box center [656, 17] width 60 height 20
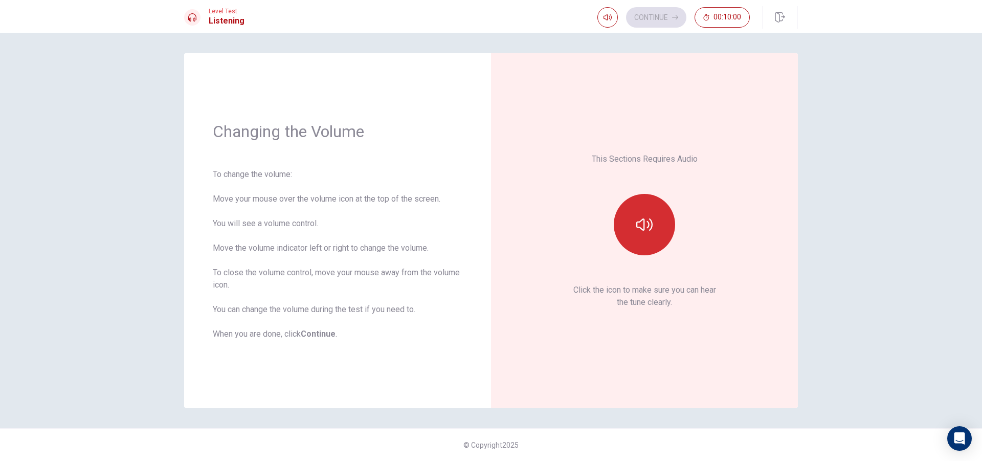
click at [637, 224] on icon "button" at bounding box center [644, 224] width 16 height 12
click at [645, 231] on icon "button" at bounding box center [644, 224] width 16 height 16
click at [668, 17] on button "Continue" at bounding box center [656, 17] width 60 height 20
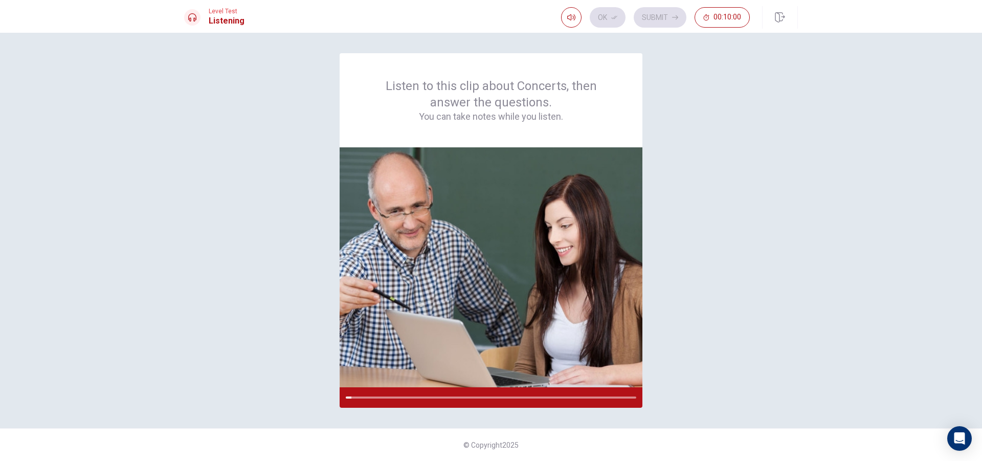
click at [862, 312] on div "Listen to this clip about Concerts, then answer the questions. You can take not…" at bounding box center [491, 247] width 982 height 428
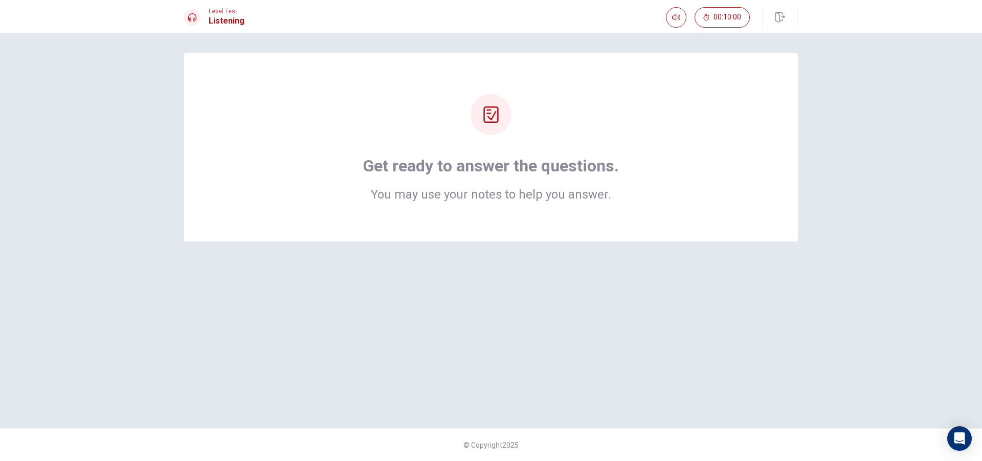
drag, startPoint x: 509, startPoint y: 137, endPoint x: 503, endPoint y: 78, distance: 59.6
click at [494, 81] on div "Get ready to answer the questions. You may use your notes to help you answer." at bounding box center [491, 147] width 614 height 188
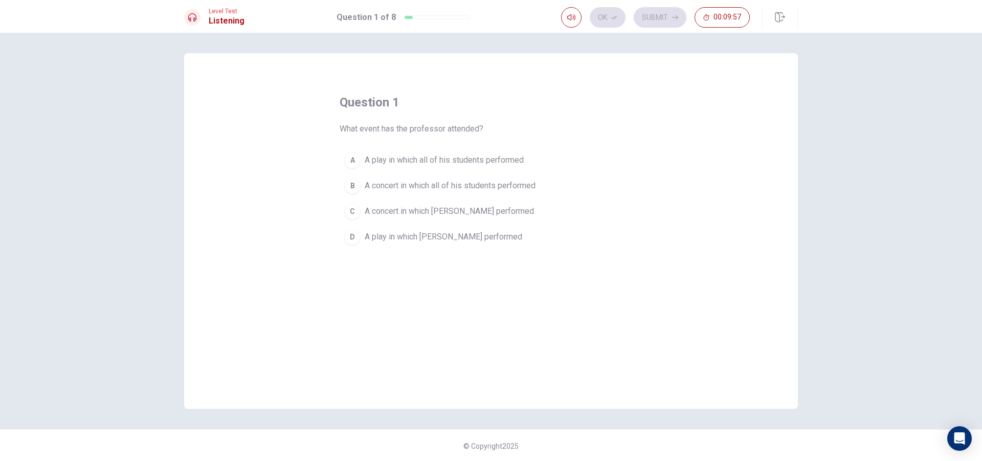
click at [357, 139] on div "question 1 What event has the professor attended? A A play in which all of his …" at bounding box center [491, 172] width 303 height 156
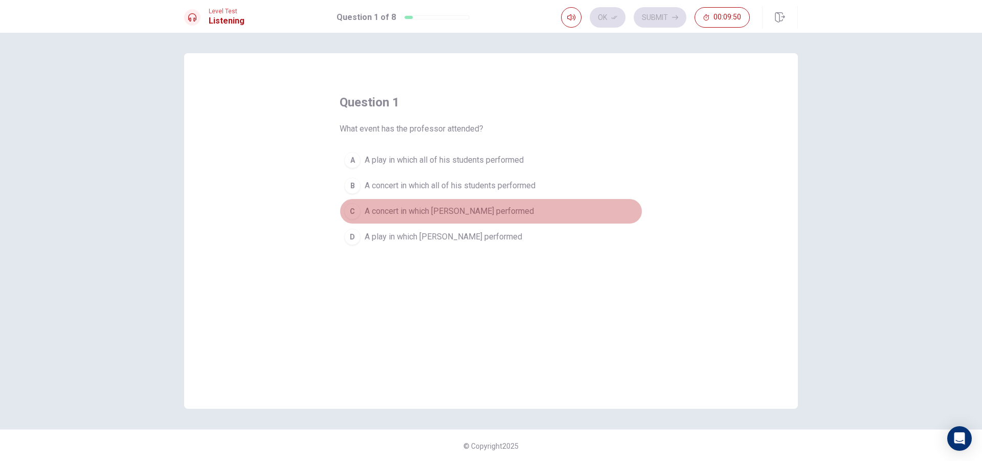
click at [449, 219] on button "C A concert in which [PERSON_NAME] performed" at bounding box center [491, 212] width 303 height 26
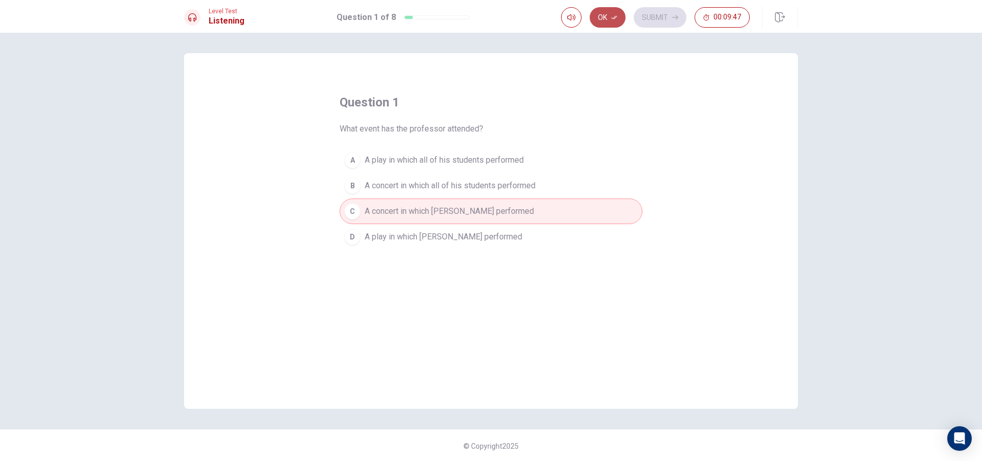
click at [602, 14] on button "Ok" at bounding box center [608, 17] width 36 height 20
click at [647, 13] on button "Submit" at bounding box center [660, 17] width 53 height 20
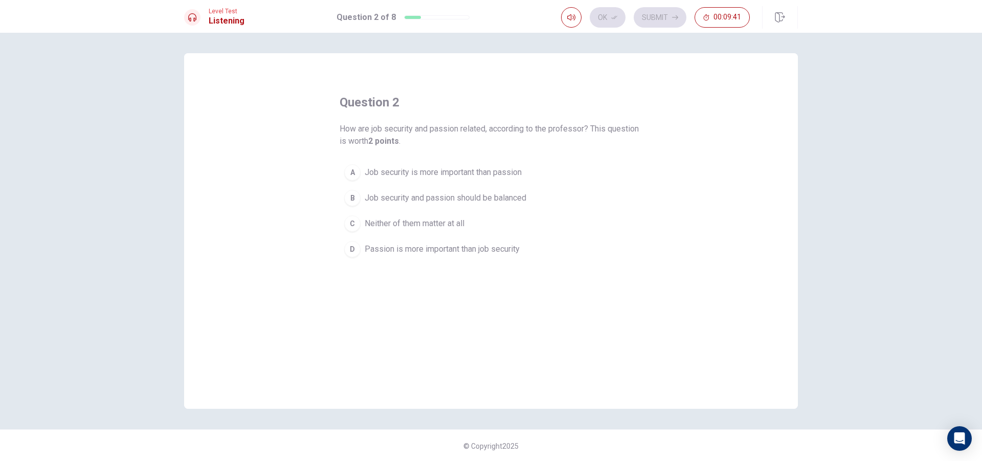
click at [353, 124] on span "How are job security and passion related, according to the professor? This ques…" at bounding box center [491, 135] width 303 height 25
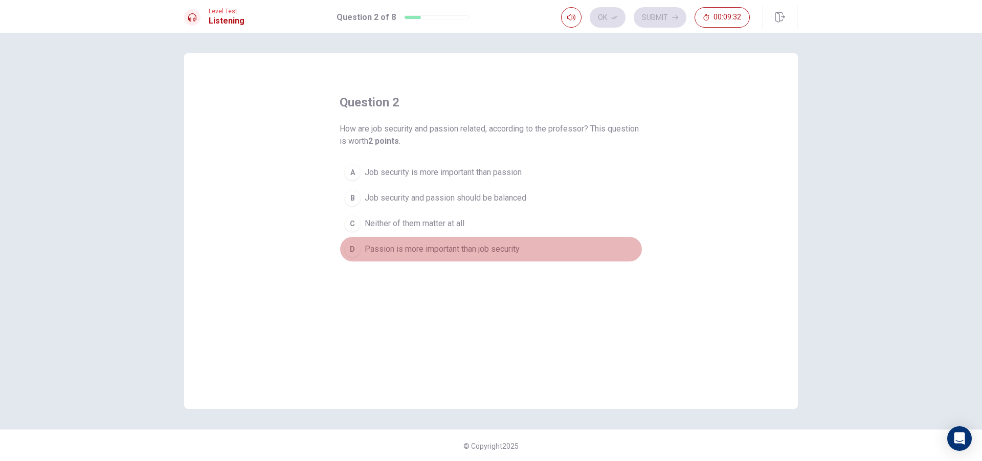
click at [504, 257] on button "D Passion is more important than job security" at bounding box center [491, 249] width 303 height 26
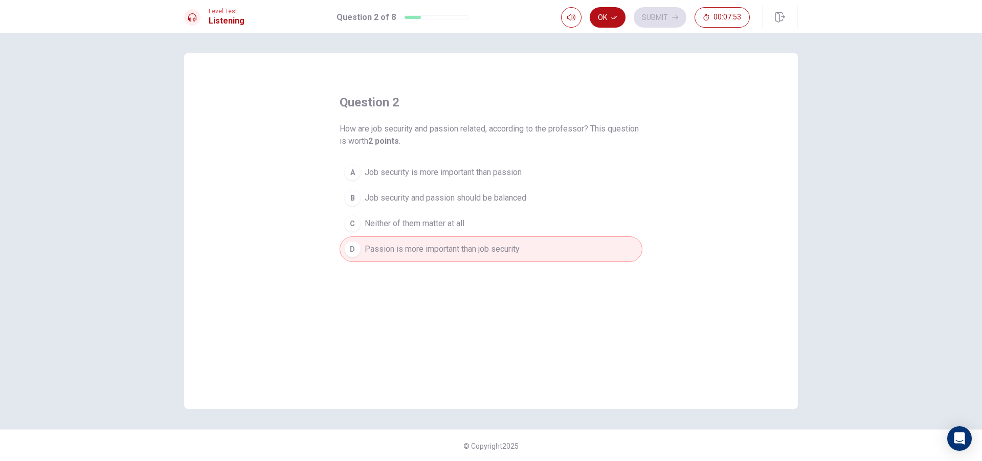
click at [588, 18] on div "Ok Submit 00:07:53" at bounding box center [655, 17] width 189 height 20
click at [592, 19] on button "Ok" at bounding box center [608, 17] width 36 height 20
click at [649, 22] on button "Submit" at bounding box center [660, 17] width 53 height 20
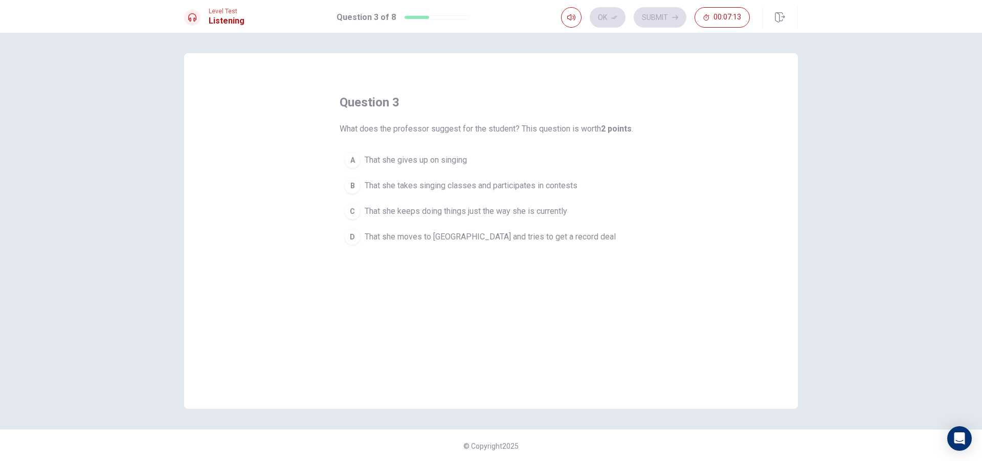
click at [432, 234] on span "That she moves to [GEOGRAPHIC_DATA] and tries to get a record deal" at bounding box center [490, 237] width 251 height 12
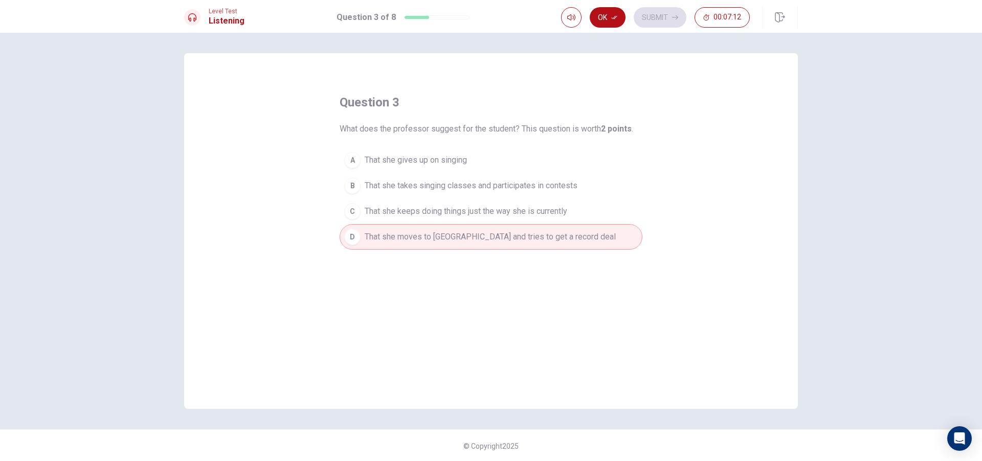
click at [428, 181] on span "That she takes singing classes and participates in contests" at bounding box center [471, 186] width 213 height 12
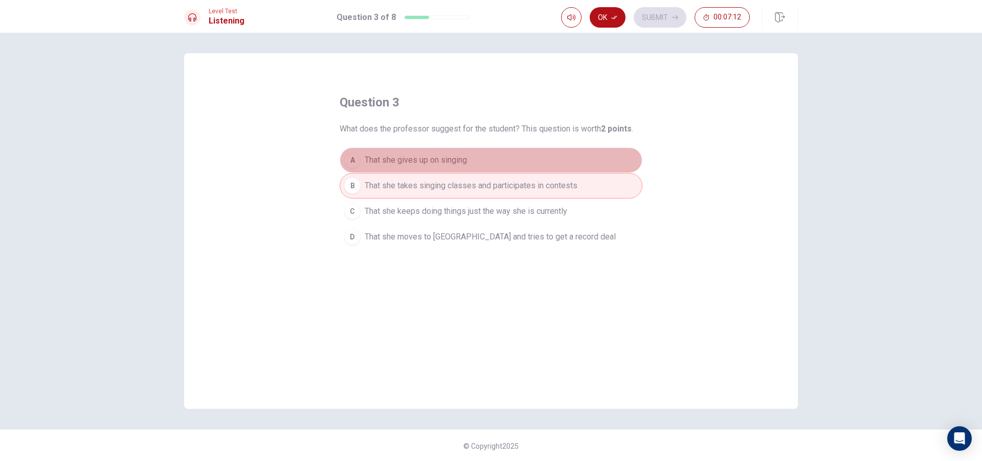
click at [428, 171] on button "A That she gives up on singing" at bounding box center [491, 160] width 303 height 26
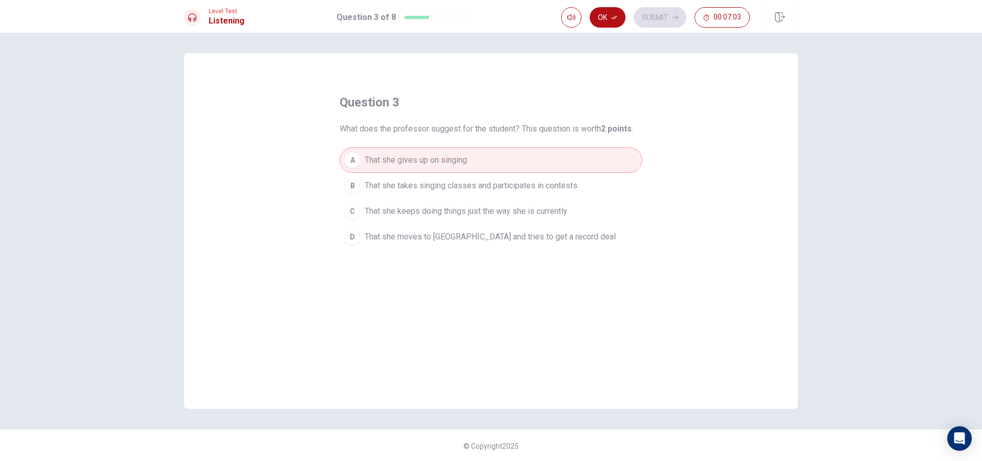
drag, startPoint x: 401, startPoint y: 135, endPoint x: 407, endPoint y: 135, distance: 6.2
click at [403, 135] on div "question 3 What does the professor suggest for the student? This question is wo…" at bounding box center [491, 172] width 303 height 156
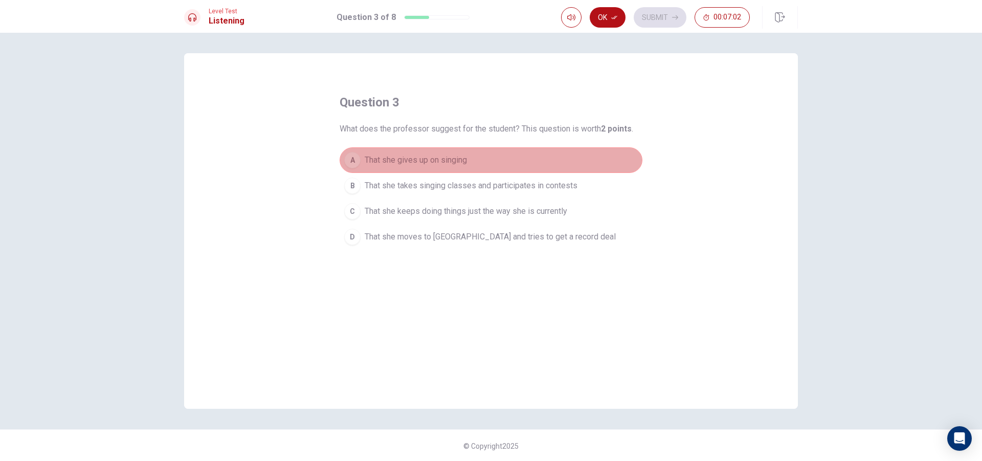
click at [409, 163] on span "That she gives up on singing" at bounding box center [416, 160] width 102 height 12
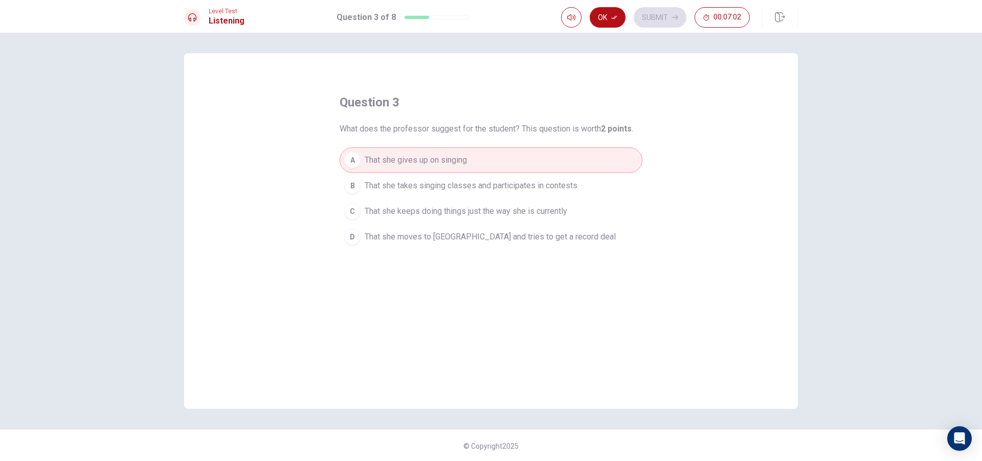
click at [421, 190] on span "That she takes singing classes and participates in contests" at bounding box center [471, 186] width 213 height 12
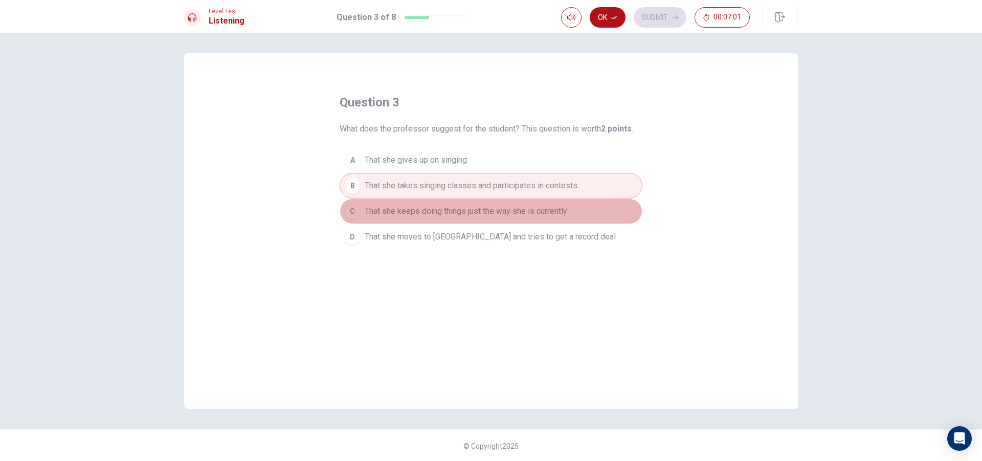
click at [445, 209] on span "That she keeps doing things just the way she is currently" at bounding box center [466, 211] width 203 height 12
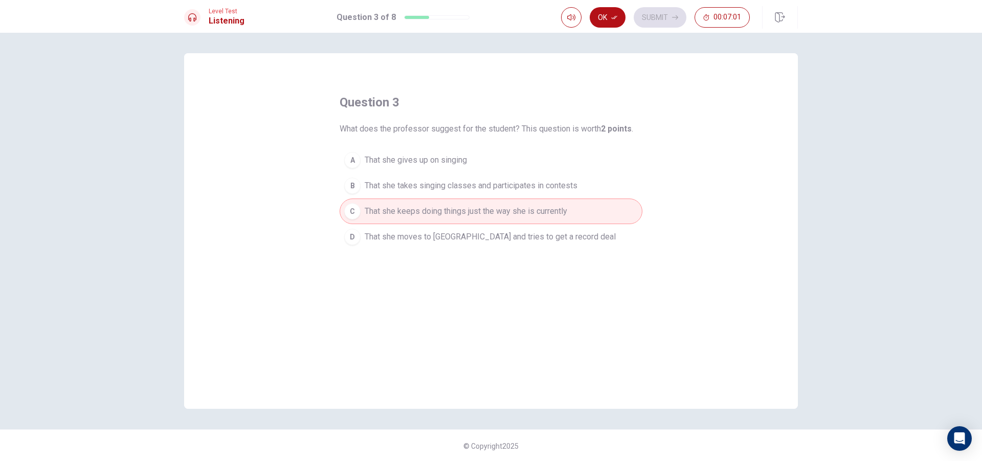
click at [459, 230] on button "D That she moves to [GEOGRAPHIC_DATA] and tries to get a record deal" at bounding box center [491, 237] width 303 height 26
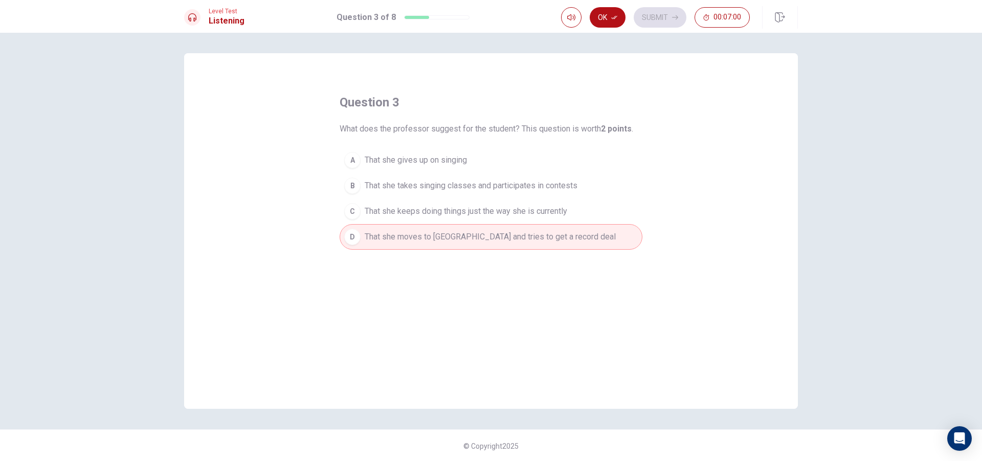
click at [461, 219] on button "C That she keeps doing things just the way she is currently" at bounding box center [491, 212] width 303 height 26
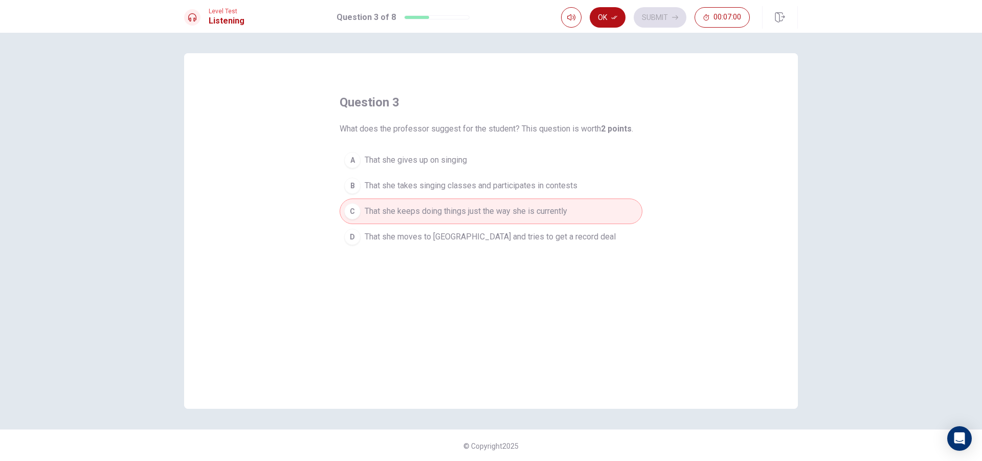
click at [460, 228] on button "D That she moves to [GEOGRAPHIC_DATA] and tries to get a record deal" at bounding box center [491, 237] width 303 height 26
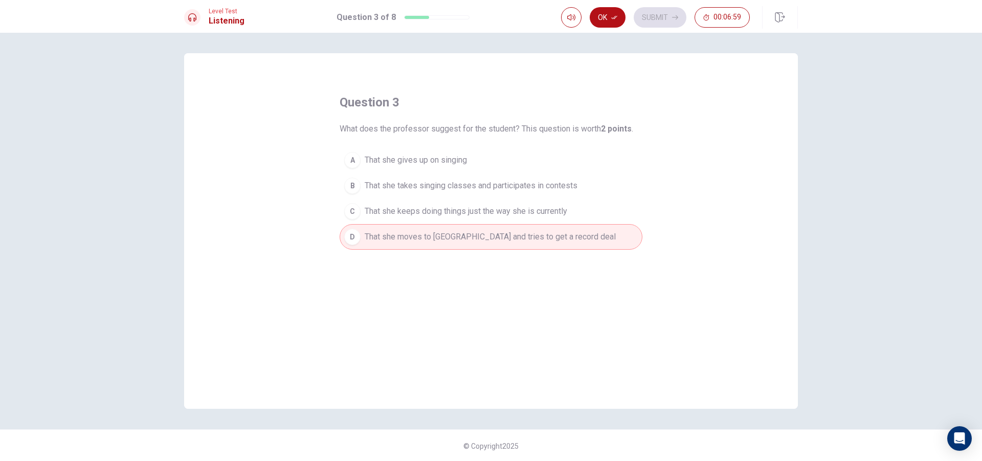
click at [459, 216] on span "That she keeps doing things just the way she is currently" at bounding box center [466, 211] width 203 height 12
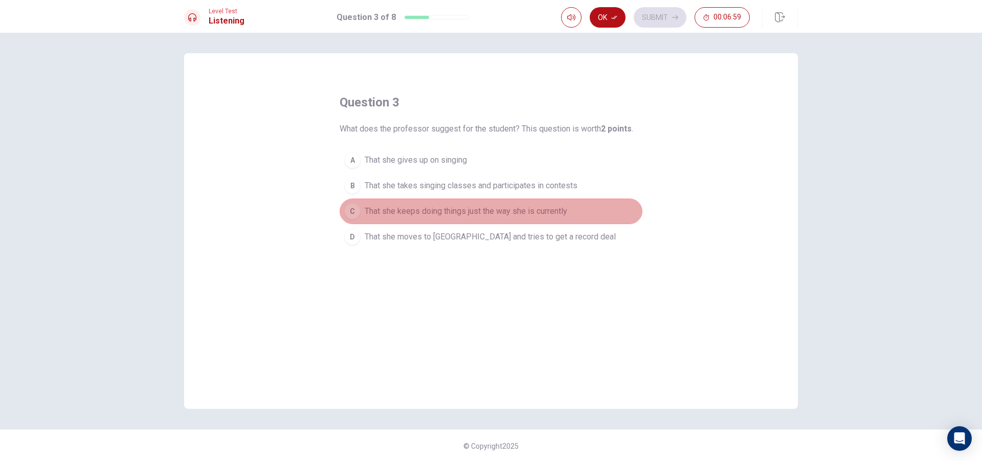
click at [458, 200] on button "C That she keeps doing things just the way she is currently" at bounding box center [491, 212] width 303 height 26
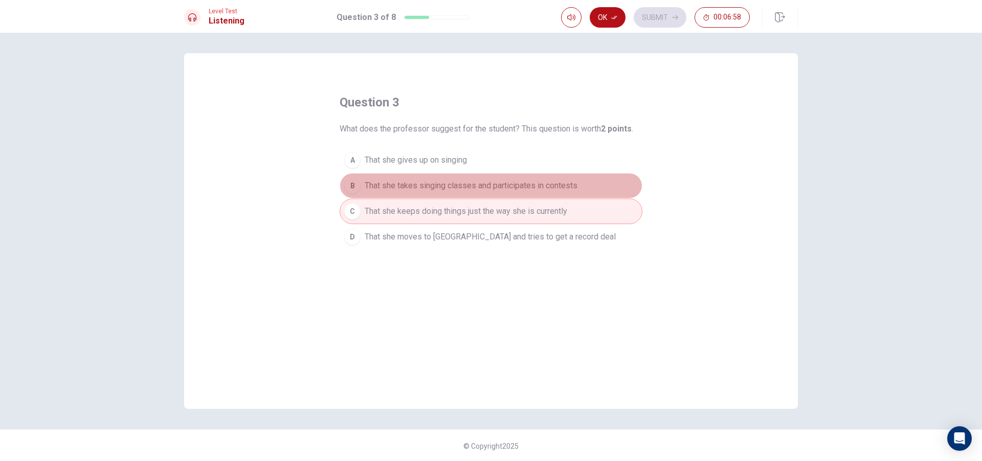
click at [459, 186] on span "That she takes singing classes and participates in contests" at bounding box center [471, 186] width 213 height 12
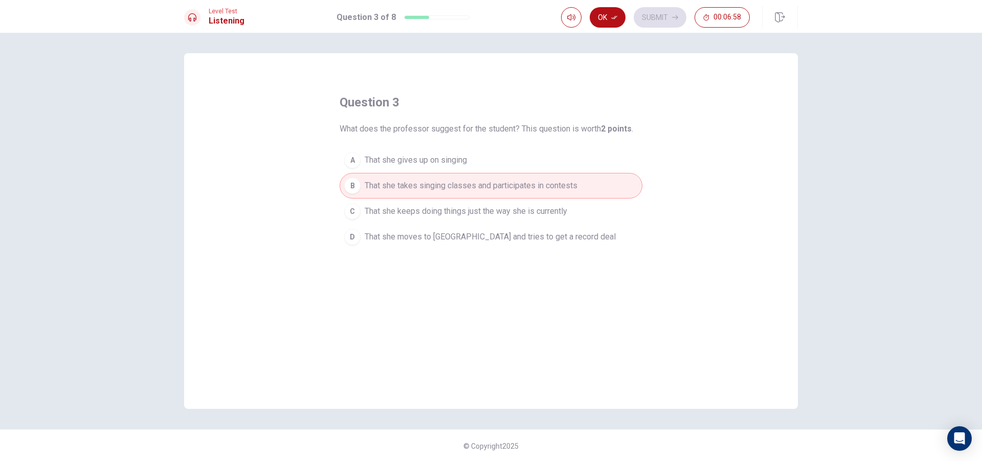
click at [460, 175] on button "B That she takes singing classes and participates in contests" at bounding box center [491, 186] width 303 height 26
click at [461, 167] on button "A That she gives up on singing" at bounding box center [491, 160] width 303 height 26
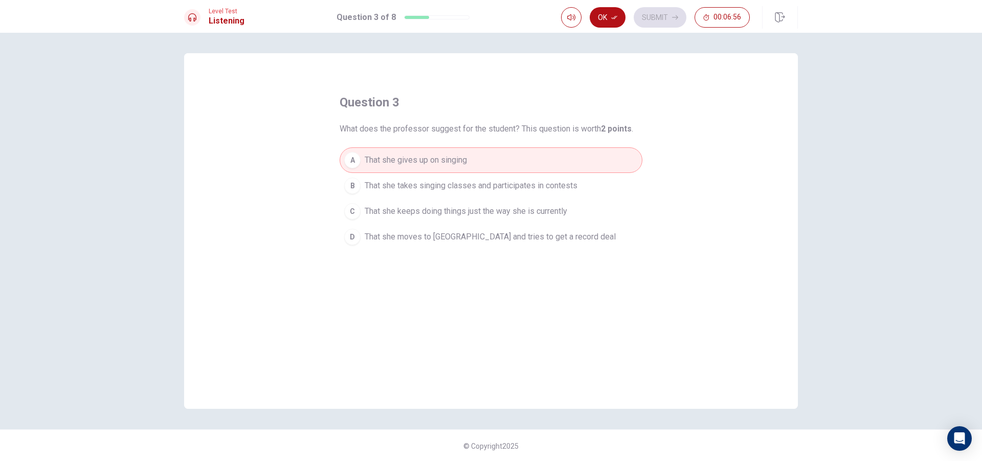
click at [449, 217] on span "That she keeps doing things just the way she is currently" at bounding box center [466, 211] width 203 height 12
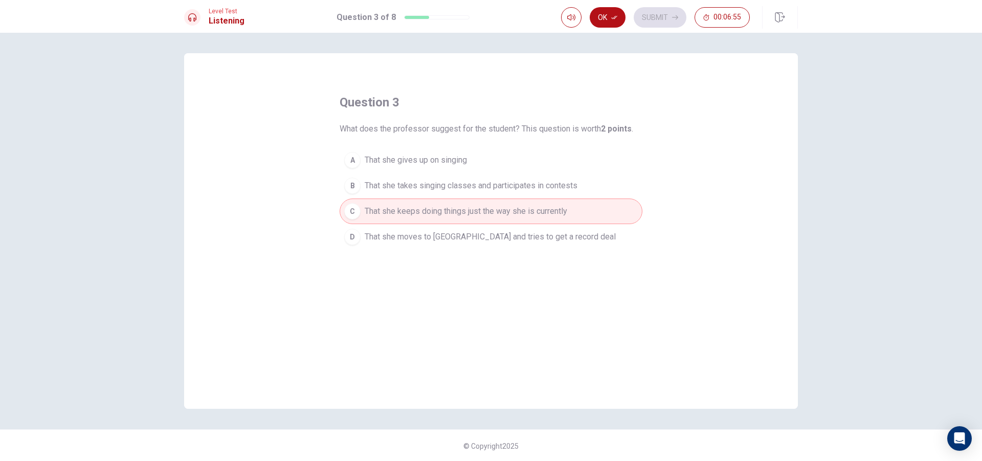
click at [446, 196] on button "B That she takes singing classes and participates in contests" at bounding box center [491, 186] width 303 height 26
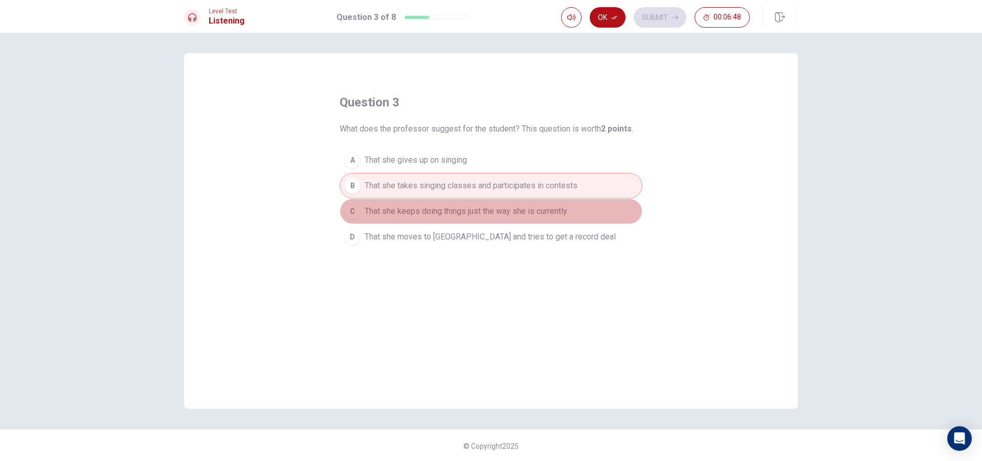
click at [542, 207] on span "That she keeps doing things just the way she is currently" at bounding box center [466, 211] width 203 height 12
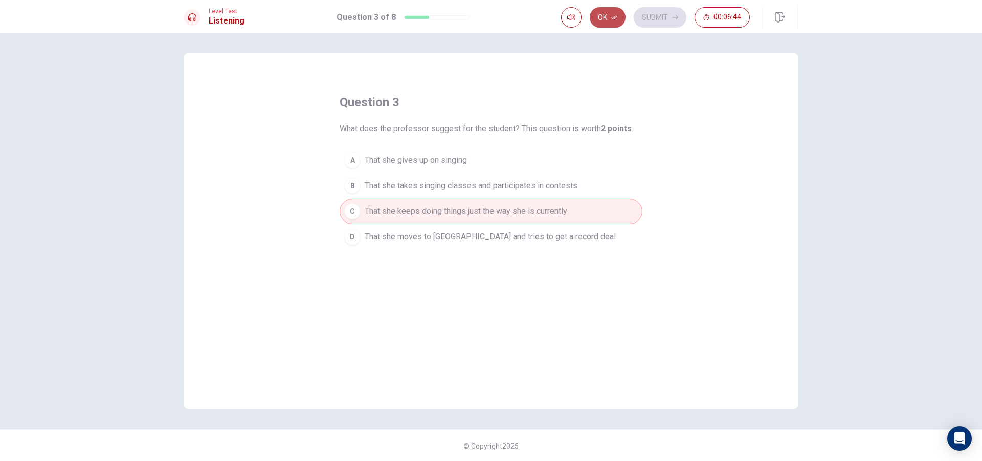
click at [607, 16] on button "Ok" at bounding box center [608, 17] width 36 height 20
click at [672, 8] on button "Submit" at bounding box center [660, 17] width 53 height 20
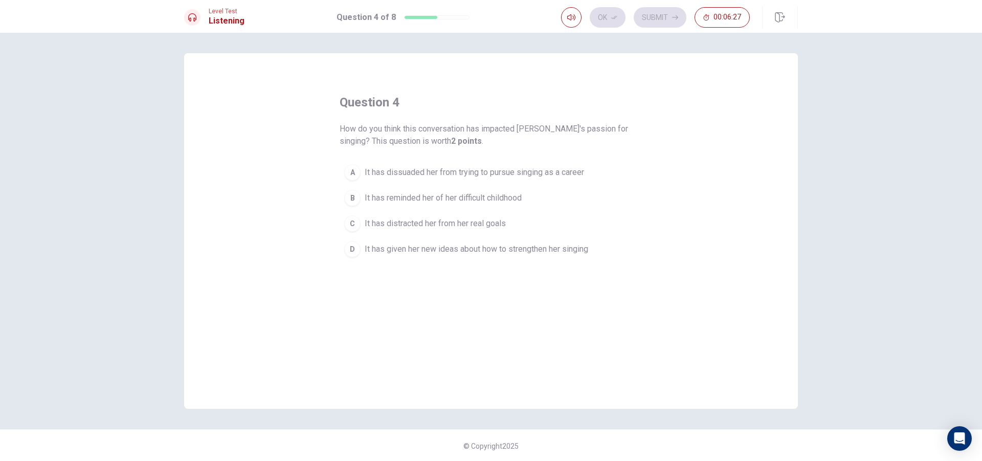
click at [462, 194] on span "It has reminded her of her difficult childhood" at bounding box center [443, 198] width 157 height 12
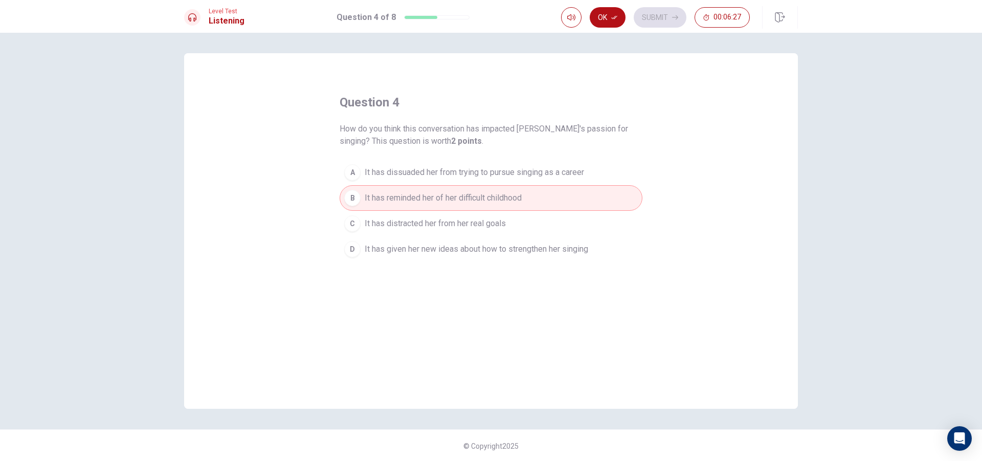
click at [475, 157] on div "question 4 How do you think this conversation has impacted [PERSON_NAME]'s pass…" at bounding box center [491, 178] width 303 height 168
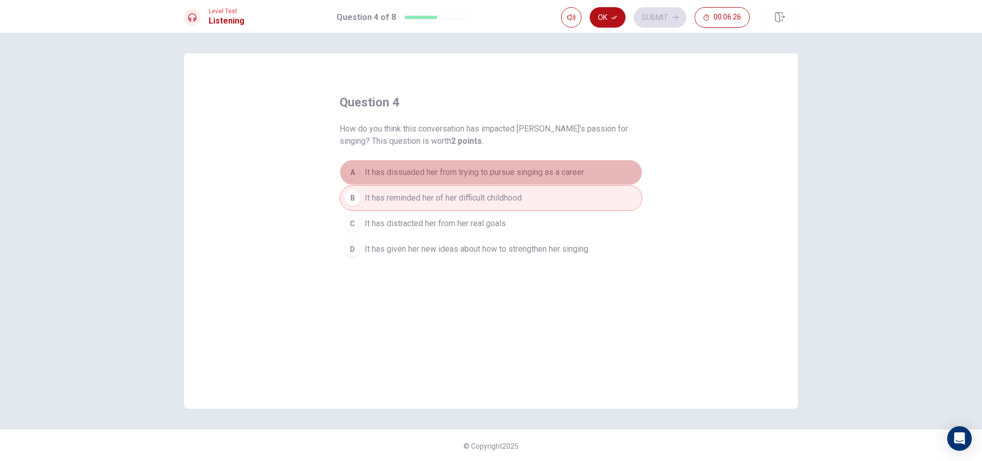
click at [465, 169] on span "It has dissuaded her from trying to pursue singing as a career" at bounding box center [474, 172] width 219 height 12
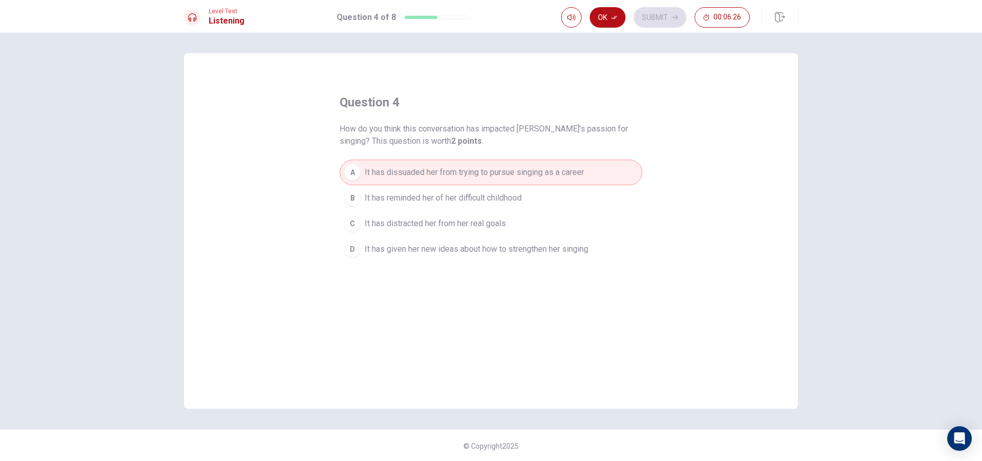
click at [451, 212] on button "C It has distracted her from her real goals" at bounding box center [491, 224] width 303 height 26
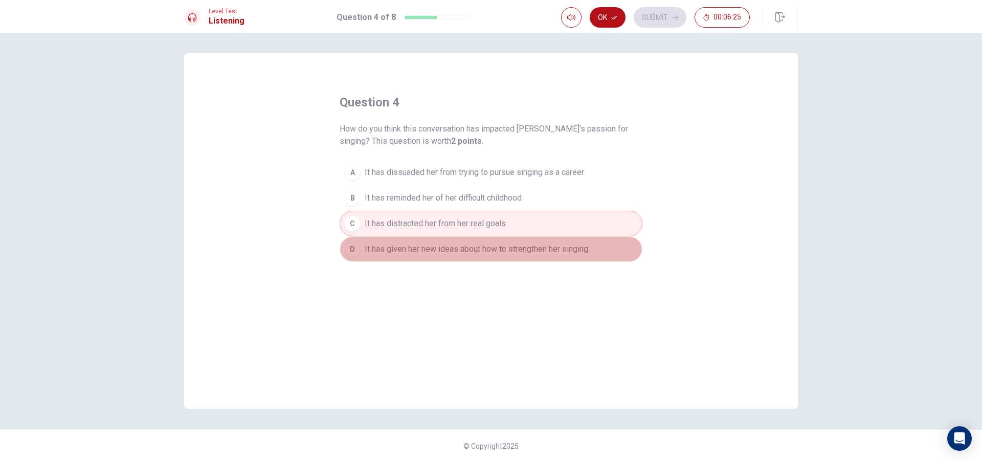
click at [445, 264] on div "question 4 How do you think this conversation has impacted [PERSON_NAME]'s pass…" at bounding box center [491, 231] width 614 height 356
click at [449, 244] on span "It has given her new ideas about how to strengthen her singing" at bounding box center [477, 249] width 224 height 12
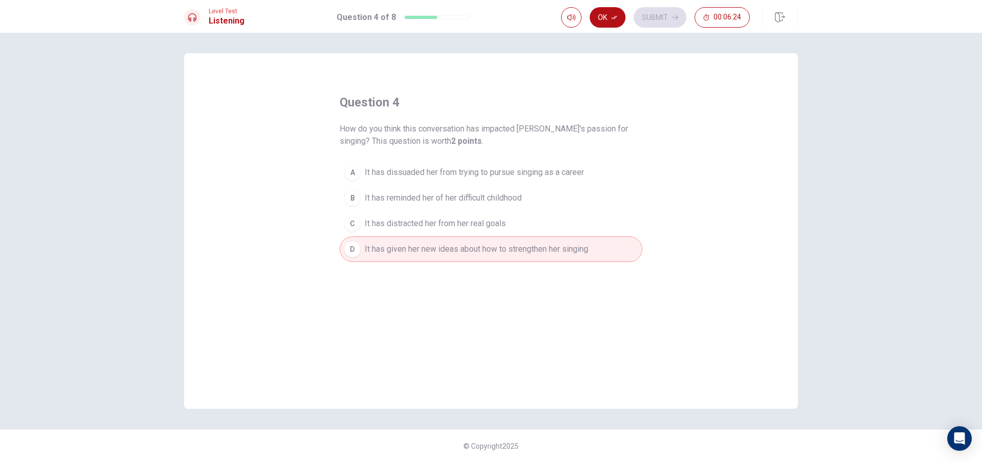
click at [448, 216] on button "C It has distracted her from her real goals" at bounding box center [491, 224] width 303 height 26
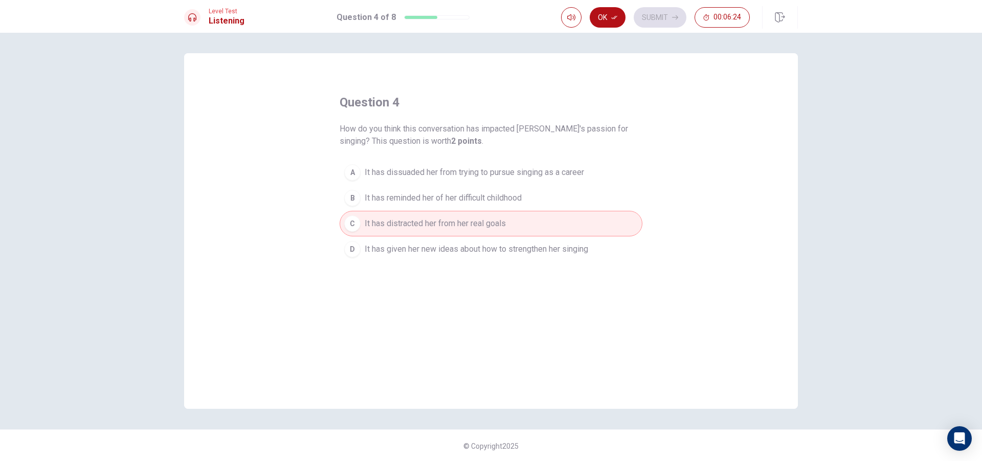
click at [448, 191] on button "B It has reminded her of her difficult childhood" at bounding box center [491, 198] width 303 height 26
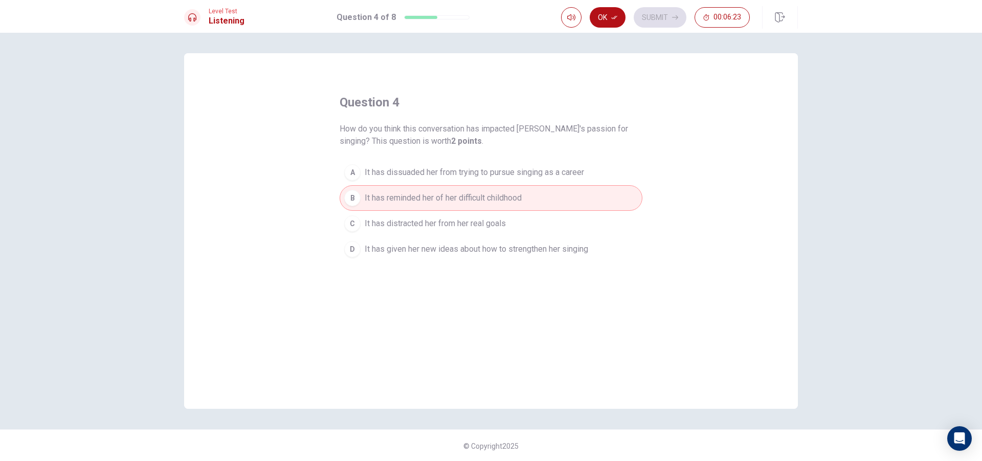
click at [458, 164] on button "A It has dissuaded her from trying to pursue singing as a career" at bounding box center [491, 173] width 303 height 26
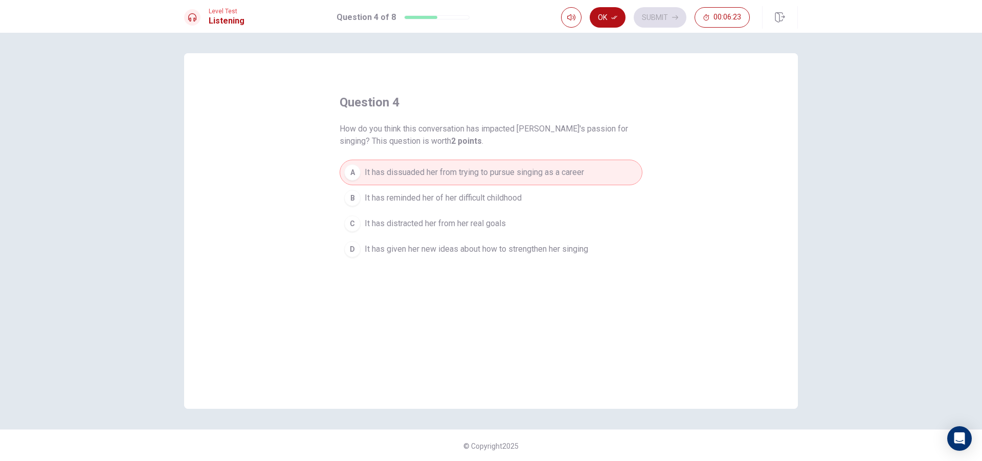
click at [467, 178] on span "It has dissuaded her from trying to pursue singing as a career" at bounding box center [474, 172] width 219 height 12
click at [485, 190] on button "B It has reminded her of her difficult childhood" at bounding box center [491, 198] width 303 height 26
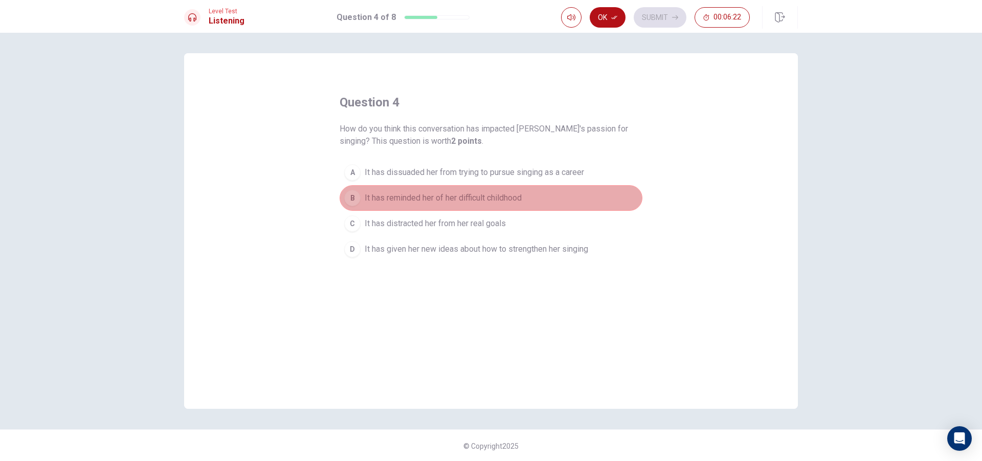
click at [485, 190] on button "B It has reminded her of her difficult childhood" at bounding box center [491, 198] width 303 height 26
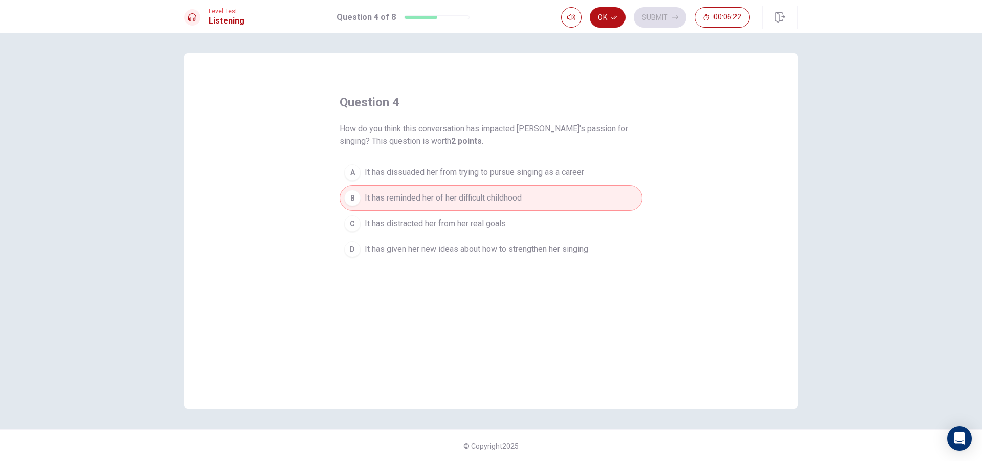
click at [492, 168] on span "It has dissuaded her from trying to pursue singing as a career" at bounding box center [474, 172] width 219 height 12
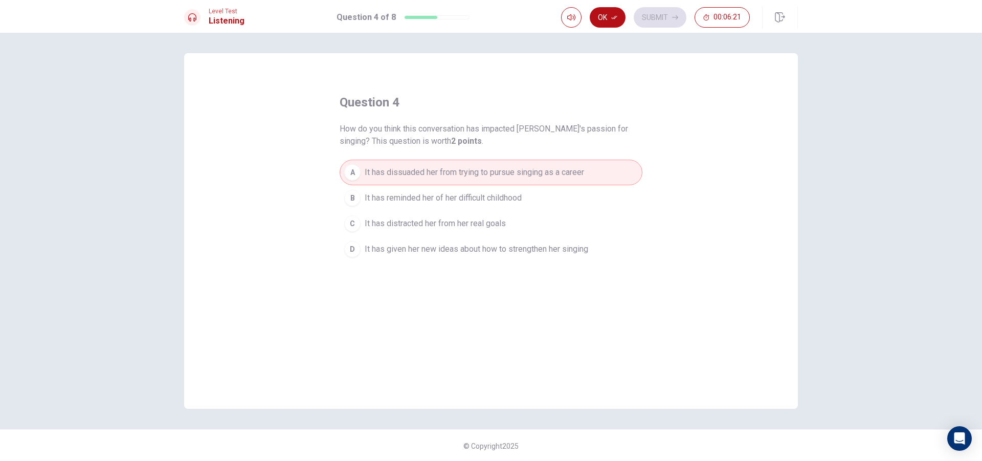
click at [491, 191] on button "B It has reminded her of her difficult childhood" at bounding box center [491, 198] width 303 height 26
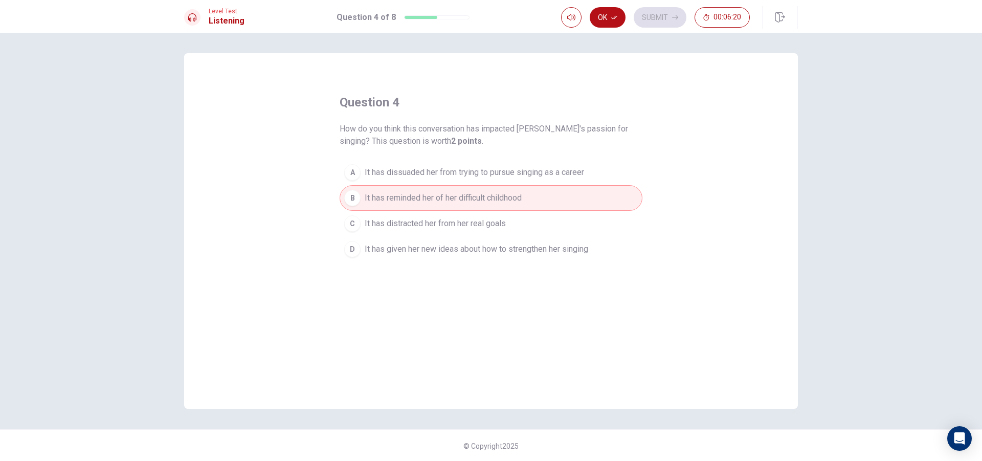
click at [489, 209] on button "B It has reminded her of her difficult childhood" at bounding box center [491, 198] width 303 height 26
click at [487, 224] on span "It has distracted her from her real goals" at bounding box center [435, 223] width 141 height 12
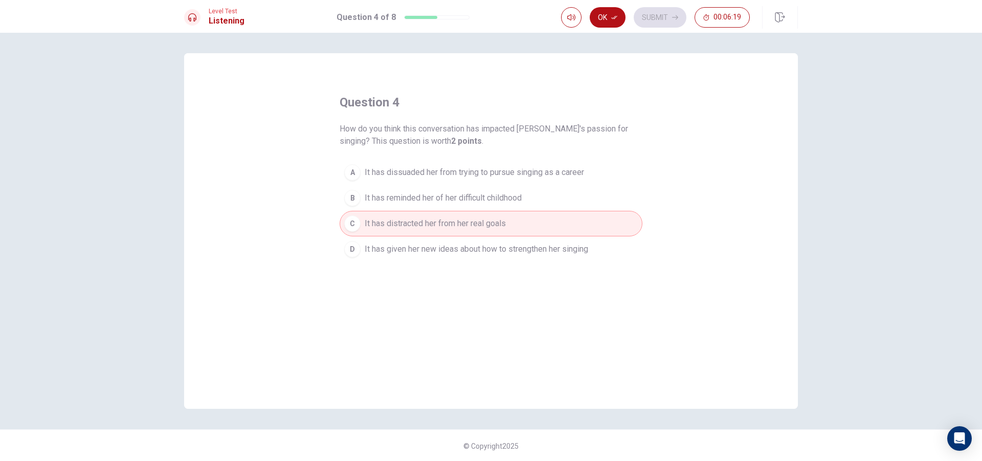
click at [449, 137] on span "How do you think this conversation has impacted [PERSON_NAME]'s passion for sin…" at bounding box center [491, 135] width 303 height 25
drag, startPoint x: 420, startPoint y: 135, endPoint x: 434, endPoint y: 130, distance: 14.9
click at [431, 131] on span "How do you think this conversation has impacted [PERSON_NAME]'s passion for sin…" at bounding box center [491, 135] width 303 height 25
click at [487, 201] on span "It has reminded her of her difficult childhood" at bounding box center [443, 198] width 157 height 12
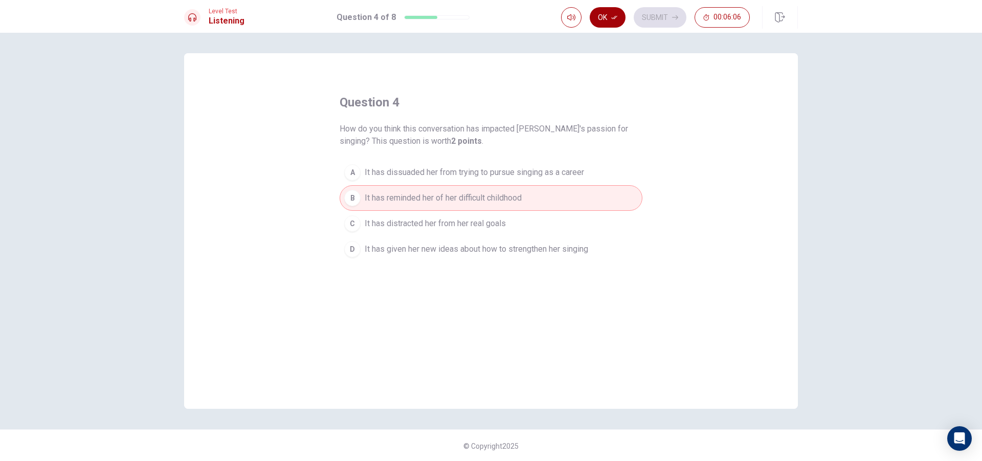
click at [596, 27] on button "Ok" at bounding box center [608, 17] width 36 height 20
click at [673, 28] on div "Ok Submit 00:06:05" at bounding box center [679, 17] width 237 height 23
click at [674, 28] on div "Ok Submit 00:06:05" at bounding box center [679, 17] width 237 height 23
click at [674, 28] on div "Ok Submit 00:06:04" at bounding box center [679, 17] width 237 height 23
click at [676, 26] on button "Submit" at bounding box center [660, 17] width 53 height 20
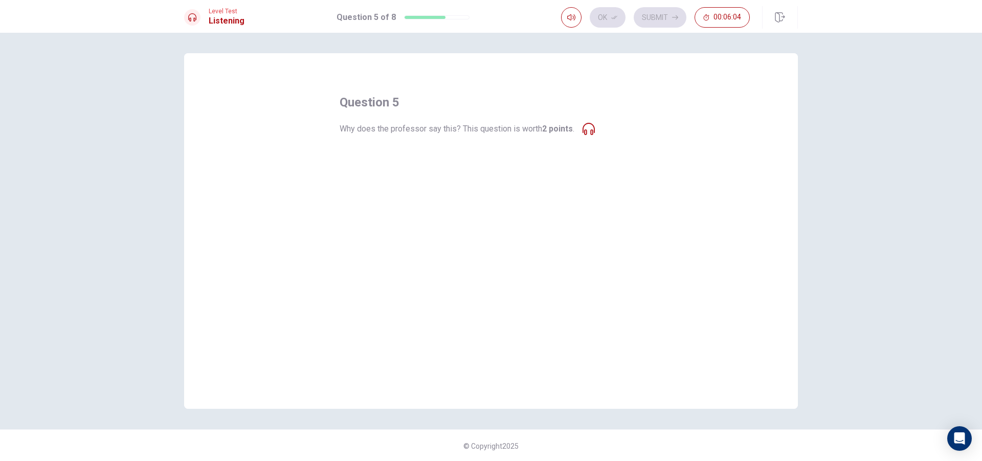
click at [890, 307] on div "question 5 Why does the professor say this? This question is worth 2 points . A…" at bounding box center [491, 247] width 982 height 428
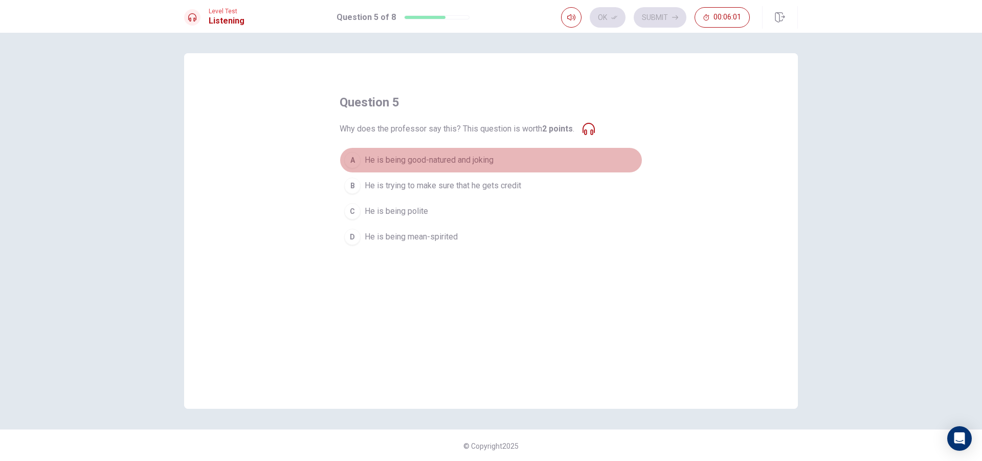
click at [441, 158] on span "He is being good-natured and joking" at bounding box center [429, 160] width 129 height 12
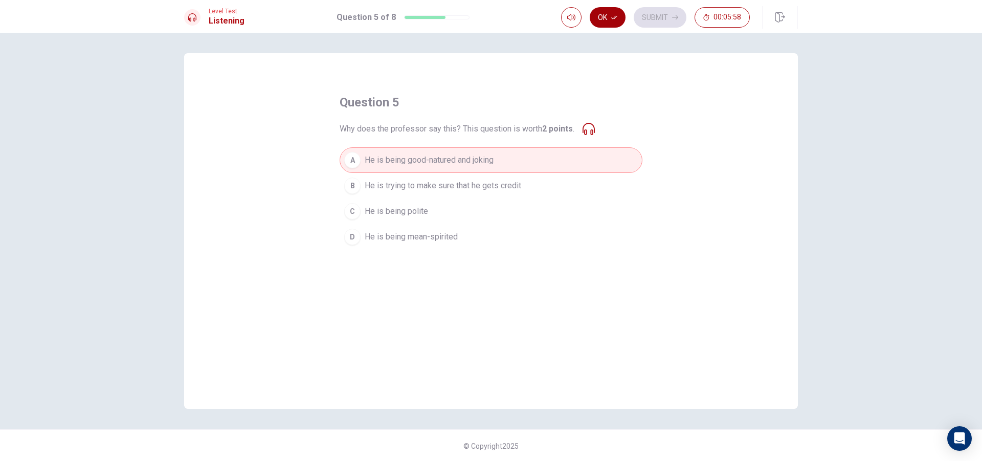
click at [621, 21] on button "Ok" at bounding box center [608, 17] width 36 height 20
click at [640, 15] on button "Submit" at bounding box center [660, 17] width 53 height 20
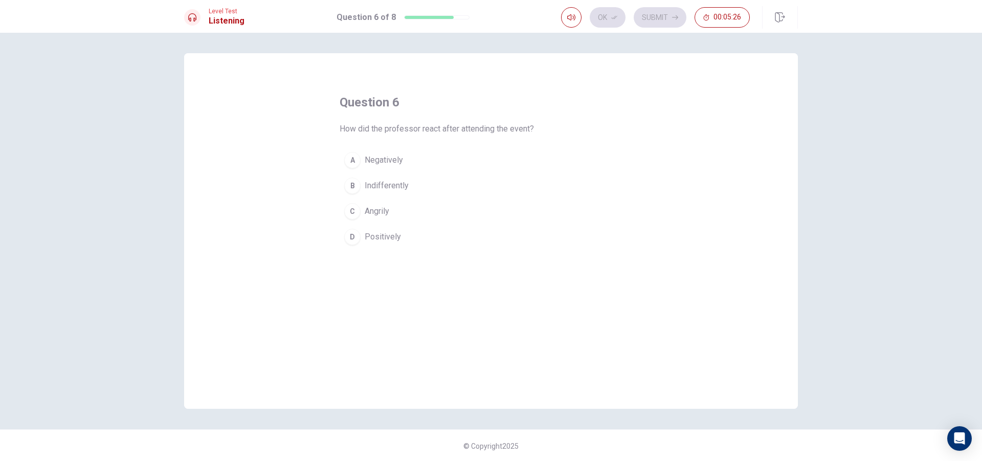
click at [341, 155] on button "A Negatively" at bounding box center [491, 160] width 303 height 26
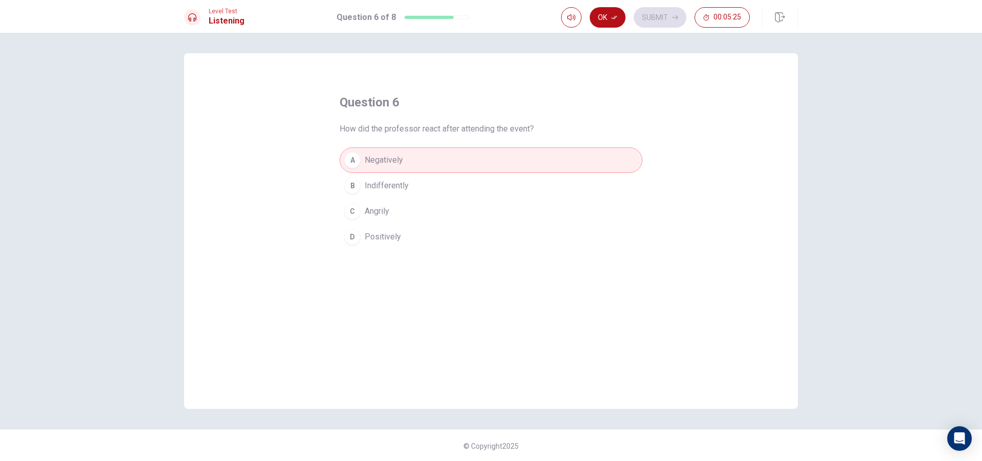
click at [403, 130] on span "How did the professor react after attending the event?" at bounding box center [437, 129] width 194 height 12
click at [336, 187] on div "question 6 How did the professor react after attending the event? A Negatively …" at bounding box center [491, 231] width 614 height 356
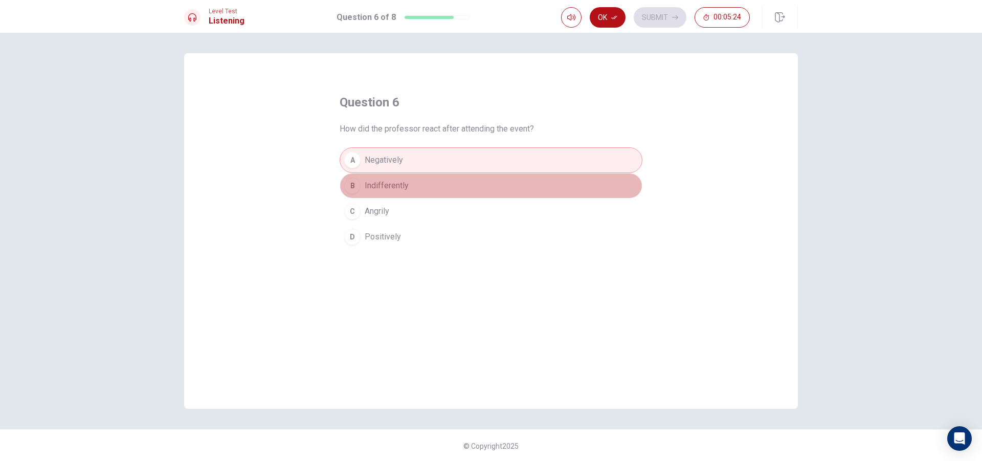
click at [351, 184] on div "B" at bounding box center [352, 186] width 16 height 16
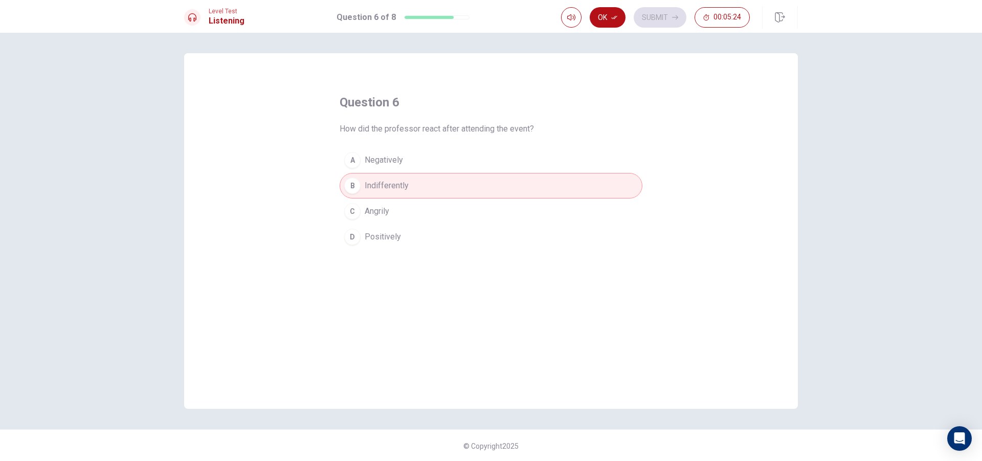
click at [372, 140] on div "question 6 How did the professor react after attending the event? A Negatively …" at bounding box center [491, 172] width 303 height 156
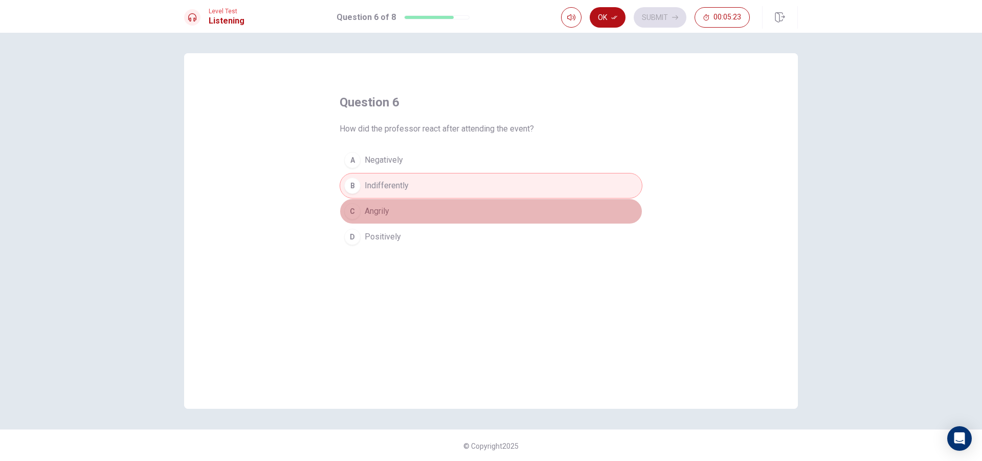
click at [363, 204] on button "C Angrily" at bounding box center [491, 212] width 303 height 26
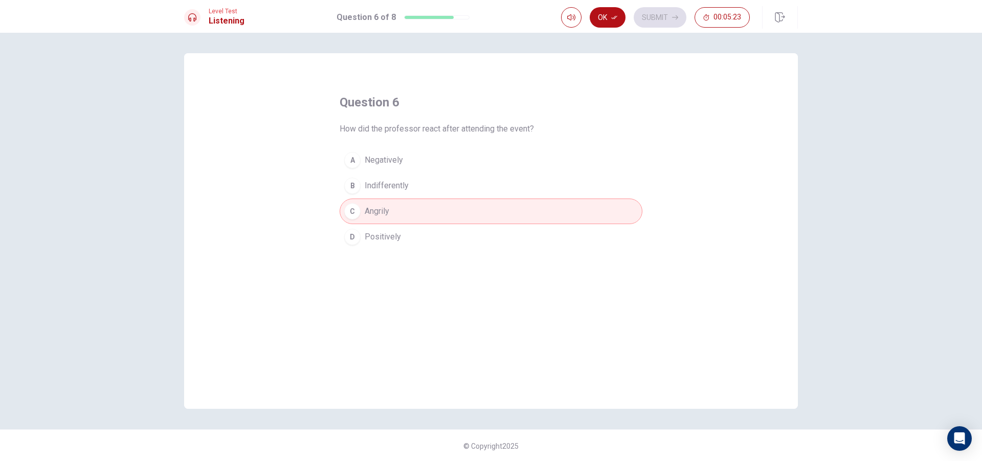
click at [383, 241] on span "Positively" at bounding box center [383, 237] width 36 height 12
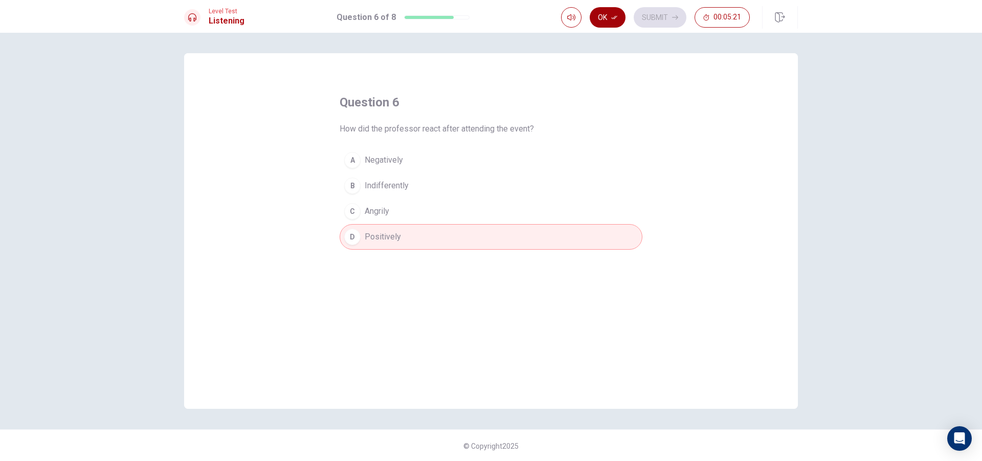
click at [606, 15] on button "Ok" at bounding box center [608, 17] width 36 height 20
click at [673, 26] on button "Submit" at bounding box center [660, 17] width 53 height 20
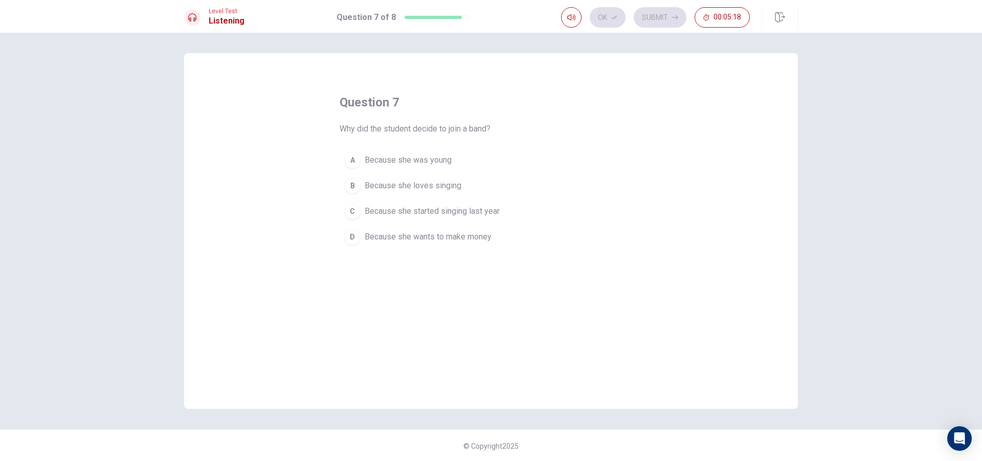
click at [474, 179] on button "B Because she loves singing" at bounding box center [491, 186] width 303 height 26
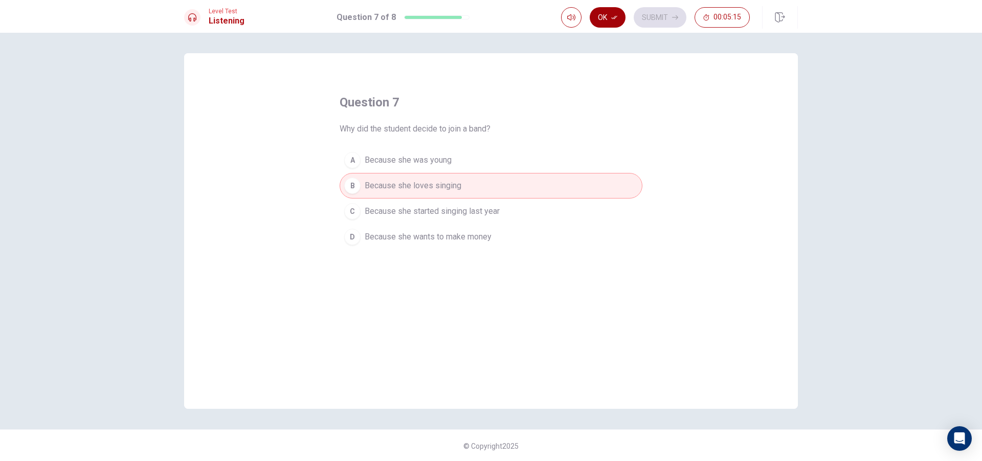
click at [611, 15] on icon "button" at bounding box center [614, 17] width 6 height 6
click at [665, 13] on button "Submit" at bounding box center [660, 17] width 53 height 20
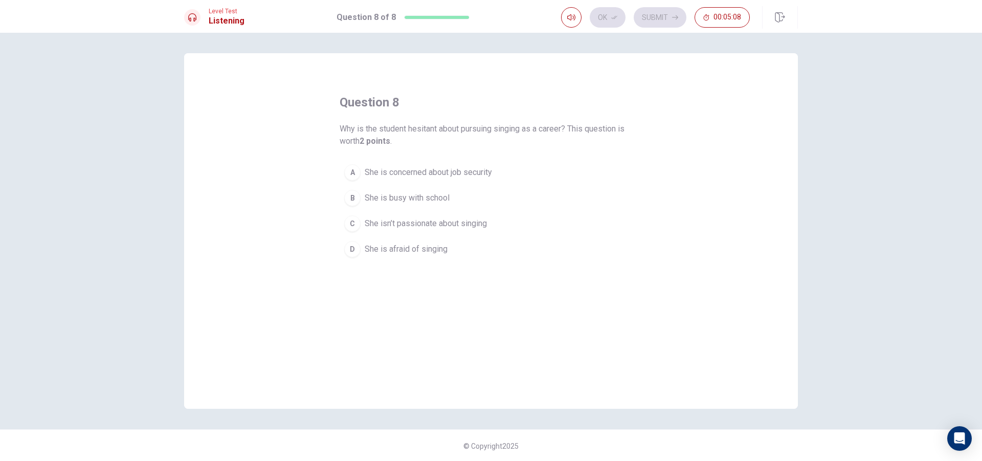
click at [524, 129] on span "Why is the student hesitant about pursuing singing as a career? This question i…" at bounding box center [491, 135] width 303 height 25
click at [575, 129] on span "Why is the student hesitant about pursuing singing as a career? This question i…" at bounding box center [491, 135] width 303 height 25
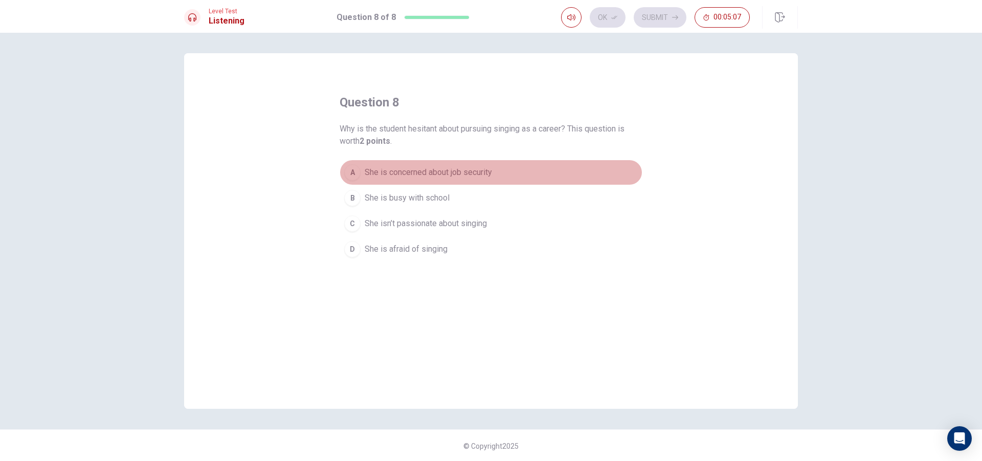
click at [473, 171] on span "She is concerned about job security" at bounding box center [428, 172] width 127 height 12
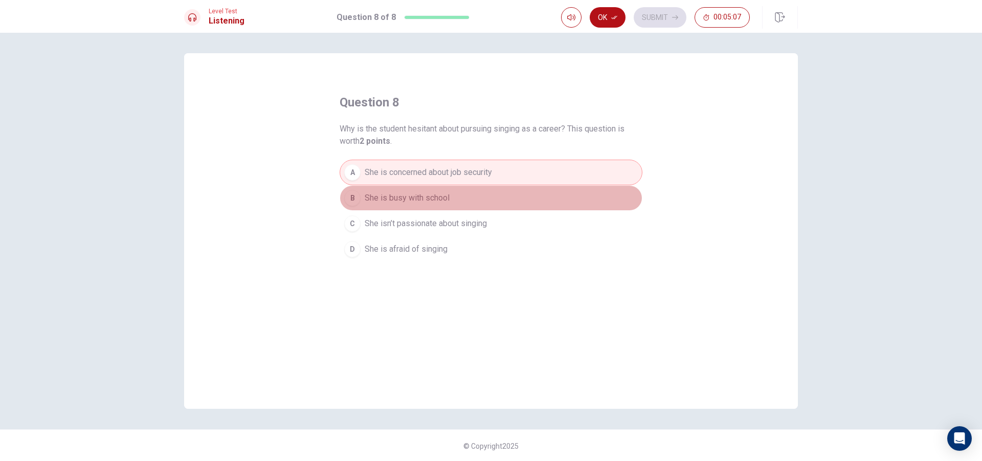
click at [471, 210] on button "B She is busy with school" at bounding box center [491, 198] width 303 height 26
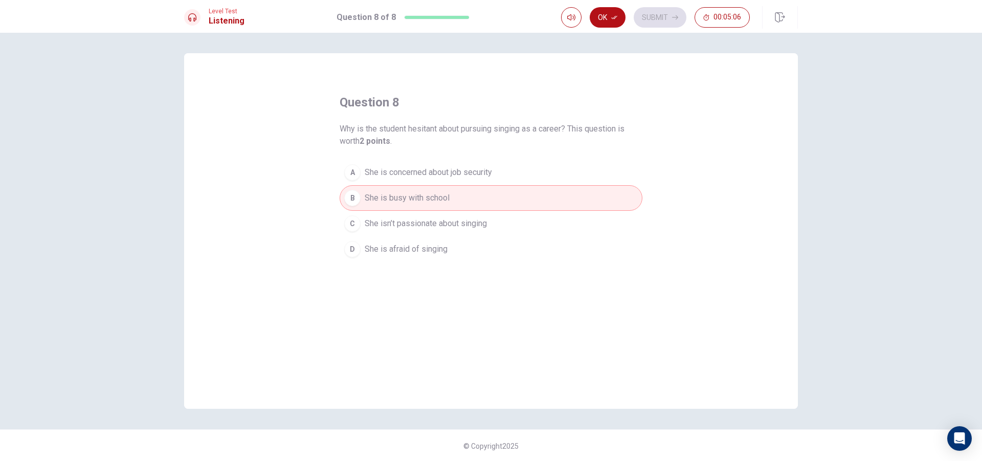
click at [467, 232] on button "C She isn’t passionate about singing" at bounding box center [491, 224] width 303 height 26
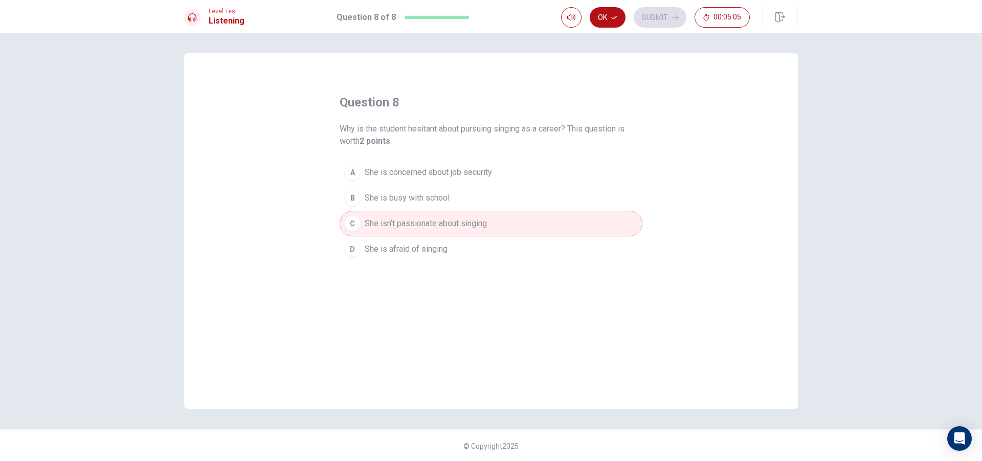
click at [457, 259] on button "D She is afraid of singing" at bounding box center [491, 249] width 303 height 26
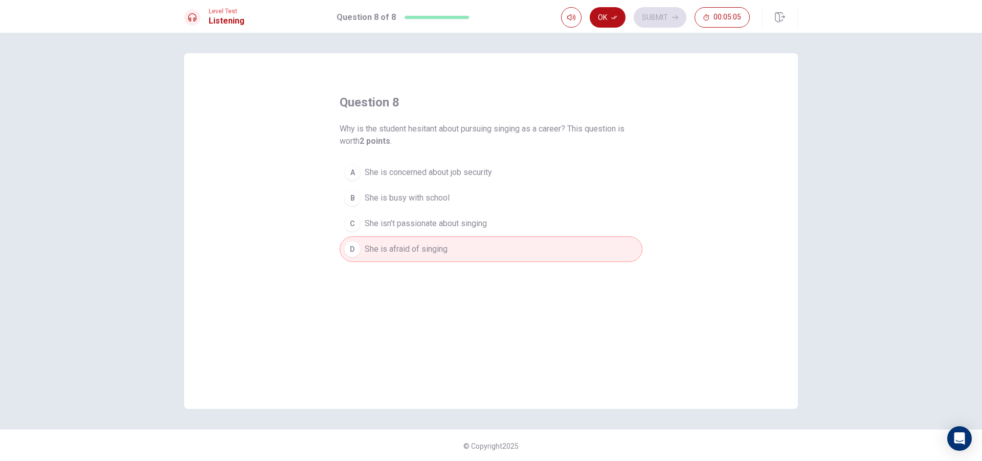
click at [450, 233] on button "C She isn’t passionate about singing" at bounding box center [491, 224] width 303 height 26
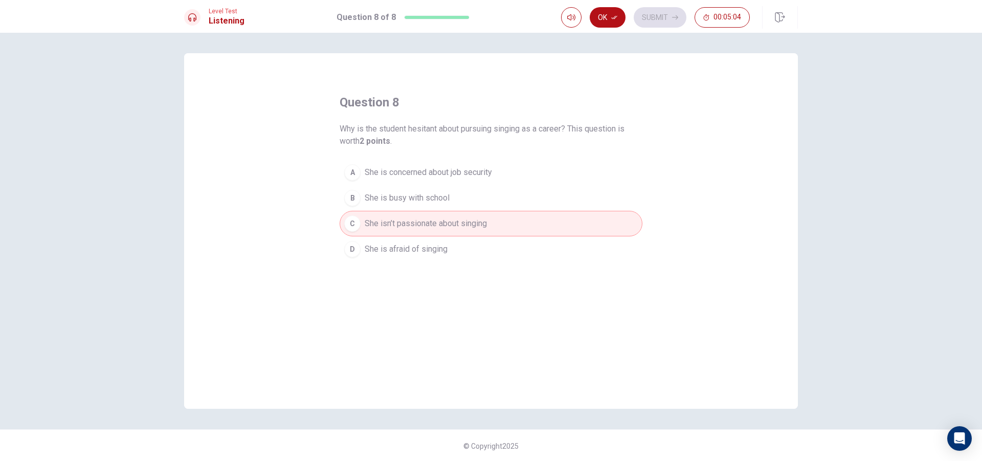
click at [449, 177] on span "She is concerned about job security" at bounding box center [428, 172] width 127 height 12
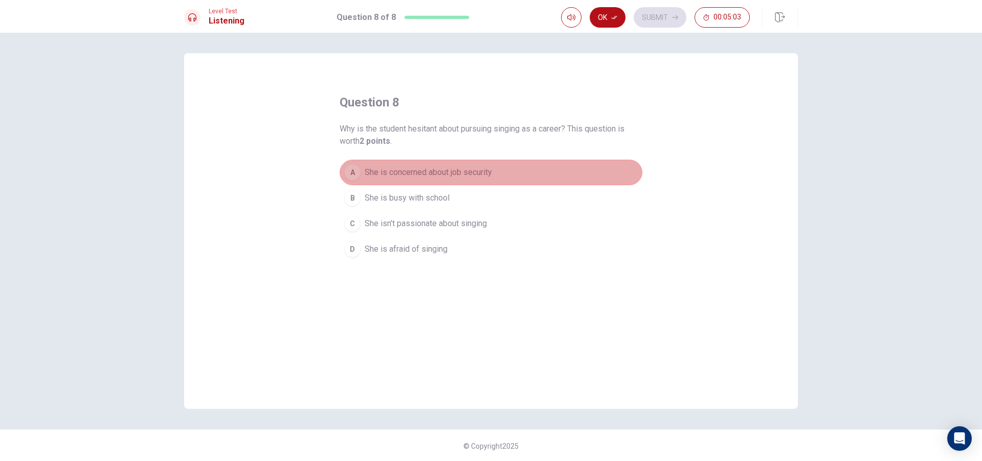
click at [443, 185] on button "A She is concerned about job security" at bounding box center [491, 173] width 303 height 26
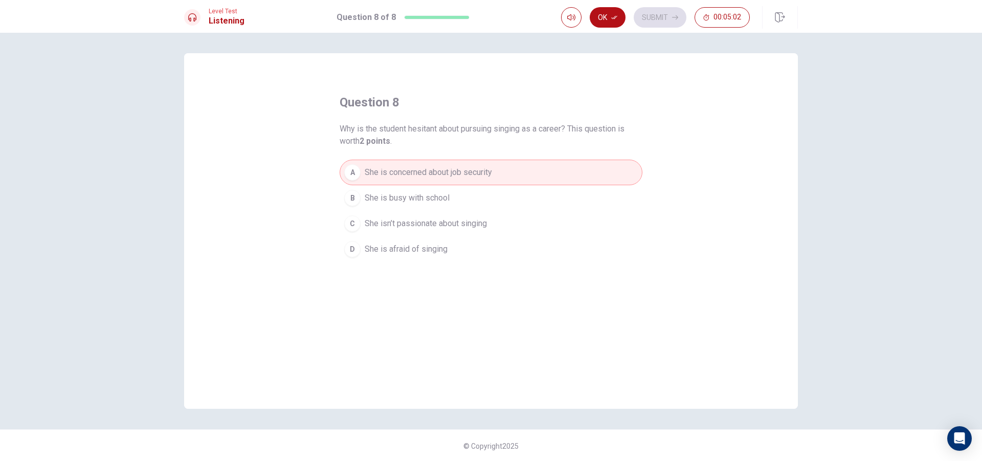
click at [420, 206] on button "B She is busy with school" at bounding box center [491, 198] width 303 height 26
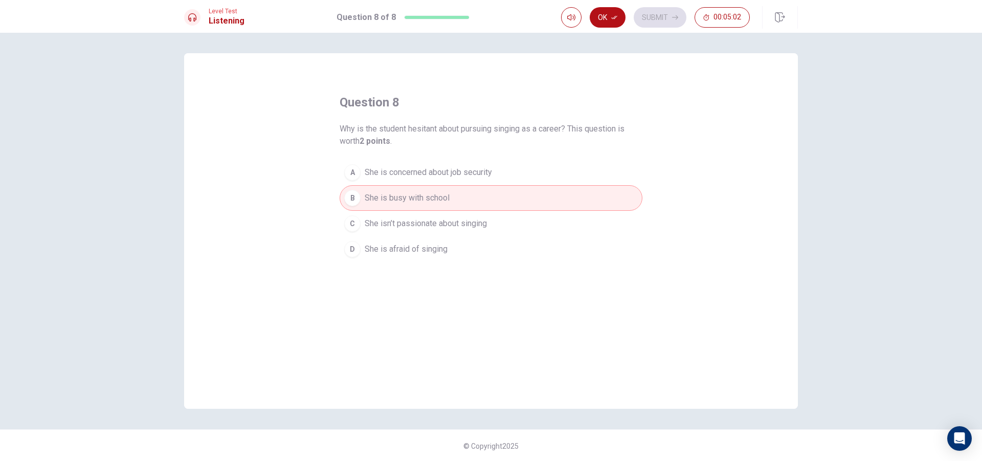
click at [417, 222] on span "She isn’t passionate about singing" at bounding box center [426, 223] width 122 height 12
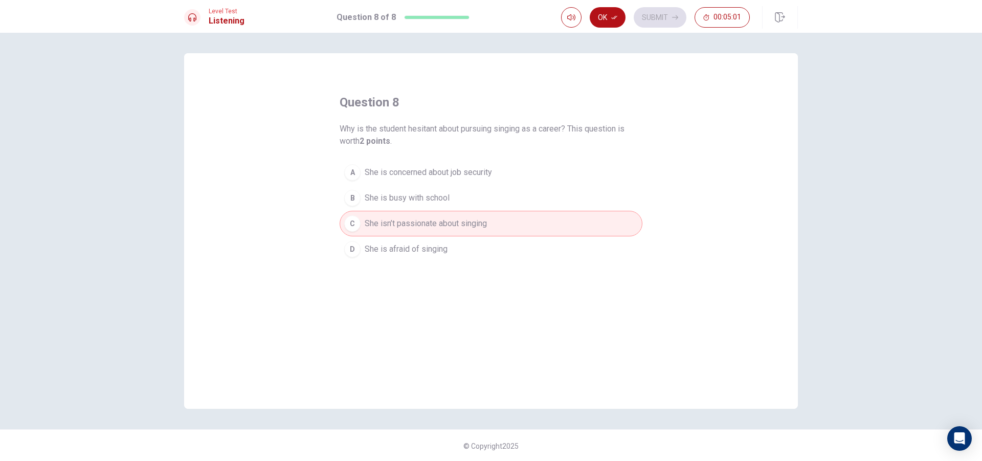
click at [451, 132] on span "Why is the student hesitant about pursuing singing as a career? This question i…" at bounding box center [491, 135] width 303 height 25
click at [405, 175] on span "She is concerned about job security" at bounding box center [428, 172] width 127 height 12
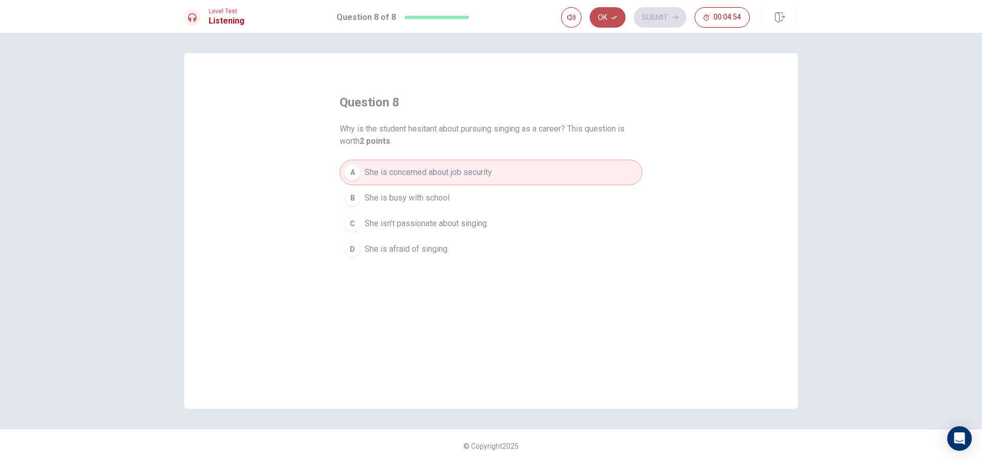
click at [622, 21] on button "Ok" at bounding box center [608, 17] width 36 height 20
click at [645, 23] on button "Submit" at bounding box center [660, 17] width 53 height 20
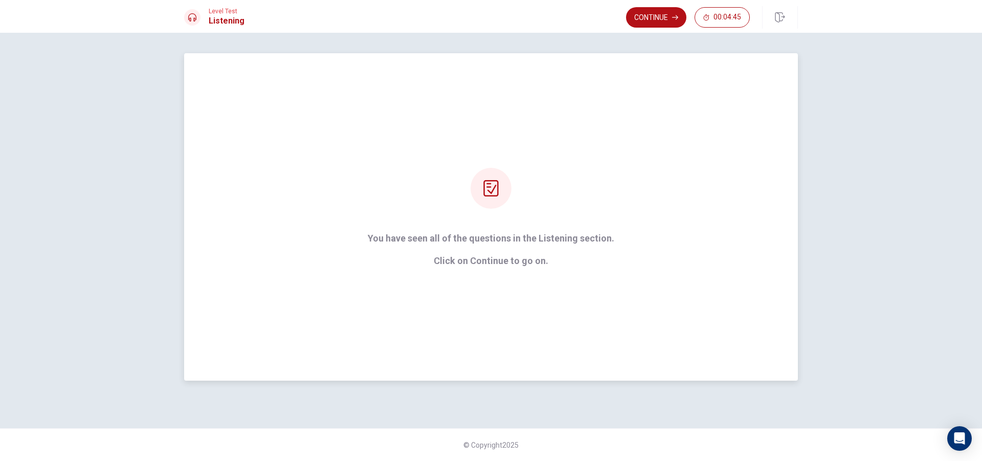
click at [653, 159] on div "You have seen all of the questions in the Listening section. Click on Continue …" at bounding box center [491, 216] width 614 height 327
click at [536, 266] on p "Click on Continue to go on." at bounding box center [491, 261] width 247 height 10
click at [662, 17] on button "Continue" at bounding box center [656, 17] width 60 height 20
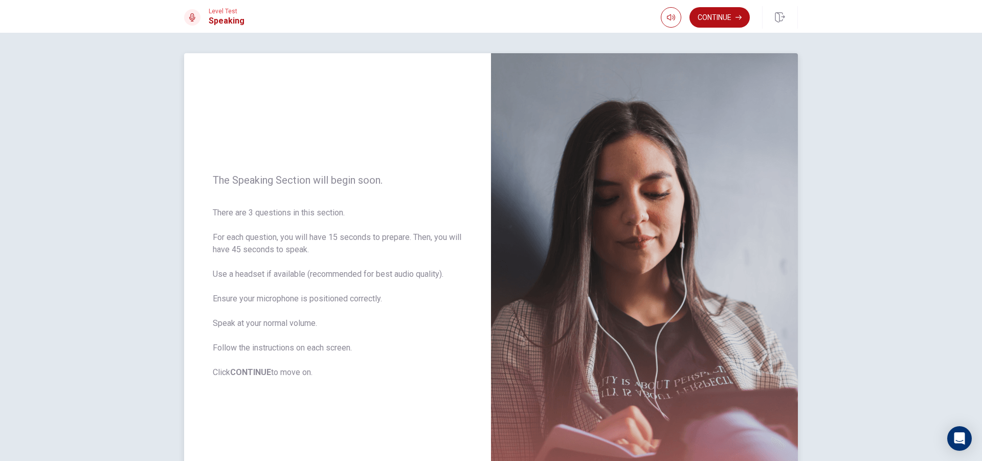
drag, startPoint x: 615, startPoint y: 148, endPoint x: 621, endPoint y: 191, distance: 43.4
click at [621, 191] on img at bounding box center [644, 276] width 307 height 446
click at [710, 14] on button "Continue" at bounding box center [720, 17] width 60 height 20
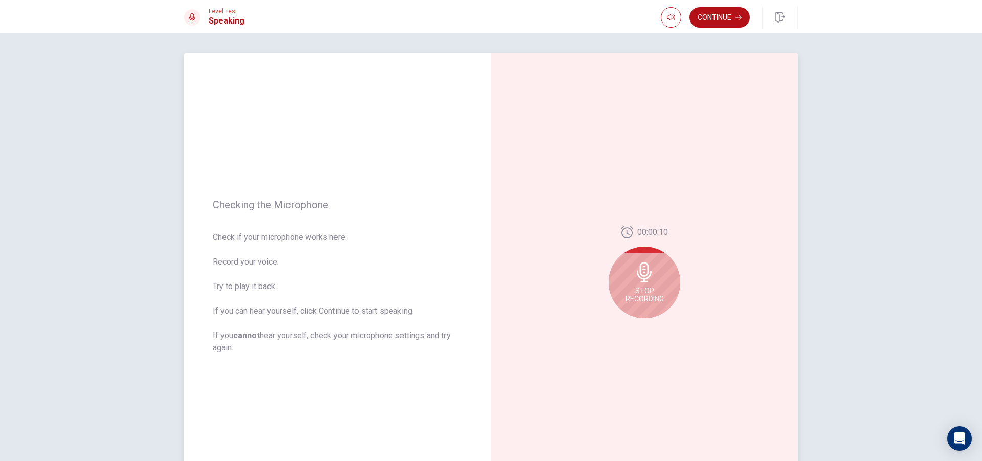
click at [626, 291] on span "Stop Recording" at bounding box center [645, 295] width 38 height 16
click at [659, 334] on div "00:00:10" at bounding box center [644, 276] width 307 height 446
click at [658, 325] on button "Play Audio" at bounding box center [656, 326] width 14 height 14
click at [724, 101] on div "00:00:10" at bounding box center [644, 276] width 307 height 446
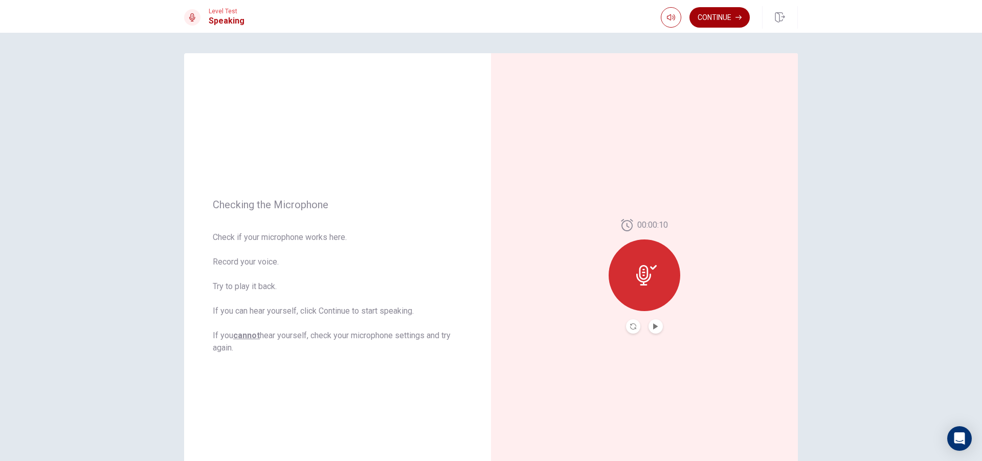
click at [727, 16] on button "Continue" at bounding box center [720, 17] width 60 height 20
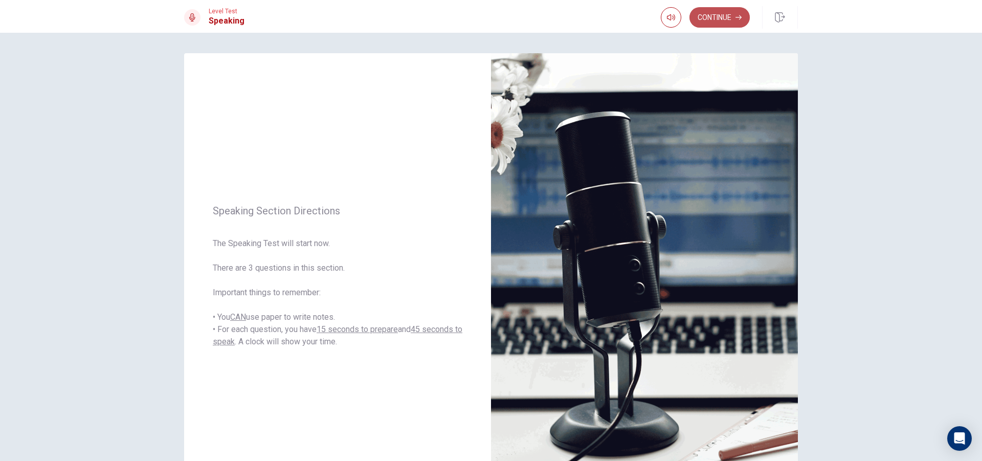
click at [694, 16] on button "Continue" at bounding box center [720, 17] width 60 height 20
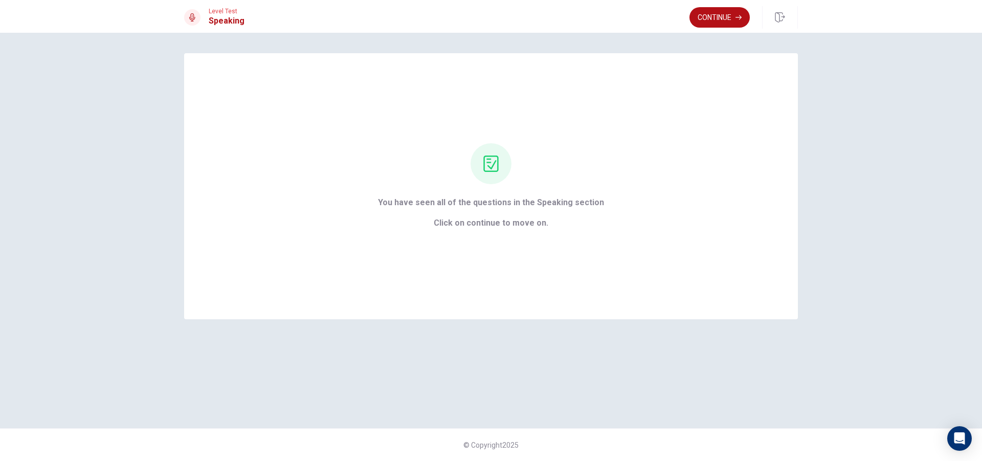
click at [717, 30] on div "Level Test Speaking Continue" at bounding box center [491, 16] width 982 height 33
click at [718, 27] on button "Continue" at bounding box center [720, 17] width 60 height 20
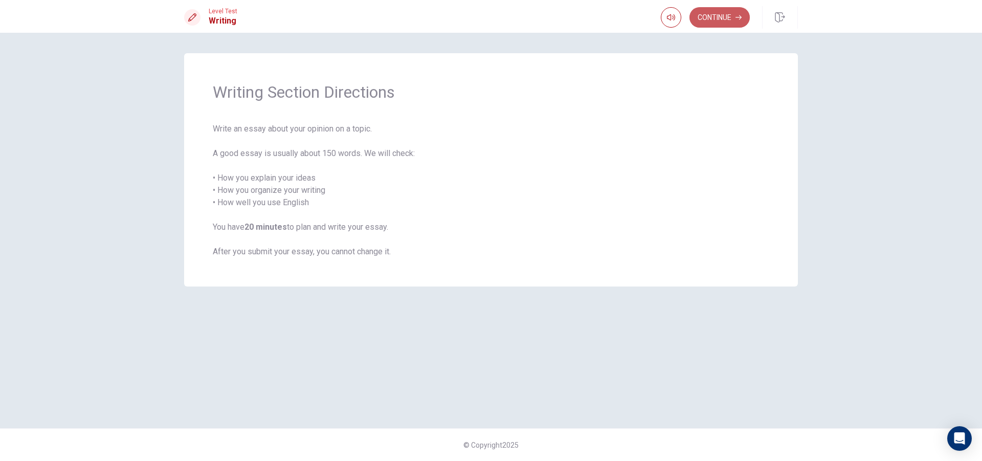
click at [718, 27] on button "Continue" at bounding box center [720, 17] width 60 height 20
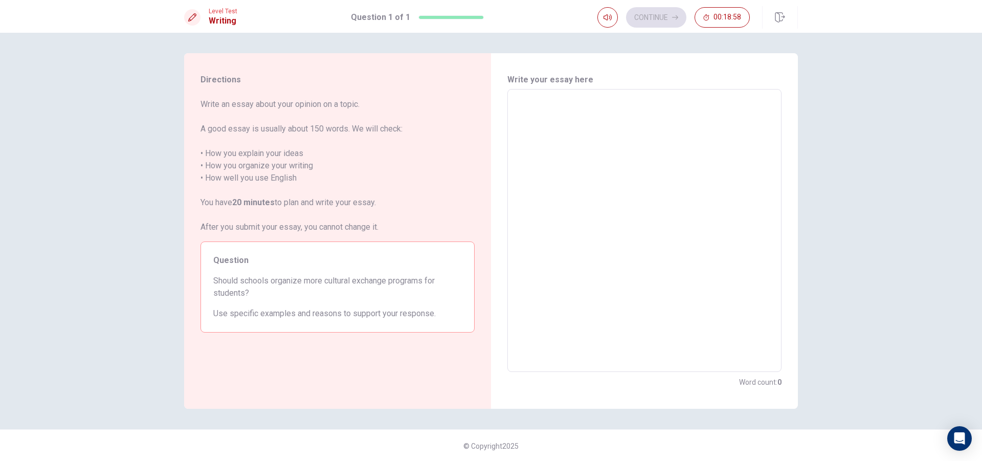
click at [704, 243] on textarea at bounding box center [645, 231] width 260 height 266
type textarea "s"
type textarea "x"
type textarea "C"
type textarea "x"
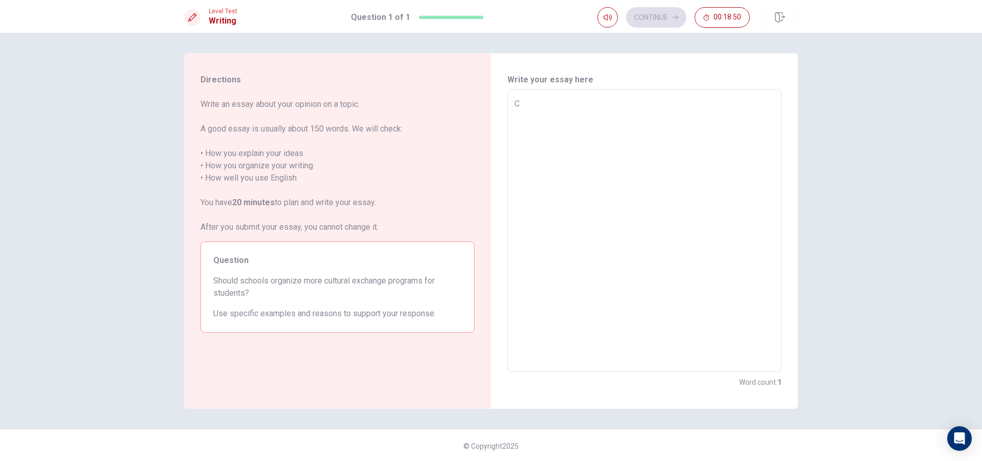
type textarea "Cu"
type textarea "x"
type textarea "Cul"
type textarea "x"
type textarea "Cult"
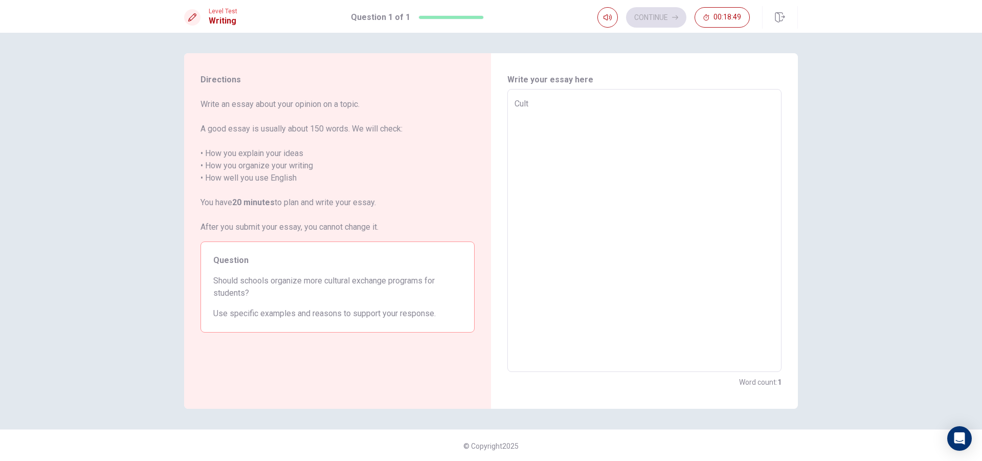
type textarea "x"
type textarea "Cultu"
type textarea "x"
type textarea "Cultur"
type textarea "x"
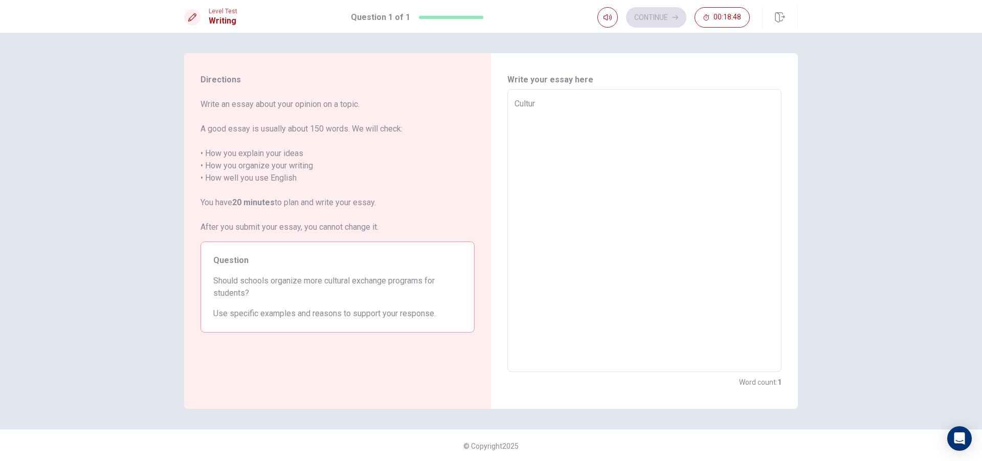
type textarea "Culture"
type textarea "x"
type textarea "Culture"
type textarea "x"
type textarea "Culture e"
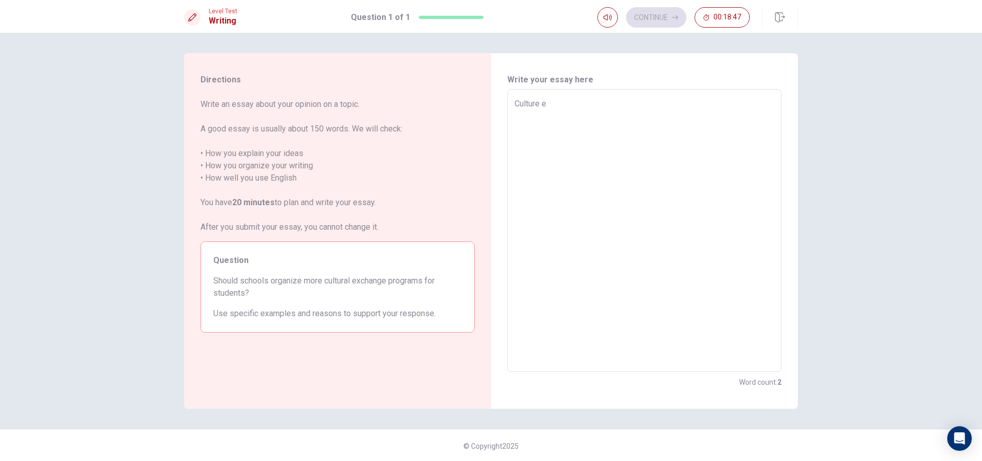
type textarea "x"
type textarea "Culture ex"
type textarea "x"
type textarea "Culture exc"
type textarea "x"
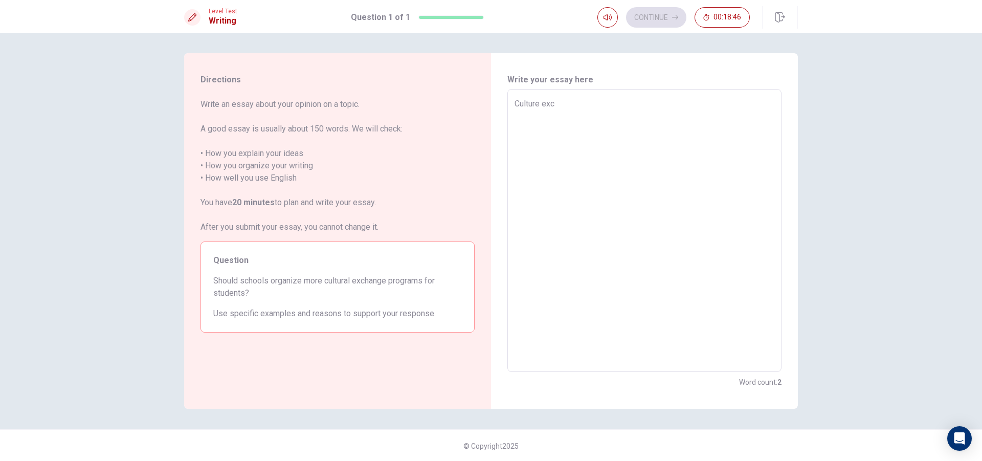
type textarea "Culture exch"
type textarea "x"
type textarea "Culture excha"
type textarea "x"
type textarea "Culture exchan"
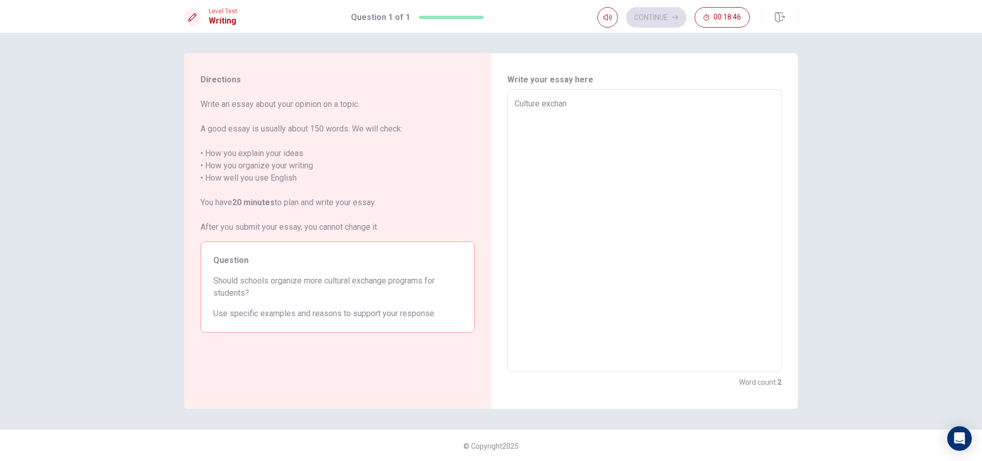
type textarea "x"
type textarea "Culture exchang"
type textarea "x"
type textarea "Culture exchange"
type textarea "x"
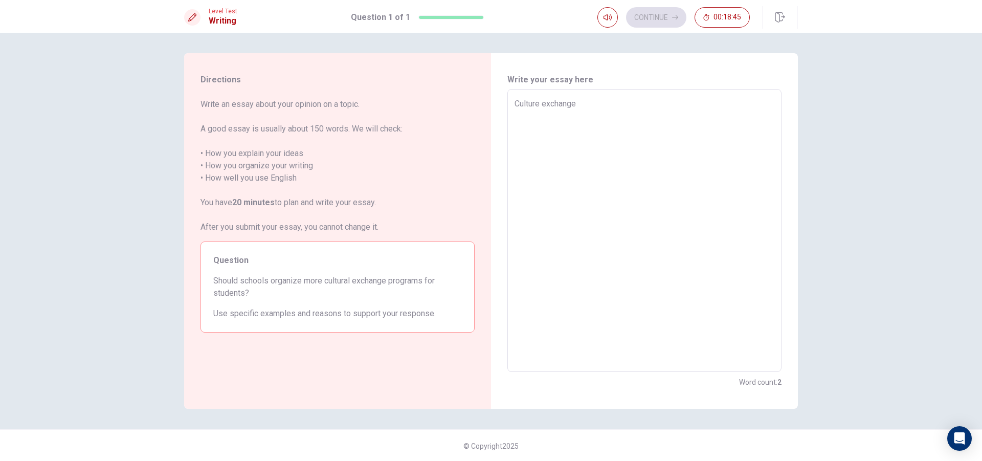
type textarea "Culture exchange"
type textarea "x"
type textarea "Culture exchange p"
type textarea "x"
type textarea "Culture exchange pr"
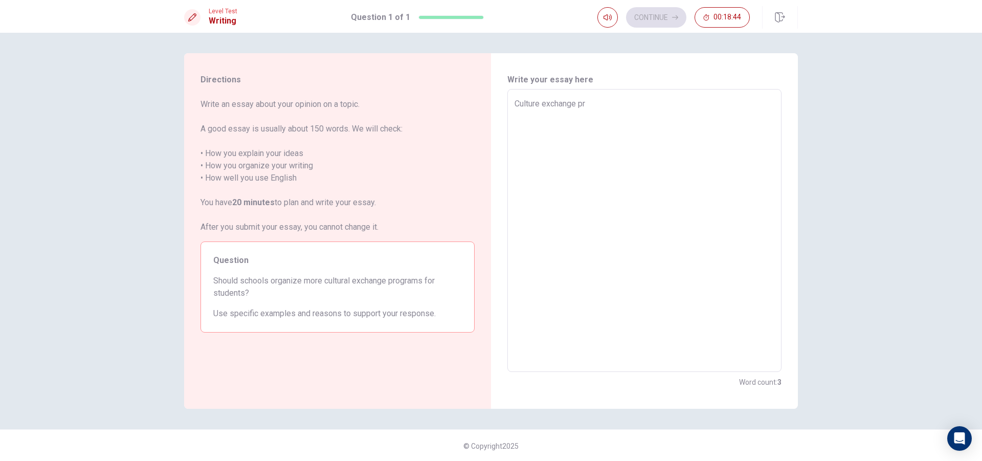
type textarea "x"
type textarea "Culture exchange pro"
type textarea "x"
type textarea "Culture exchange prog"
type textarea "x"
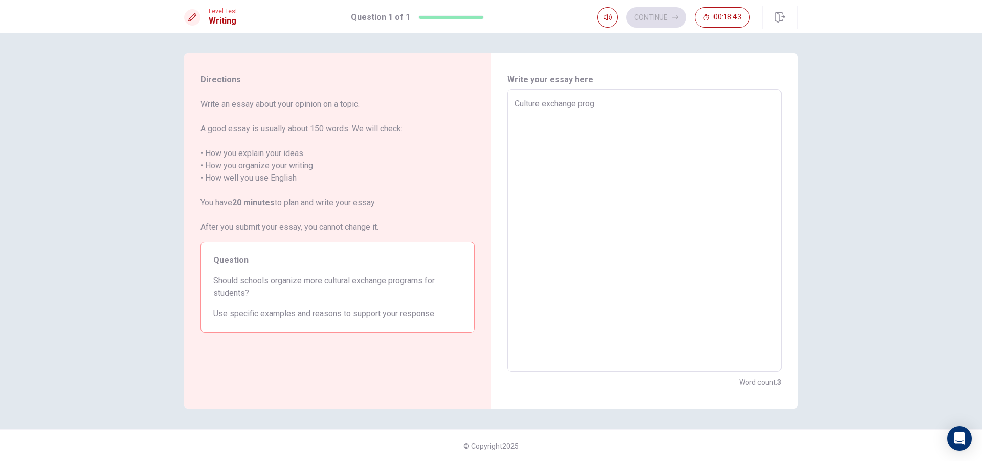
type textarea "Culture exchange progr"
type textarea "x"
type textarea "Culture exchange progra"
type textarea "x"
type textarea "Culture exchange program"
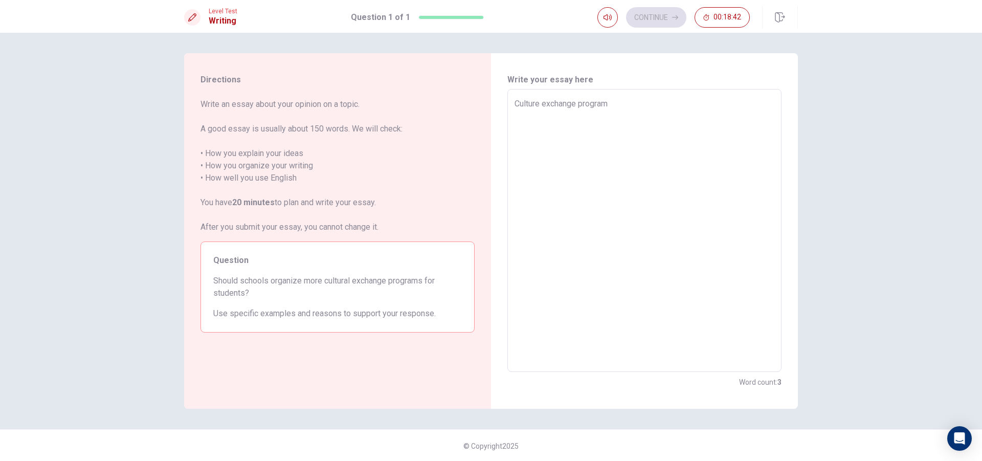
type textarea "x"
type textarea "Culture exchange programs"
type textarea "x"
type textarea "Culture exchange programs"
type textarea "x"
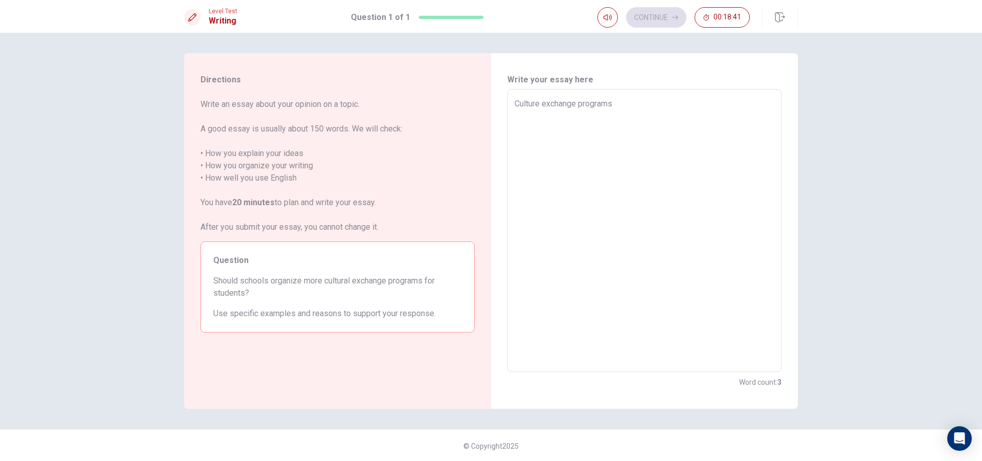
type textarea "Culture exchange programs a"
type textarea "x"
type textarea "Culture exchange programs ar"
type textarea "x"
type textarea "Culture exchange programs are"
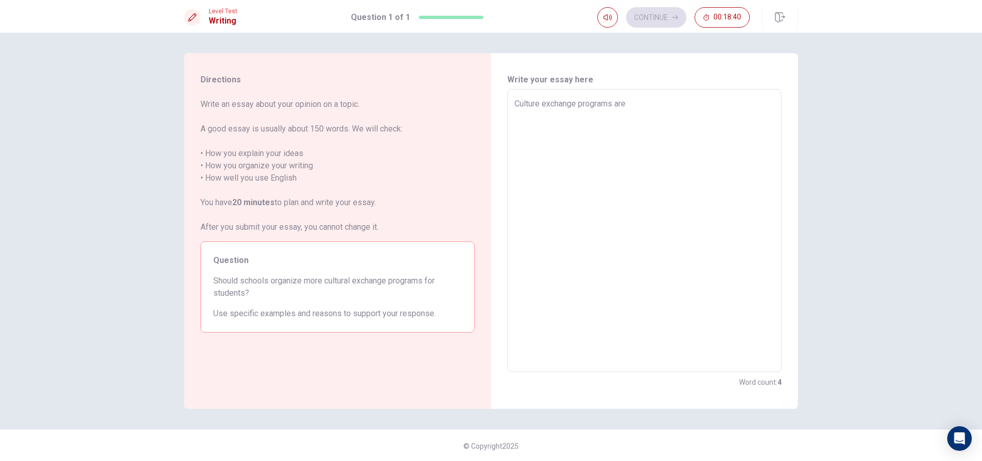
type textarea "x"
type textarea "Culture exchange programs are"
type textarea "x"
type textarea "Culture exchange programs are o"
type textarea "x"
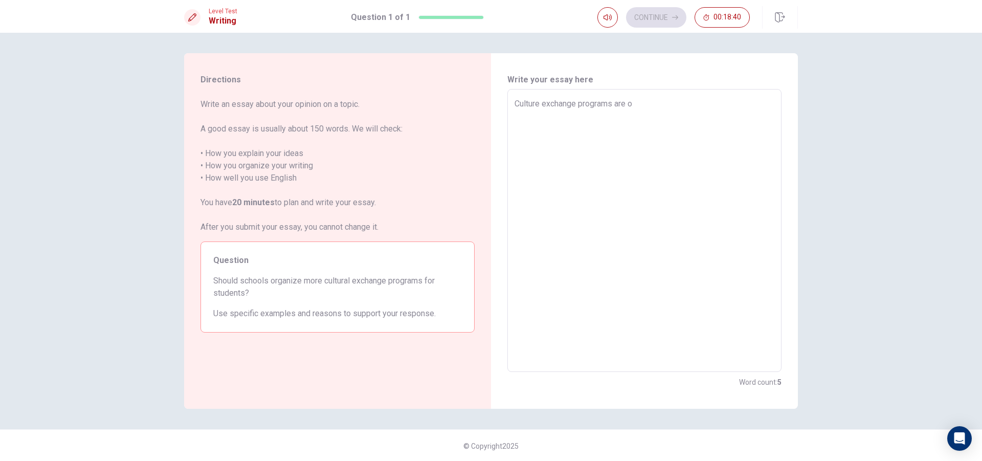
type textarea "Culture exchange programs are on"
type textarea "x"
type textarea "Culture exchange programs are one"
type textarea "x"
type textarea "Culture exchange programs are one"
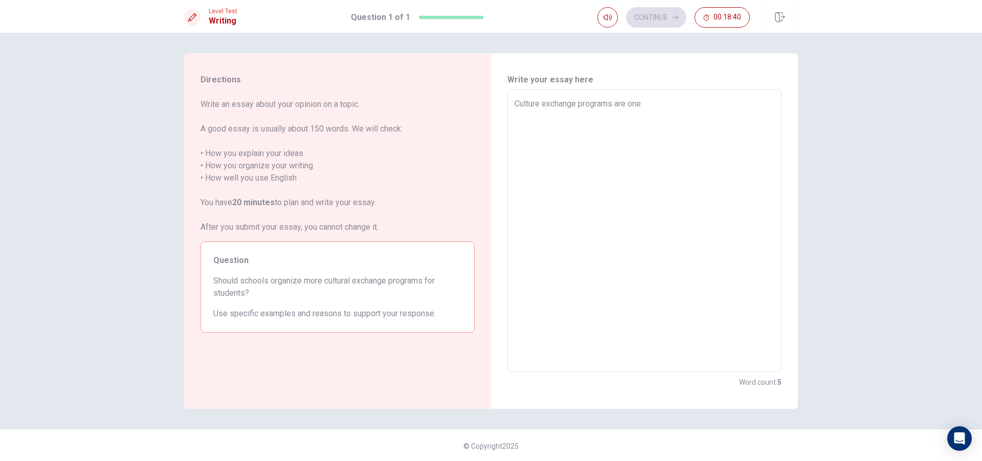
type textarea "x"
type textarea "Culture exchange programs are one o"
type textarea "x"
type textarea "Culture exchange programs are one of"
type textarea "x"
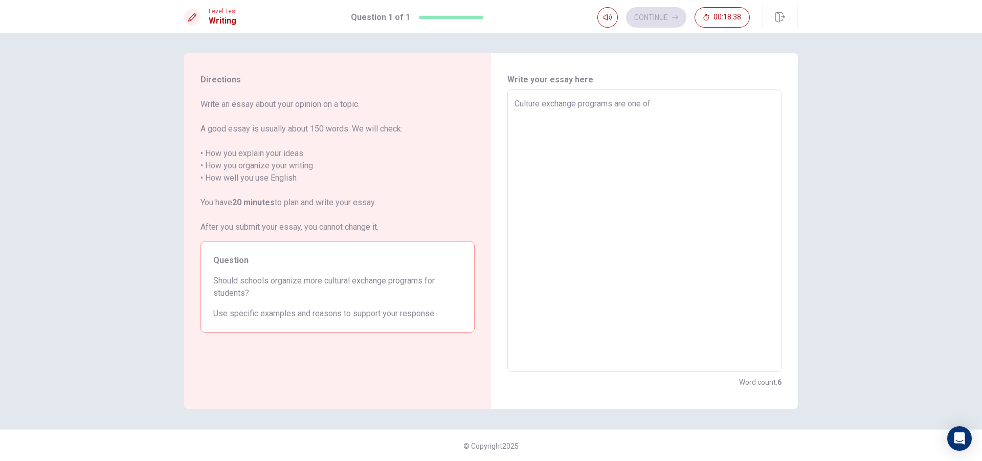
type textarea "Culture exchange programs are one of"
type textarea "x"
type textarea "Culture exchange programs are one of t"
type textarea "x"
type textarea "Culture exchange programs are one of th"
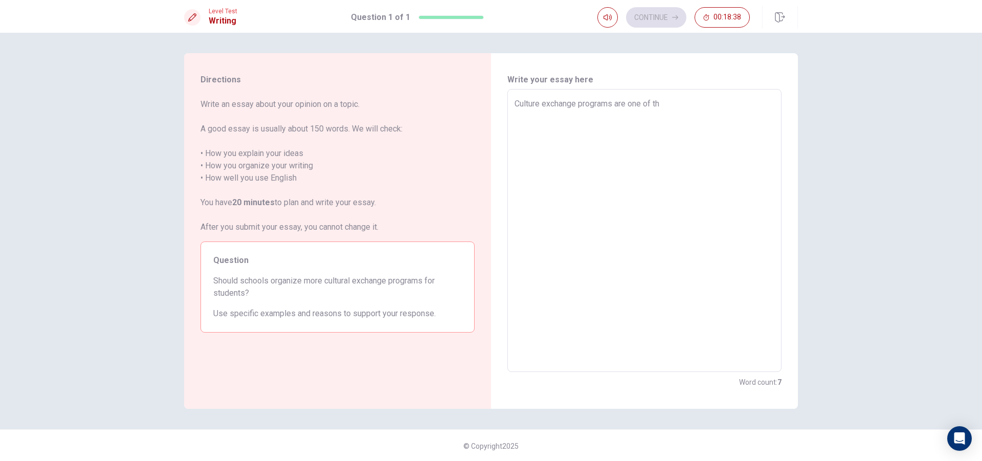
type textarea "x"
type textarea "Culture exchange programs are one of the"
type textarea "x"
type textarea "Culture exchange programs are one of the"
type textarea "x"
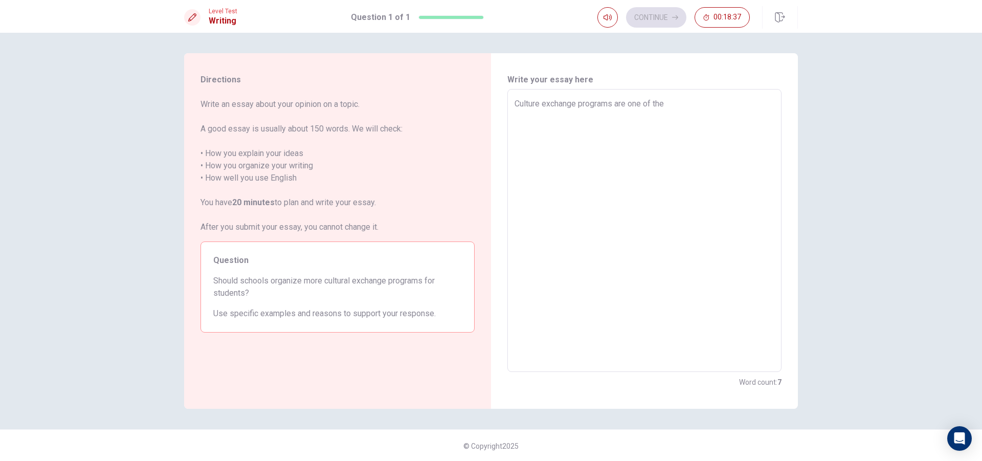
type textarea "Culture exchange programs are one of the m"
type textarea "x"
type textarea "Culture exchange programs are one of the mo"
type textarea "x"
type textarea "Culture exchange programs are one of the [DEMOGRAPHIC_DATA]"
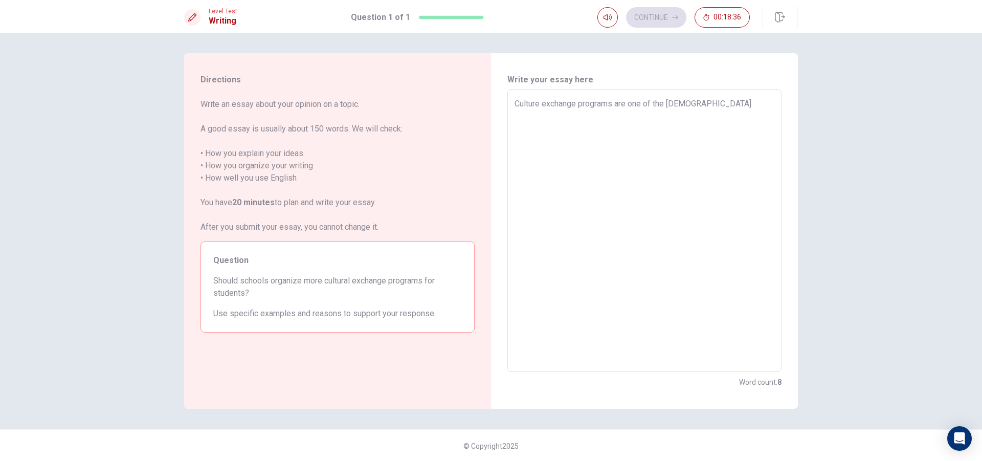
type textarea "x"
type textarea "Culture exchange programs are one of the most"
type textarea "x"
type textarea "Culture exchange programs are one of the most"
type textarea "x"
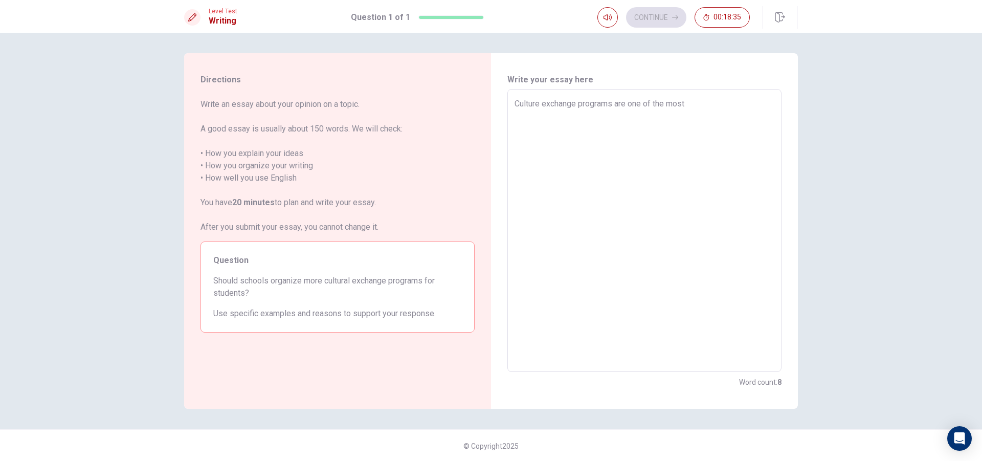
type textarea "Culture exchange programs are one of the most e"
type textarea "x"
type textarea "Culture exchange programs are one of the most ef"
type textarea "x"
type textarea "Culture exchange programs are one of the most eff"
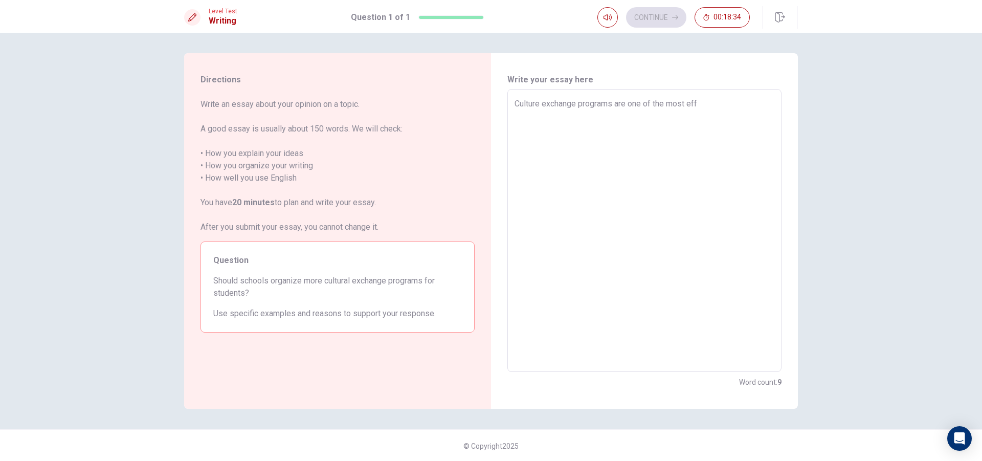
type textarea "x"
type textarea "Culture exchange programs are one of the most effe"
type textarea "x"
type textarea "Culture exchange programs are one of the most effec"
type textarea "x"
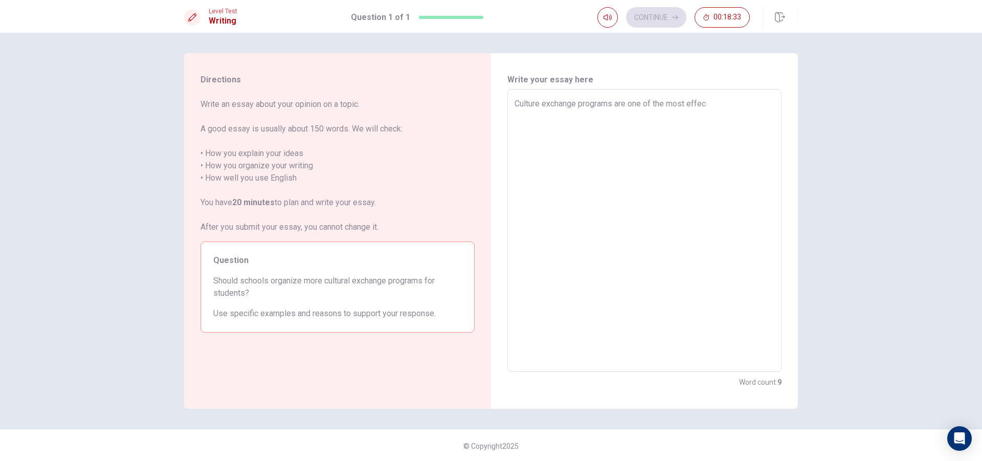
type textarea "Culture exchange programs are one of the most effect"
type textarea "x"
type textarea "Culture exchange programs are one of the most effecti"
type textarea "x"
type textarea "Culture exchange programs are one of the most effectiv"
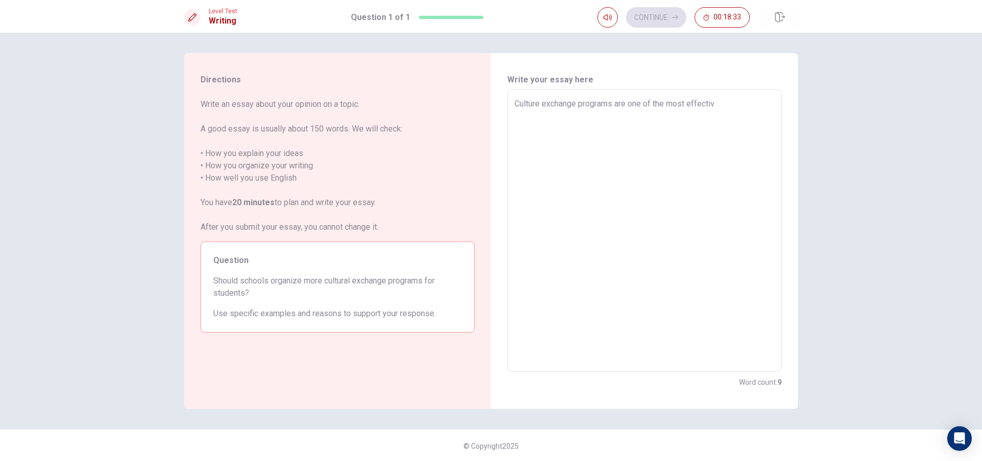
type textarea "x"
type textarea "Culture exchange programs are one of the most effective"
type textarea "x"
type textarea "Culture exchange programs are one of the most effective"
type textarea "x"
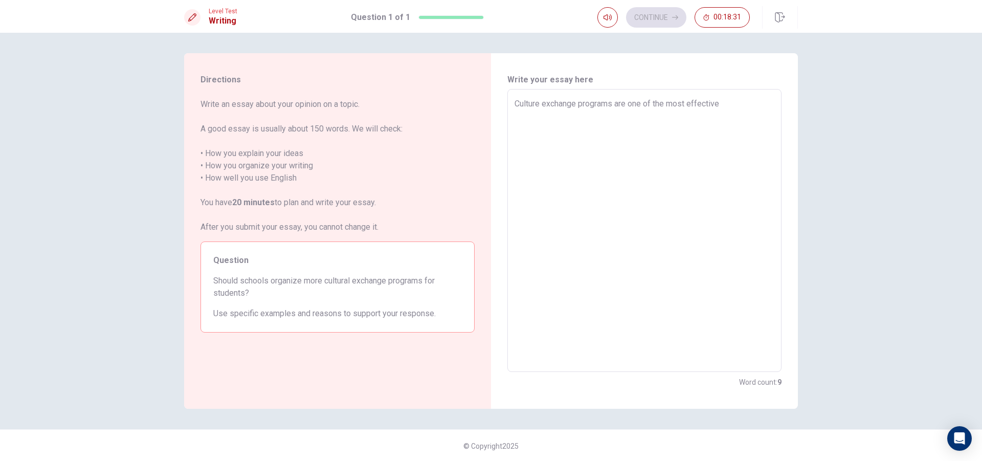
type textarea "Culture exchange programs are one of the most effective w"
type textarea "x"
type textarea "Culture exchange programs are one of the most effective wa"
type textarea "x"
type textarea "Culture exchange programs are one of the most effective way"
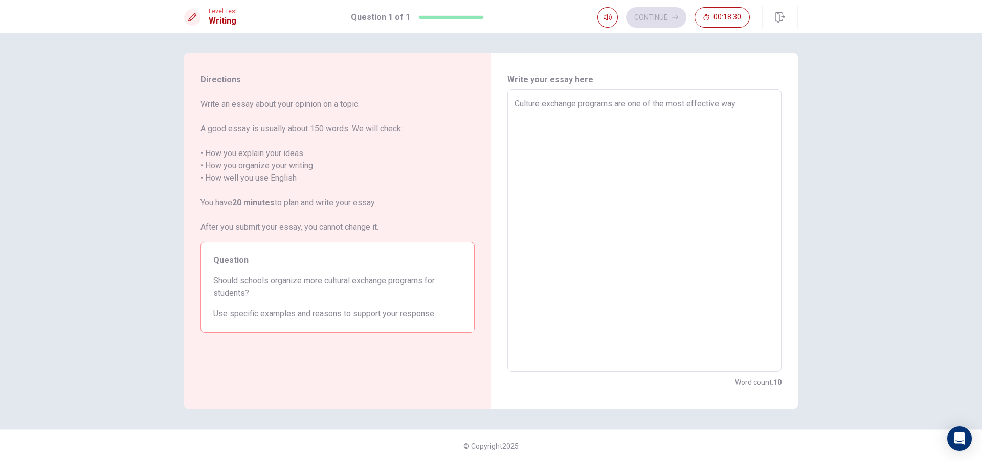
type textarea "x"
type textarea "Culture exchange programs are one of the most effective ways"
type textarea "x"
type textarea "Culture exchange programs are one of the most effective ways"
type textarea "x"
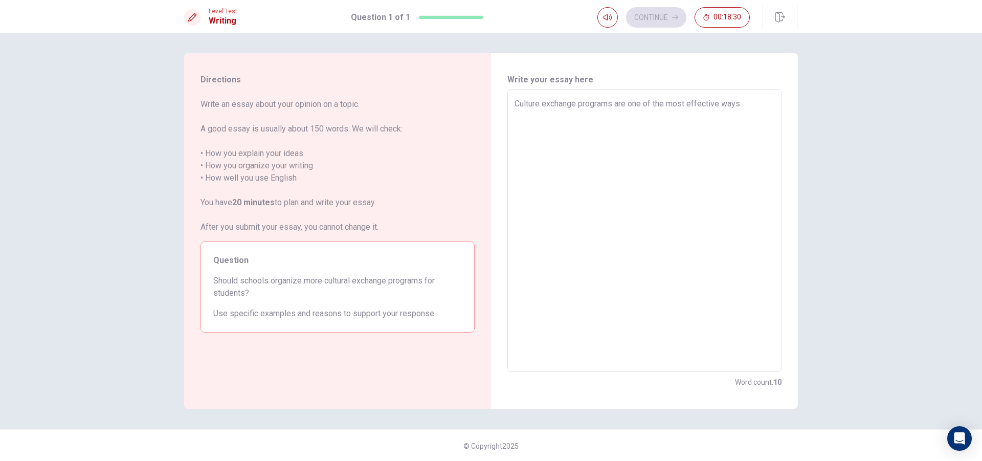
type textarea "Culture exchange programs are one of the most effective ways f"
type textarea "x"
type textarea "Culture exchange programs are one of the most effective ways fo"
type textarea "x"
type textarea "Culture exchange programs are one of the most effective ways for"
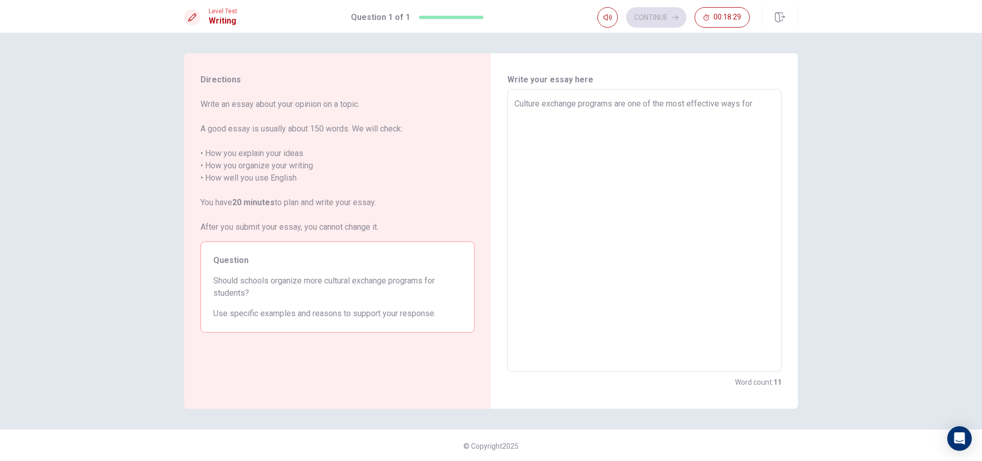
type textarea "x"
type textarea "Culture exchange programs are one of the most effective ways for"
type textarea "x"
type textarea "Culture exchange programs are one of the most effective ways for s"
type textarea "x"
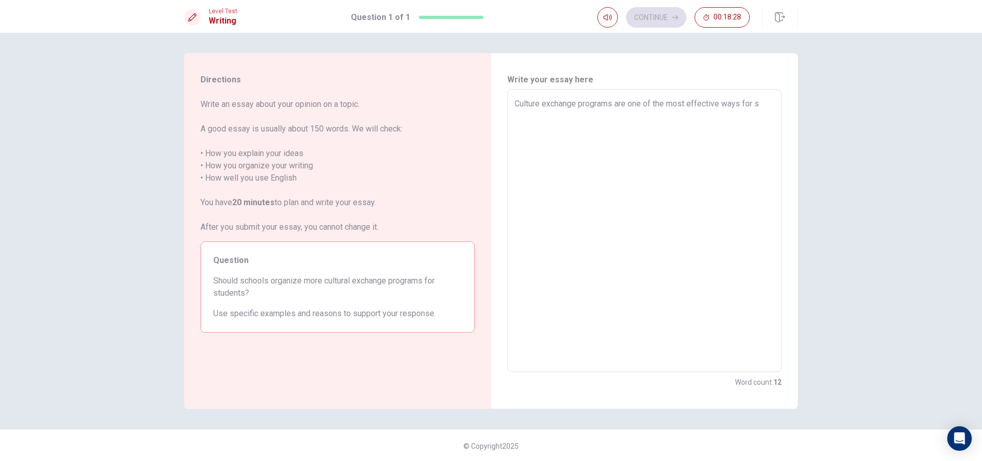
type textarea "Culture exchange programs are one of the most effective ways for st"
type textarea "x"
type textarea "Culture exchange programs are one of the most effective ways for stu"
type textarea "x"
type textarea "Culture exchange programs are one of the most effective ways for stud"
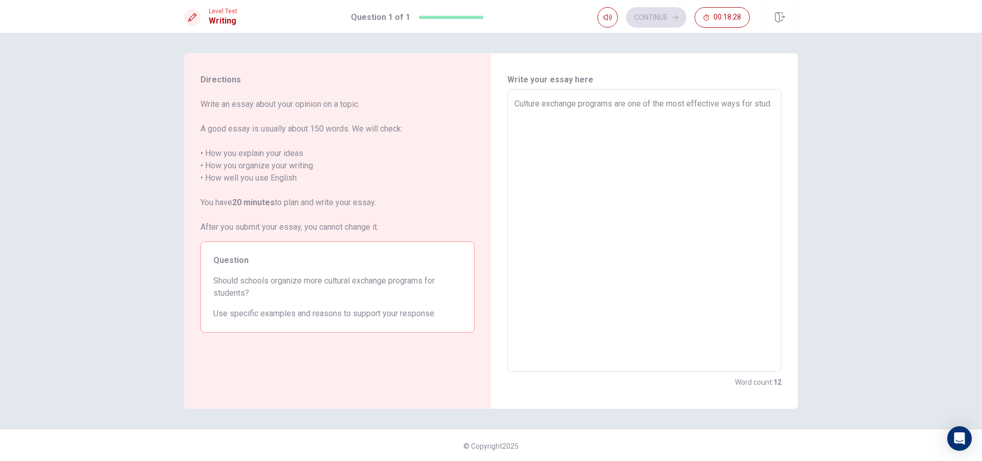
type textarea "x"
type textarea "Culture exchange programs are one of the most effective ways for stude"
type textarea "x"
type textarea "Culture exchange programs are one of the most effective ways for studen"
type textarea "x"
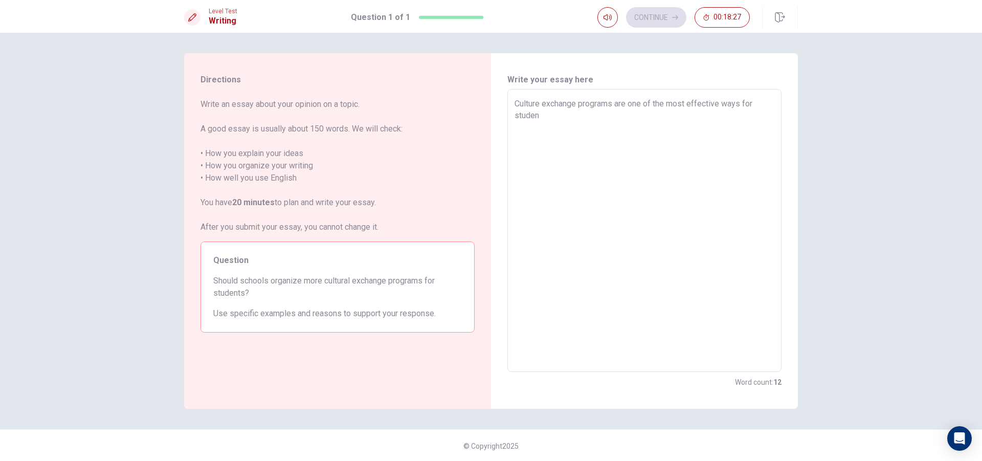
type textarea "Culture exchange programs are one of the most effective ways for student"
type textarea "x"
type textarea "Culture exchange programs are one of the most effective ways for students"
type textarea "x"
type textarea "Culture exchange programs are one of the most effective ways for students"
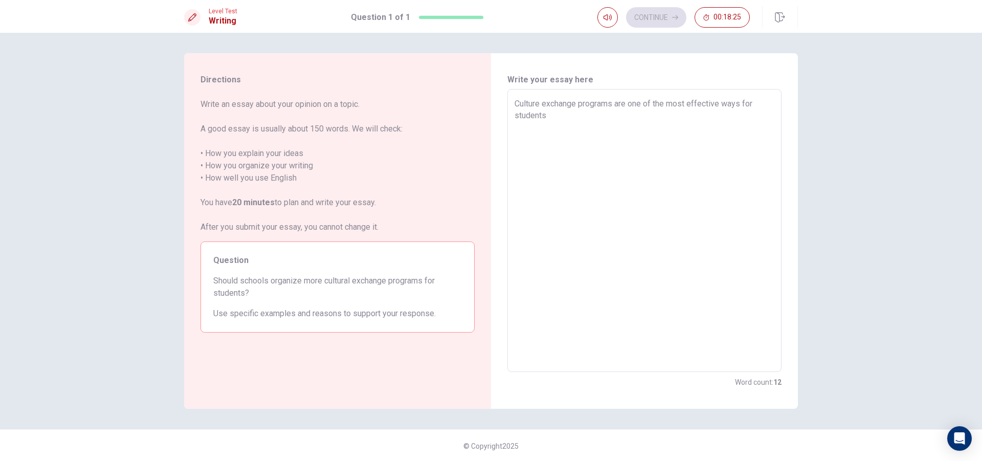
type textarea "x"
type textarea "Culture exchange programs are one of the most effective ways for students t"
type textarea "x"
type textarea "Culture exchange programs are one of the most effective ways for students to"
type textarea "x"
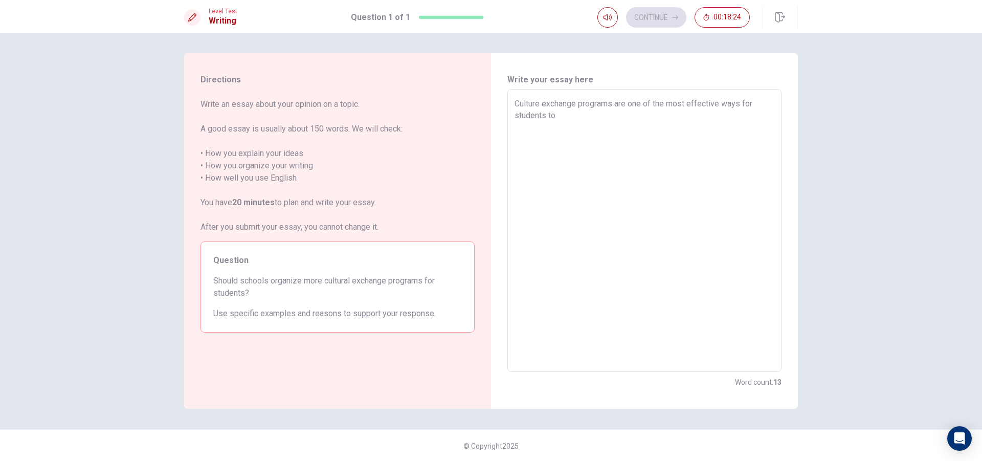
type textarea "Culture exchange programs are one of the most effective ways for students to"
type textarea "x"
type textarea "Culture exchange programs are one of the most effective ways for students to l"
type textarea "x"
type textarea "Culture exchange programs are one of the most effective ways for students to le"
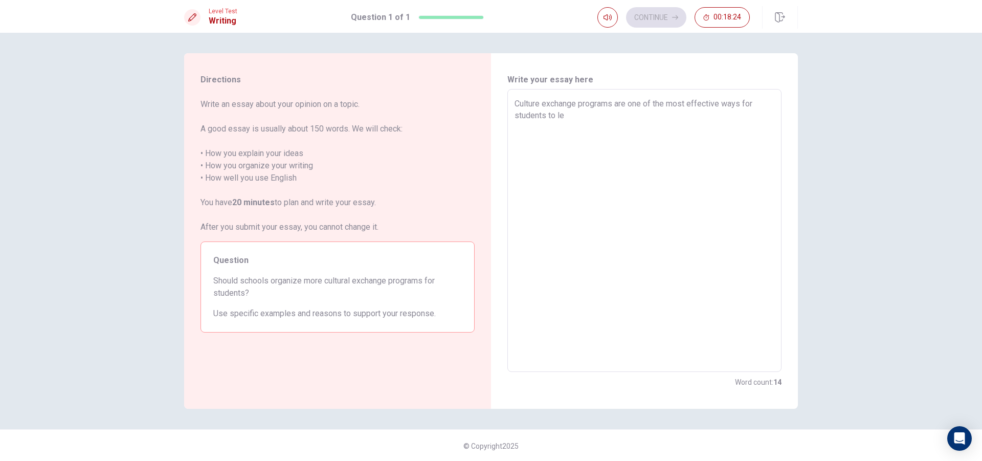
type textarea "x"
type textarea "Culture exchange programs are one of the most effective ways for students to lea"
type textarea "x"
type textarea "Culture exchange programs are one of the most effective ways for students to [P…"
type textarea "x"
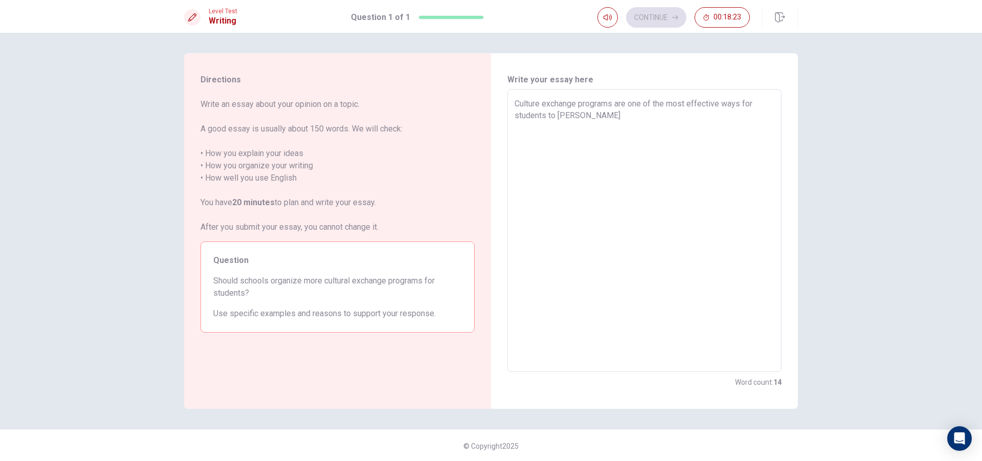
type textarea "Culture exchange programs are one of the most effective ways for students to le…"
type textarea "x"
type textarea "Culture exchange programs are one of the most effective ways for students to le…"
type textarea "x"
type textarea "Culture exchange programs are one of the most effective ways for students to le…"
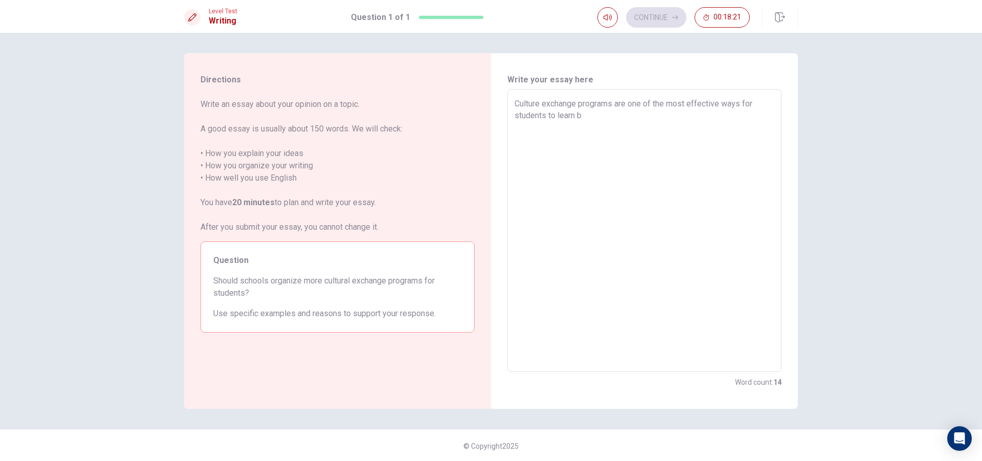
type textarea "x"
type textarea "Culture exchange programs are one of the most effective ways for students to le…"
type textarea "x"
type textarea "Culture exchange programs are one of the most effective ways for students to le…"
type textarea "x"
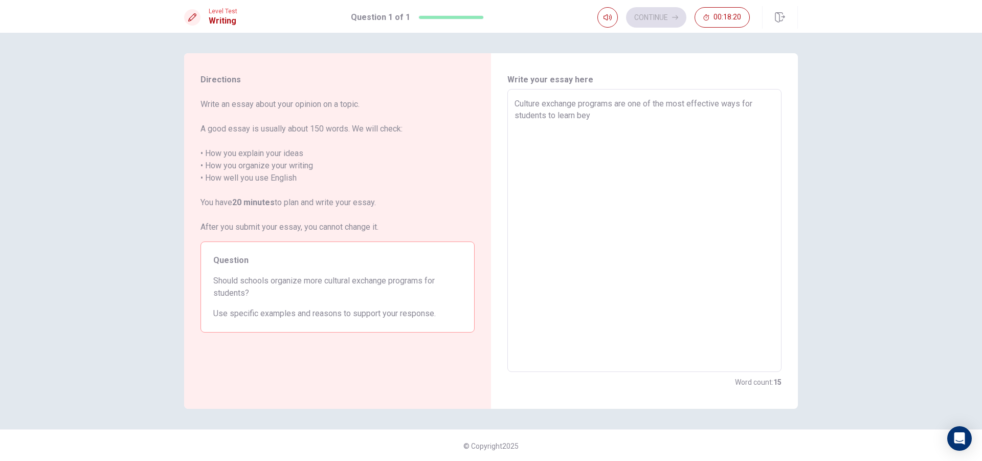
type textarea "Culture exchange programs are one of the most effective ways for students to le…"
type textarea "x"
type textarea "Culture exchange programs are one of the most effective ways for students to le…"
type textarea "x"
type textarea "Culture exchange programs are one of the most effective ways for students to le…"
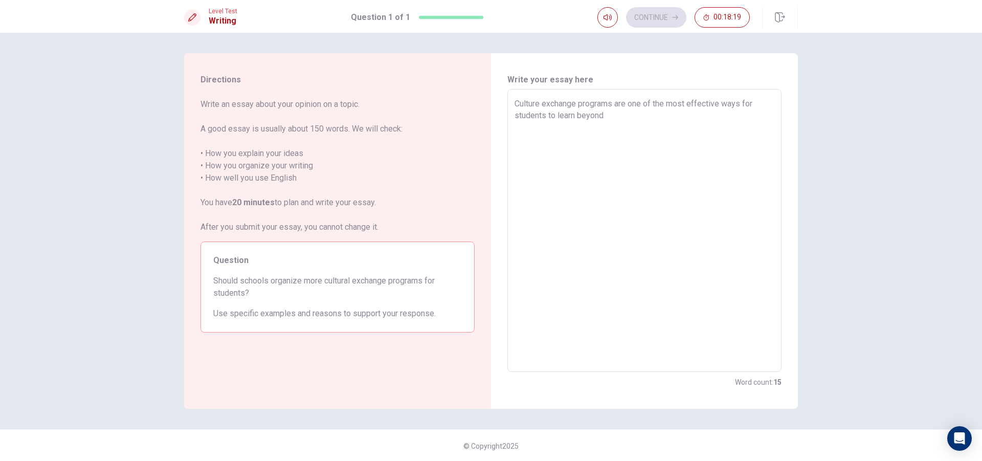
type textarea "x"
type textarea "Culture exchange programs are one of the most effective ways for students to le…"
type textarea "x"
type textarea "Culture exchange programs are one of the most effective ways for students to le…"
type textarea "x"
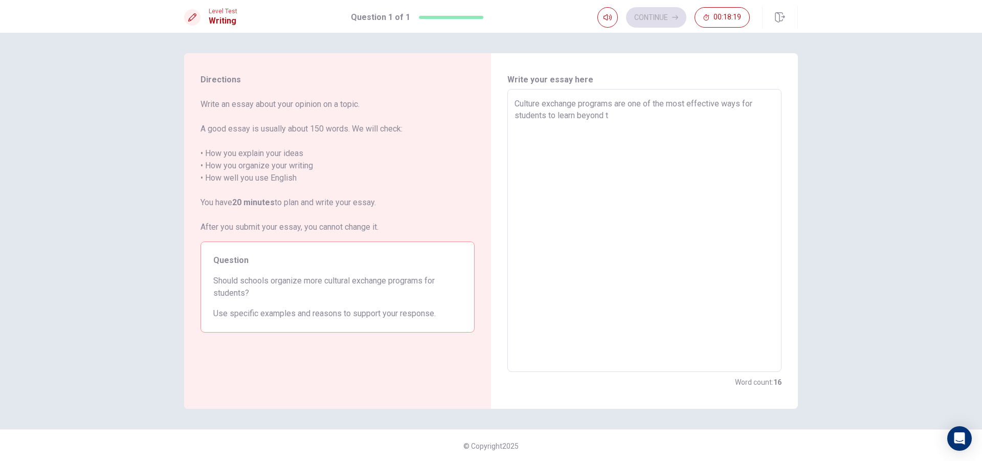
type textarea "Culture exchange programs are one of the most effective ways for students to le…"
type textarea "x"
type textarea "Culture exchange programs are one of the most effective ways for students to le…"
type textarea "x"
type textarea "Culture exchange programs are one of the most effective ways for students to le…"
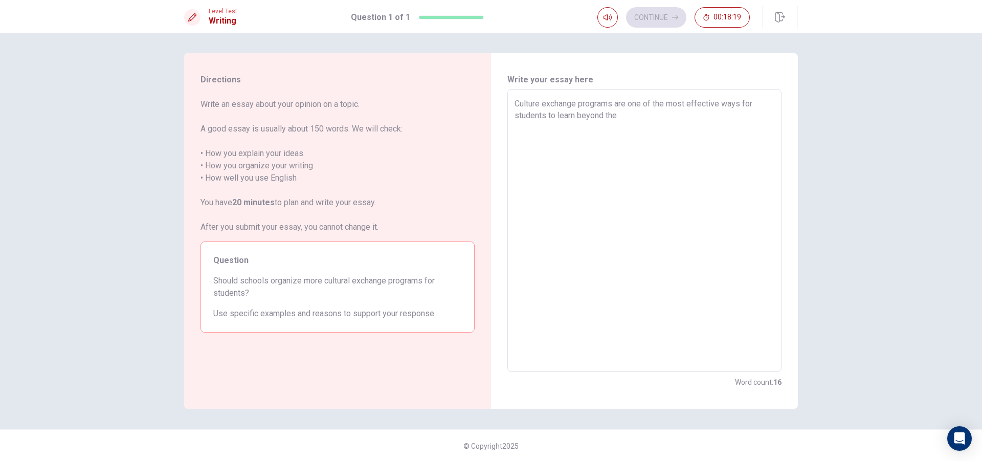
type textarea "x"
type textarea "Culture exchange programs are one of the most effective ways for students to le…"
type textarea "x"
type textarea "Culture exchange programs are one of the most effective ways for students to le…"
type textarea "x"
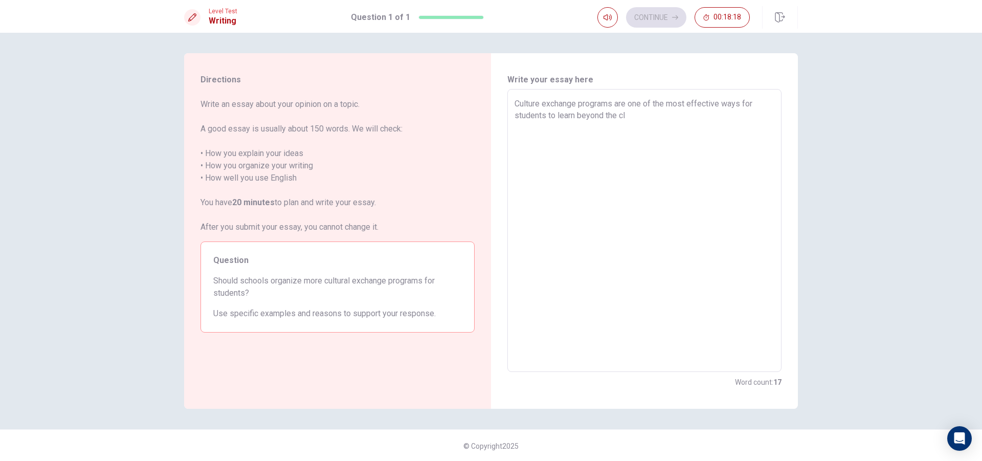
type textarea "Culture exchange programs are one of the most effective ways for students to le…"
type textarea "x"
type textarea "Culture exchange programs are one of the most effective ways for students to le…"
type textarea "x"
type textarea "Culture exchange programs are one of the most effective ways for students to le…"
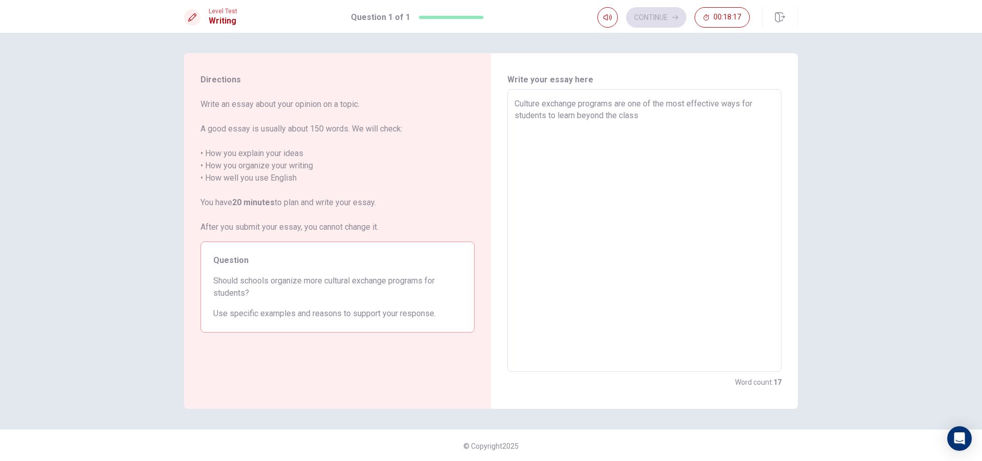
type textarea "x"
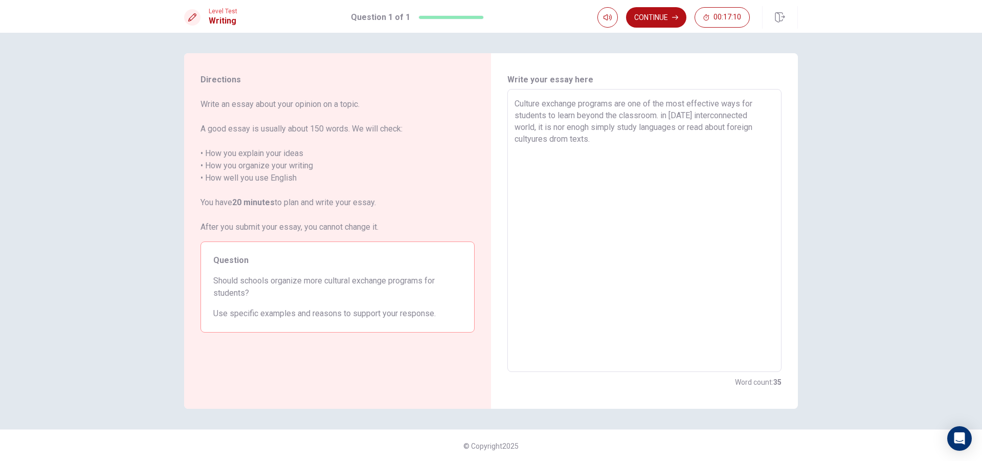
click at [654, 180] on textarea "Culture exchange programs are one of the most effective ways for students to le…" at bounding box center [645, 231] width 260 height 266
click at [635, 127] on textarea "Culture exchange programs are one of the most effective ways for students to le…" at bounding box center [645, 231] width 260 height 266
click at [634, 140] on textarea "Culture exchange programs are one of the most effective ways for students to le…" at bounding box center [645, 231] width 260 height 266
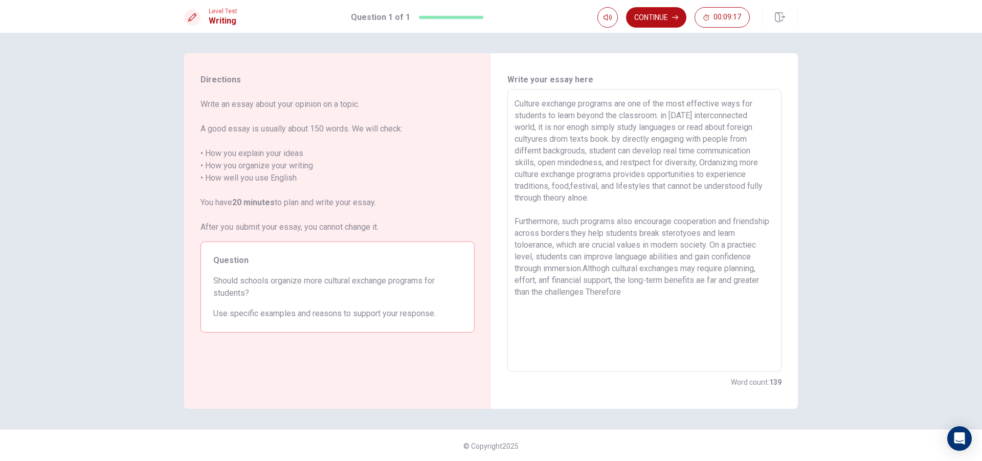
click at [640, 289] on textarea "Culture exchange programs are one of the most effective ways for students to le…" at bounding box center [645, 231] width 260 height 266
click at [705, 298] on textarea "Culture exchange programs are one of the most effective ways for students to le…" at bounding box center [645, 231] width 260 height 266
click at [692, 285] on textarea "Culture exchange programs are one of the most effective ways for students to le…" at bounding box center [645, 231] width 260 height 266
click at [689, 295] on textarea "Culture exchange programs are one of the most effective ways for students to le…" at bounding box center [645, 231] width 260 height 266
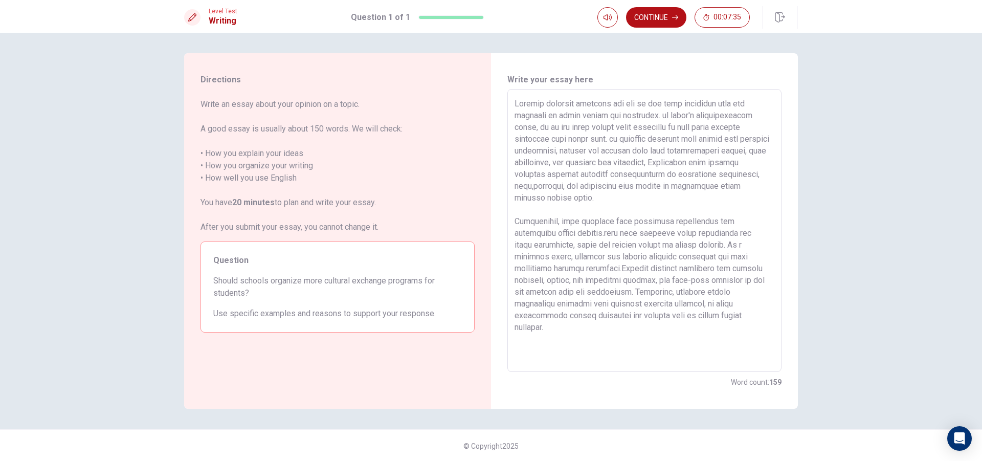
drag, startPoint x: 723, startPoint y: 163, endPoint x: 722, endPoint y: 185, distance: 22.0
click at [723, 164] on textarea at bounding box center [645, 231] width 260 height 266
click at [720, 206] on textarea at bounding box center [645, 231] width 260 height 266
click at [732, 275] on textarea at bounding box center [645, 231] width 260 height 266
drag, startPoint x: 679, startPoint y: 158, endPoint x: 699, endPoint y: 260, distance: 103.7
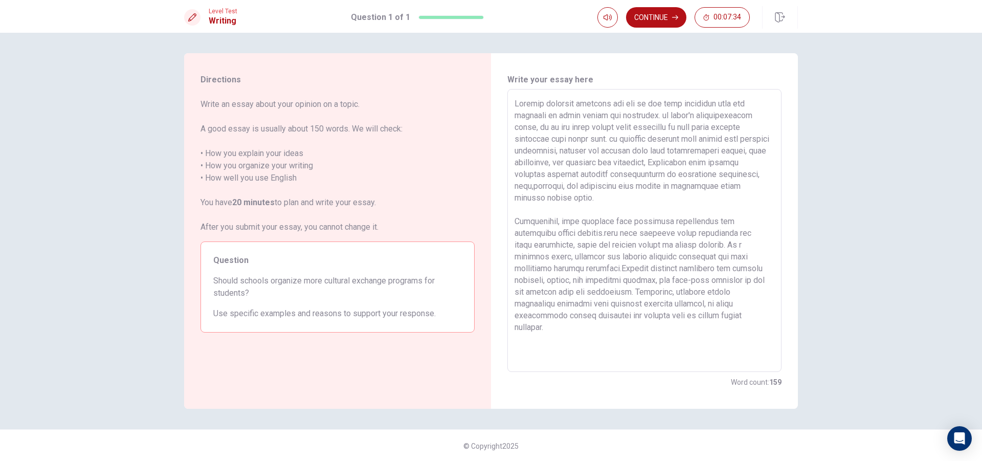
click at [699, 260] on textarea at bounding box center [645, 231] width 260 height 266
click at [707, 332] on textarea at bounding box center [645, 231] width 260 height 266
drag, startPoint x: 518, startPoint y: 105, endPoint x: 642, endPoint y: 309, distance: 238.0
click at [642, 309] on textarea at bounding box center [645, 231] width 260 height 266
click at [698, 303] on textarea at bounding box center [645, 231] width 260 height 266
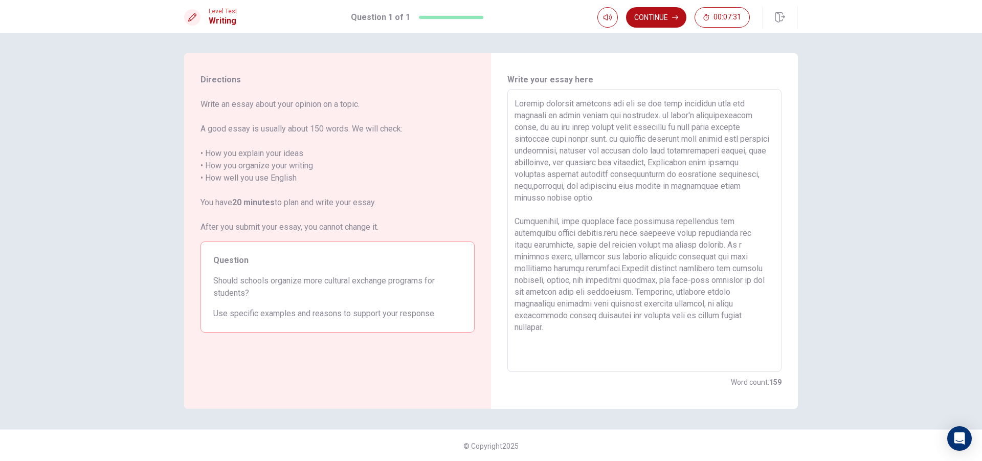
click at [675, 332] on textarea at bounding box center [645, 231] width 260 height 266
drag, startPoint x: 673, startPoint y: 325, endPoint x: 661, endPoint y: 303, distance: 24.9
click at [664, 310] on textarea at bounding box center [645, 231] width 260 height 266
click at [728, 320] on textarea at bounding box center [645, 231] width 260 height 266
click at [675, 333] on textarea at bounding box center [645, 231] width 260 height 266
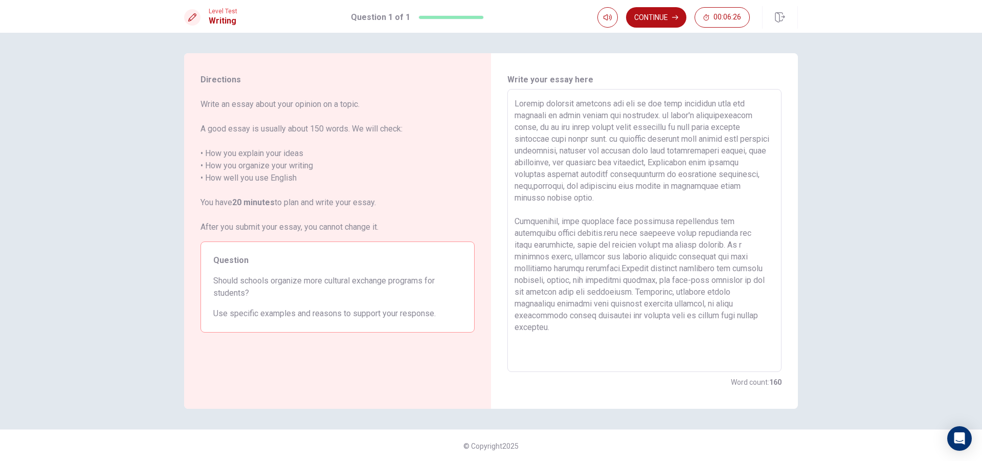
click at [562, 326] on textarea at bounding box center [645, 231] width 260 height 266
click at [571, 321] on textarea at bounding box center [645, 231] width 260 height 266
click at [572, 327] on textarea at bounding box center [645, 231] width 260 height 266
click at [879, 358] on div "Directions Write an essay about your opinion on a topic. A good essay is usuall…" at bounding box center [491, 247] width 982 height 428
click at [632, 11] on button "Continue" at bounding box center [656, 17] width 60 height 20
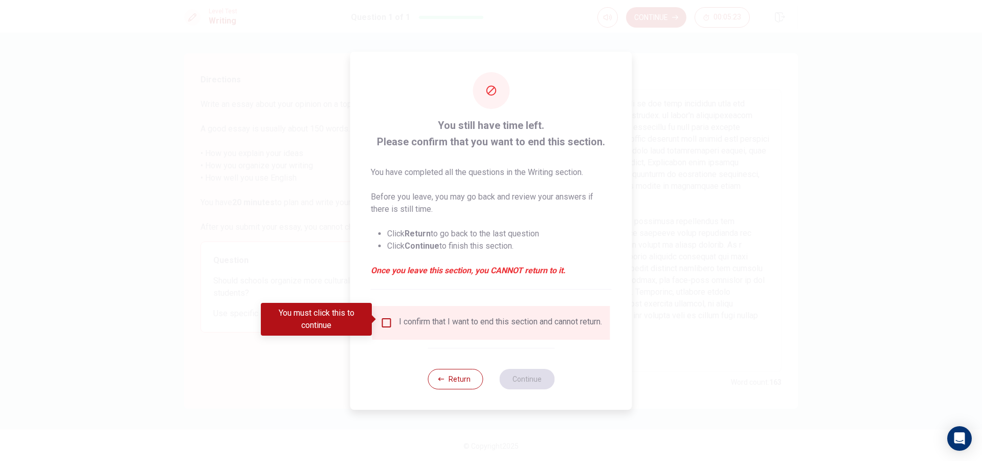
click at [370, 317] on div "You must click this to continue" at bounding box center [316, 319] width 111 height 33
click at [383, 319] on input "You must click this to continue" at bounding box center [387, 323] width 12 height 12
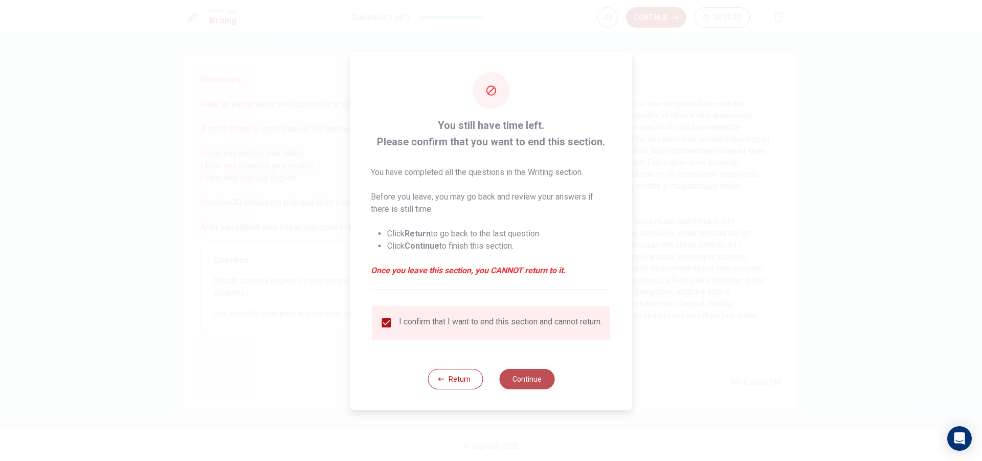
click at [526, 389] on button "Continue" at bounding box center [526, 379] width 55 height 20
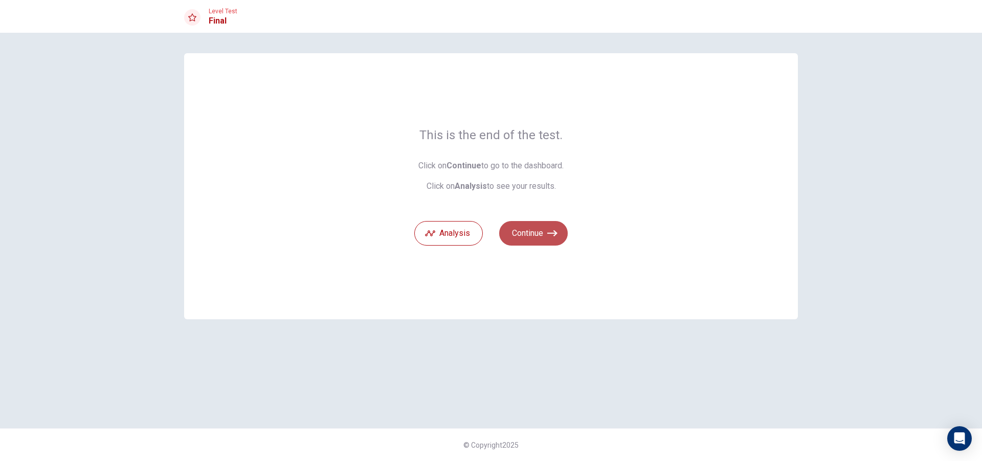
click at [529, 243] on button "Continue" at bounding box center [533, 233] width 69 height 25
